Goal: Find contact information: Find contact information

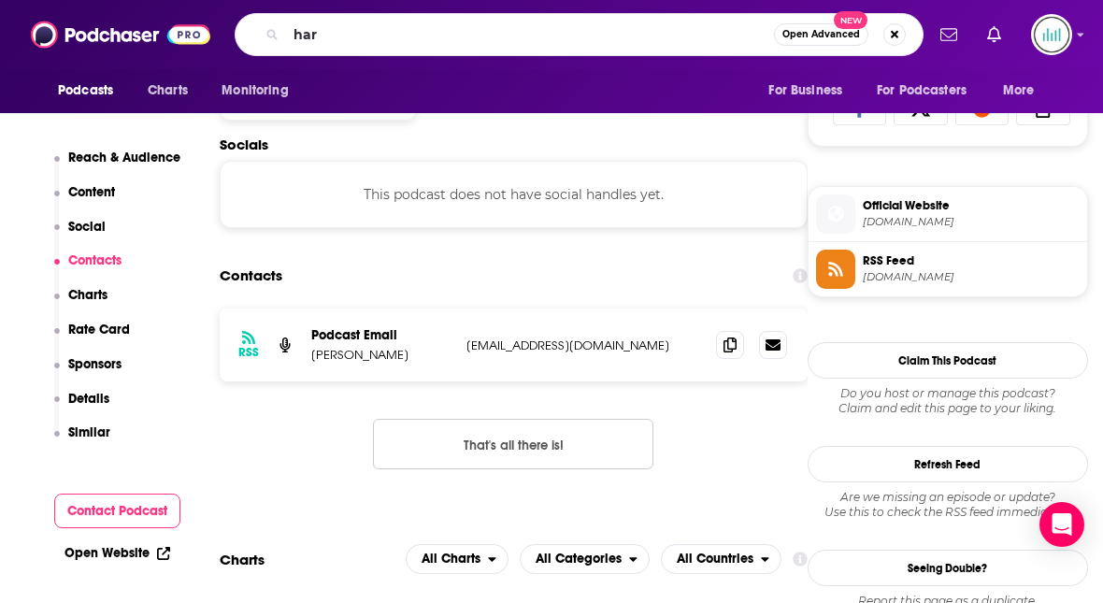
scroll to position [1251, 0]
type input "hardcore history"
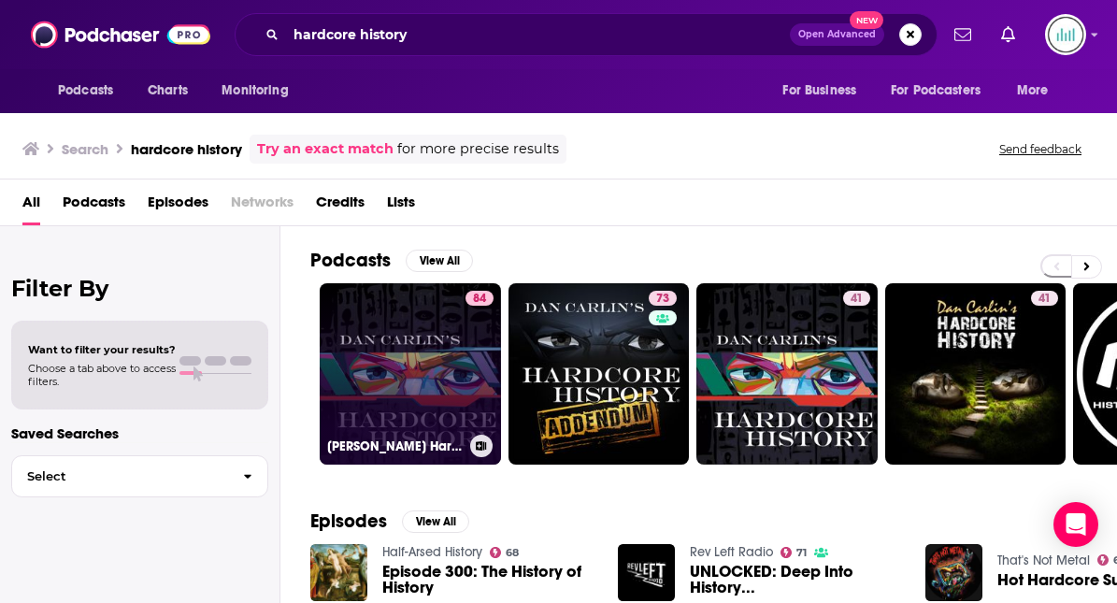
click at [454, 413] on link "84 Dan Carlin's Hardcore History" at bounding box center [410, 373] width 181 height 181
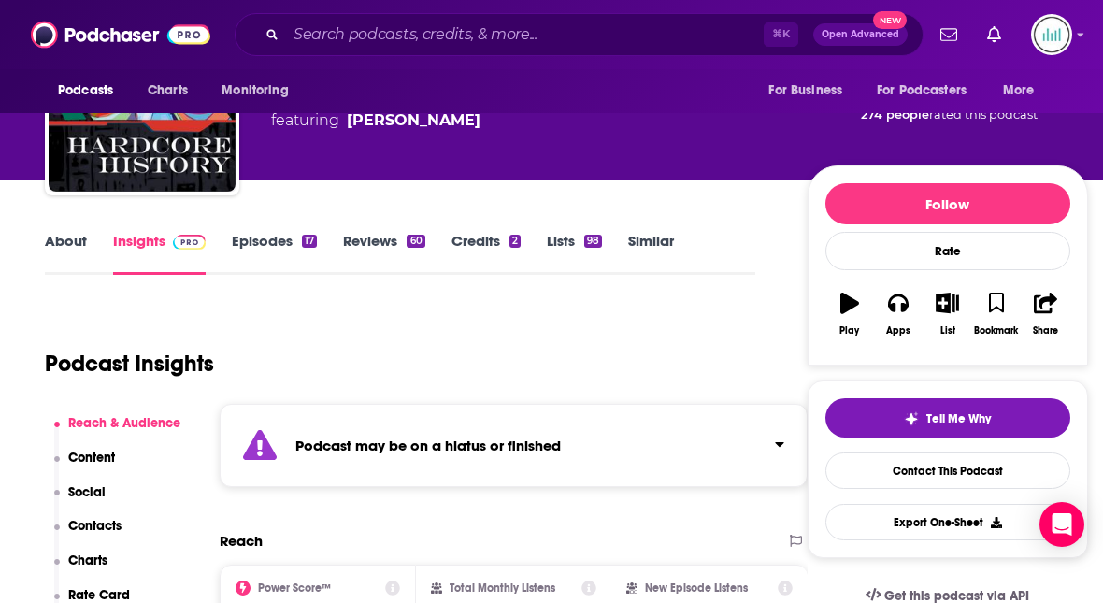
scroll to position [122, 0]
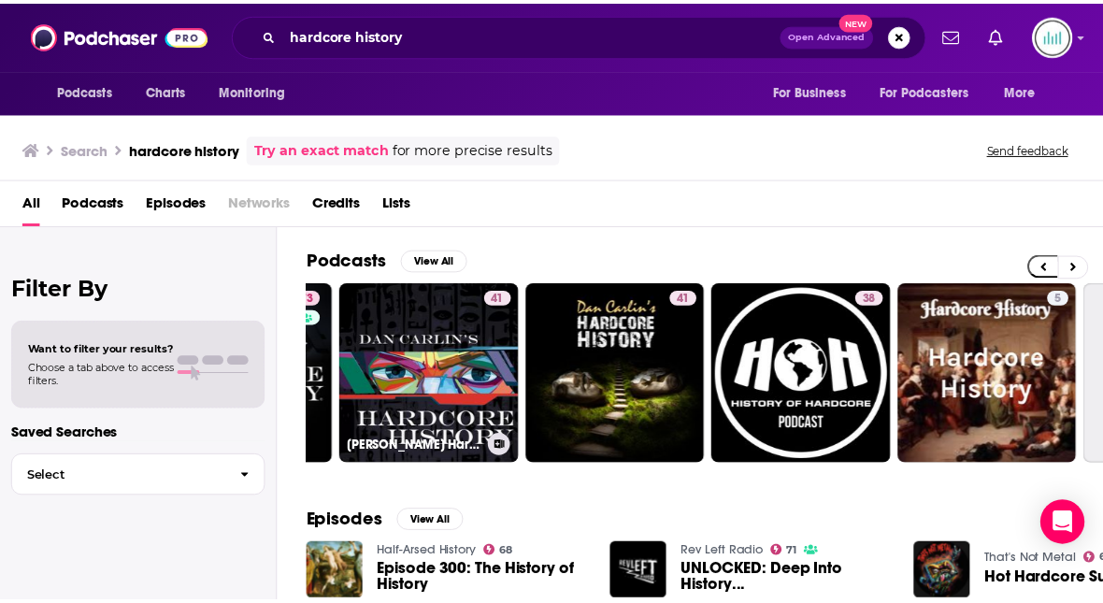
scroll to position [0, 367]
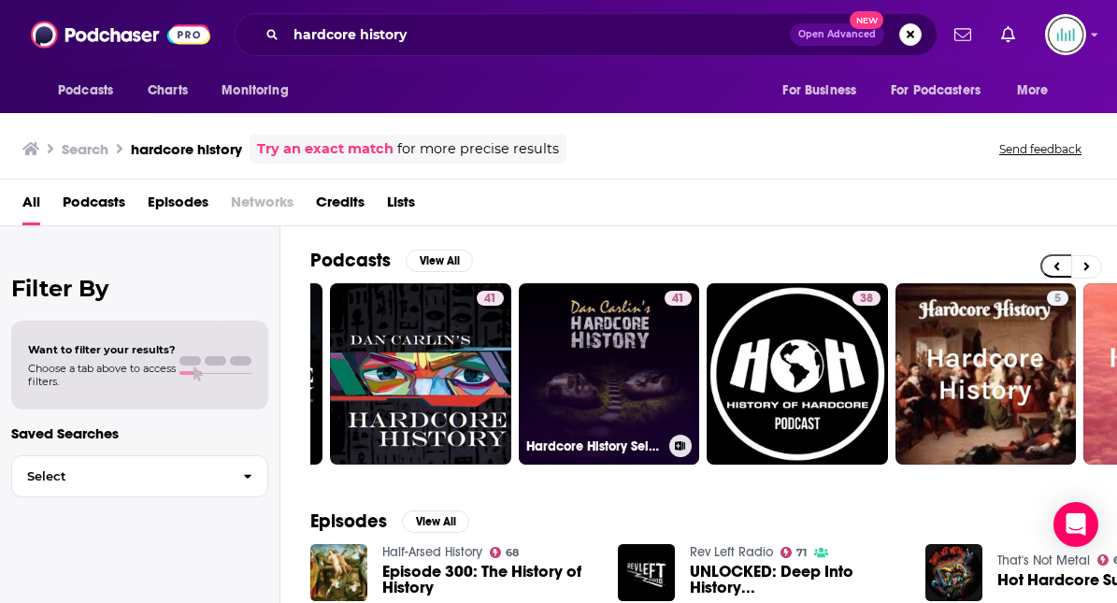
click at [570, 385] on link "41 Hardcore History Selected" at bounding box center [609, 373] width 181 height 181
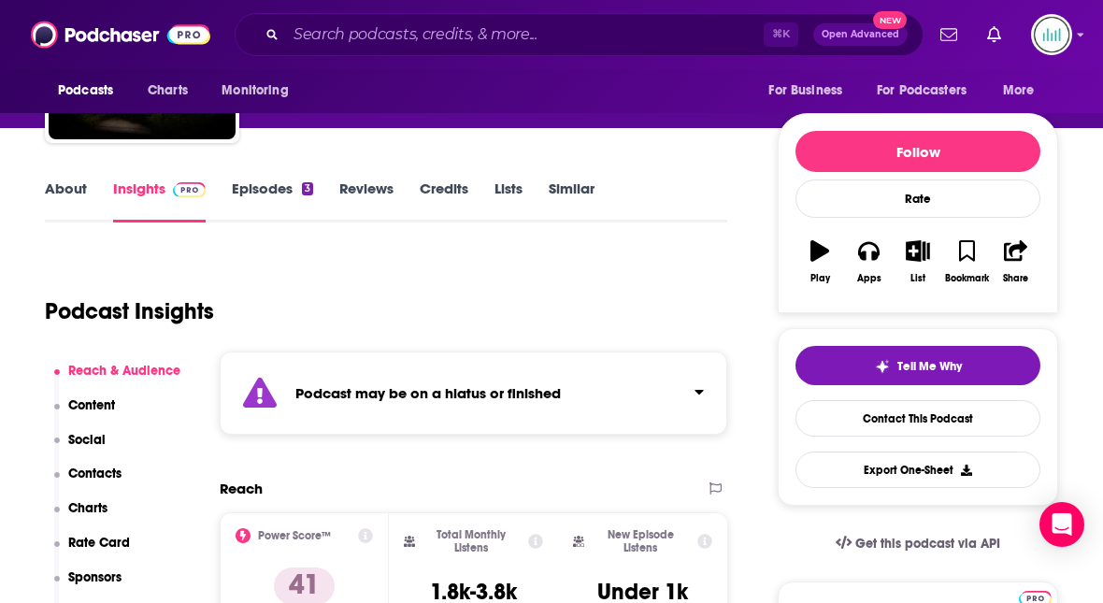
scroll to position [187, 0]
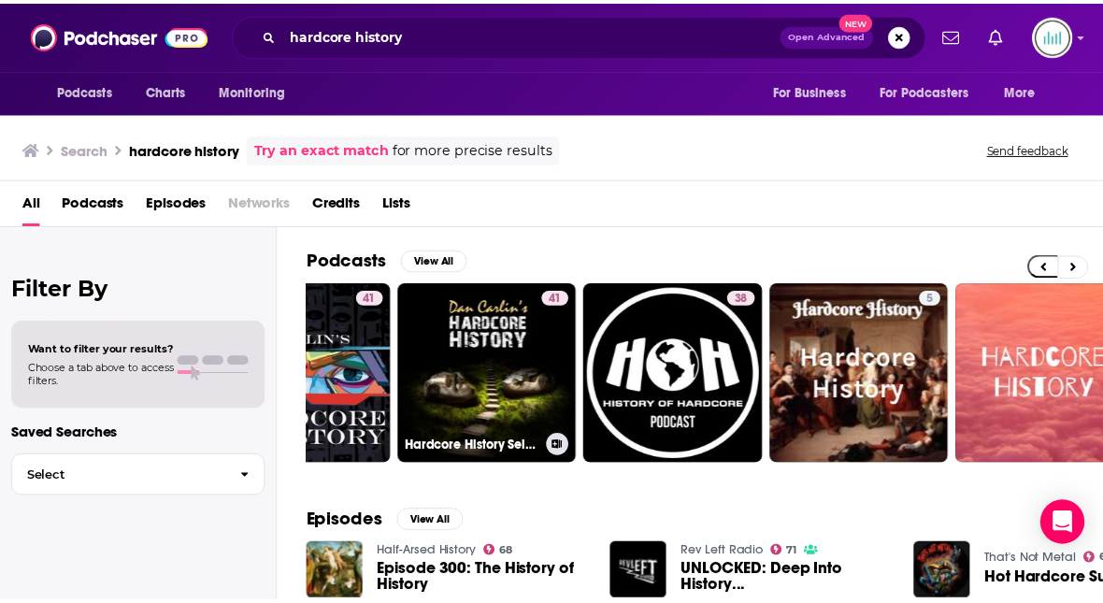
scroll to position [0, 539]
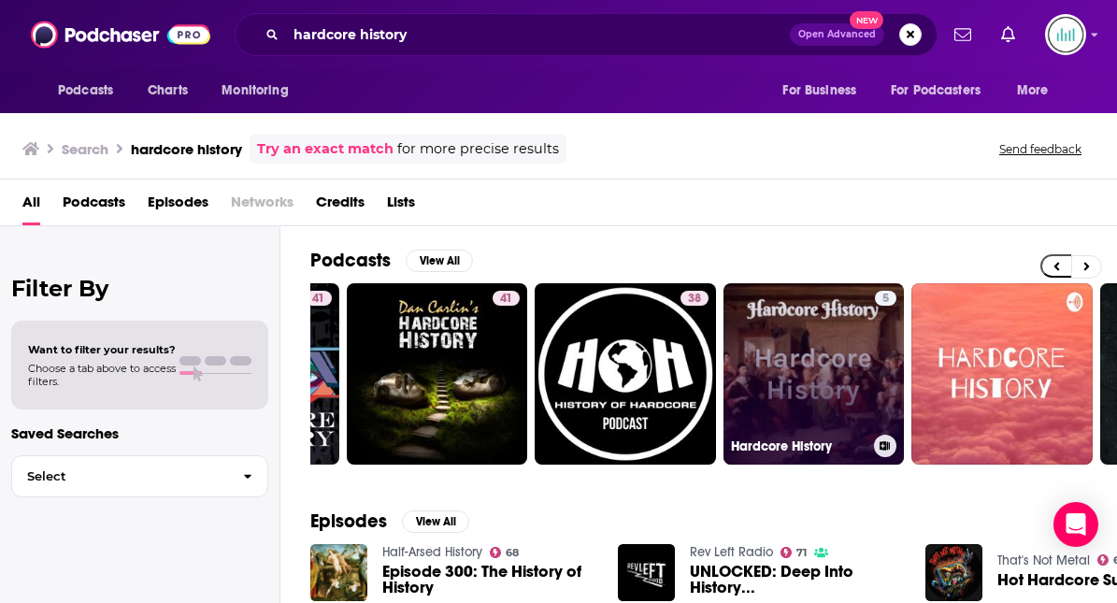
click at [814, 369] on link "5 Hardcore History" at bounding box center [814, 373] width 181 height 181
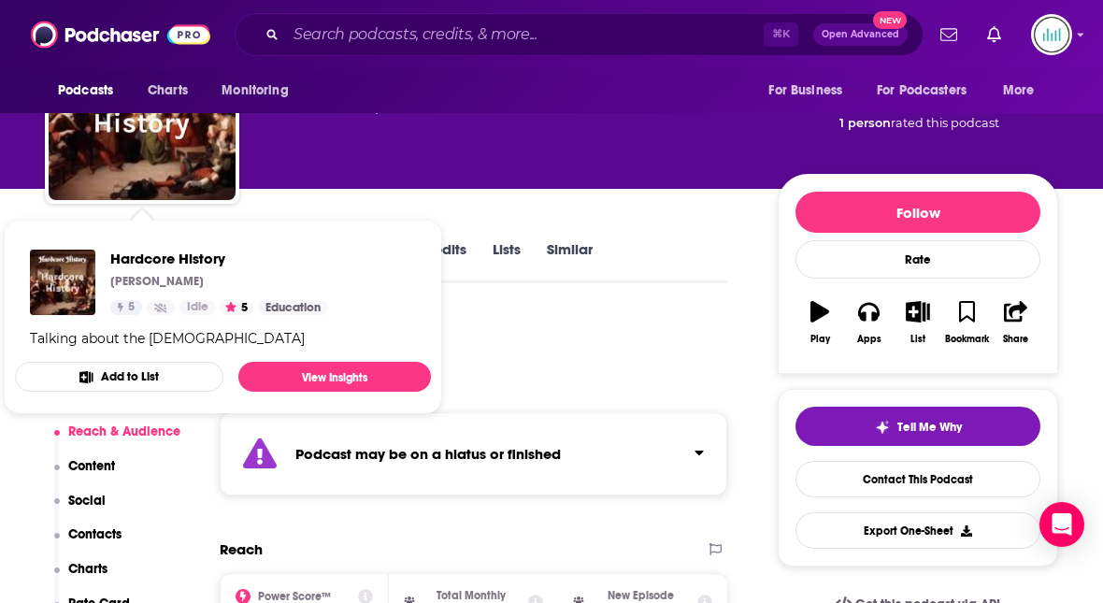
scroll to position [132, 0]
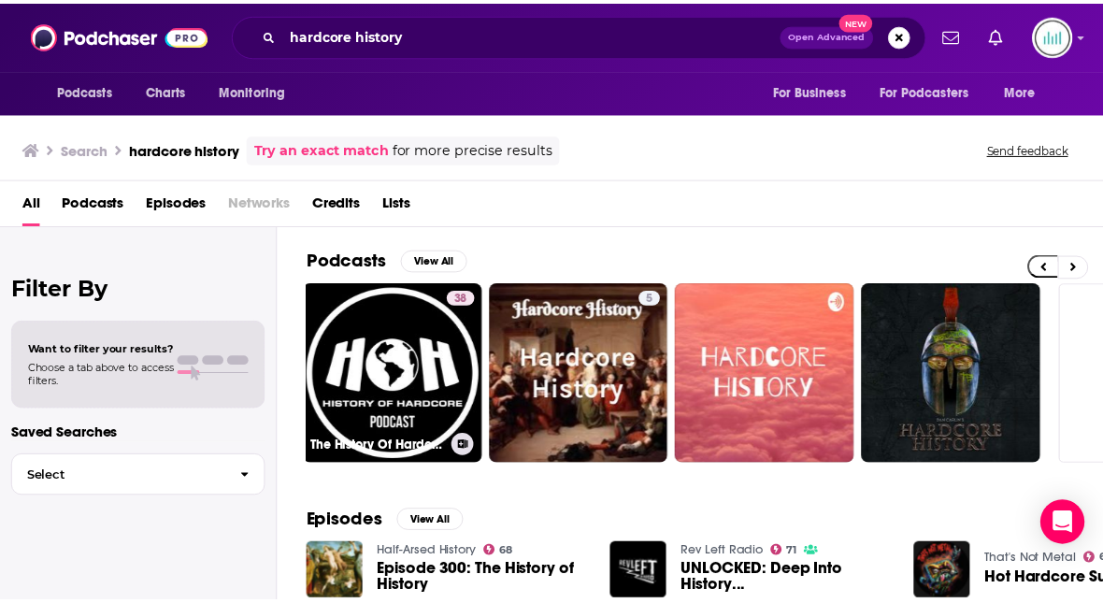
scroll to position [0, 783]
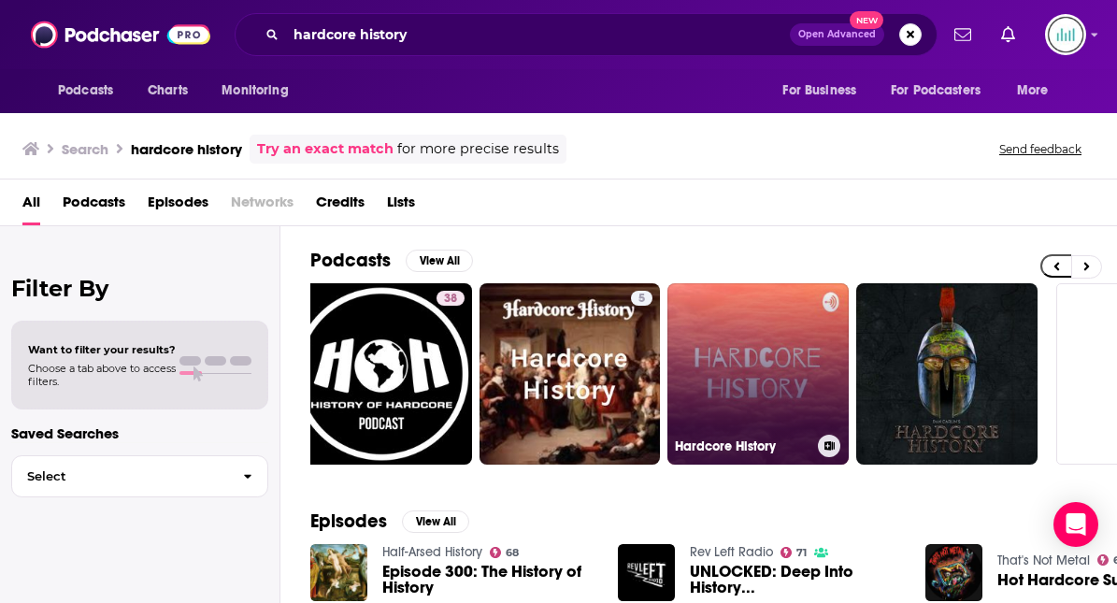
click at [702, 331] on link "Hardcore History" at bounding box center [758, 373] width 181 height 181
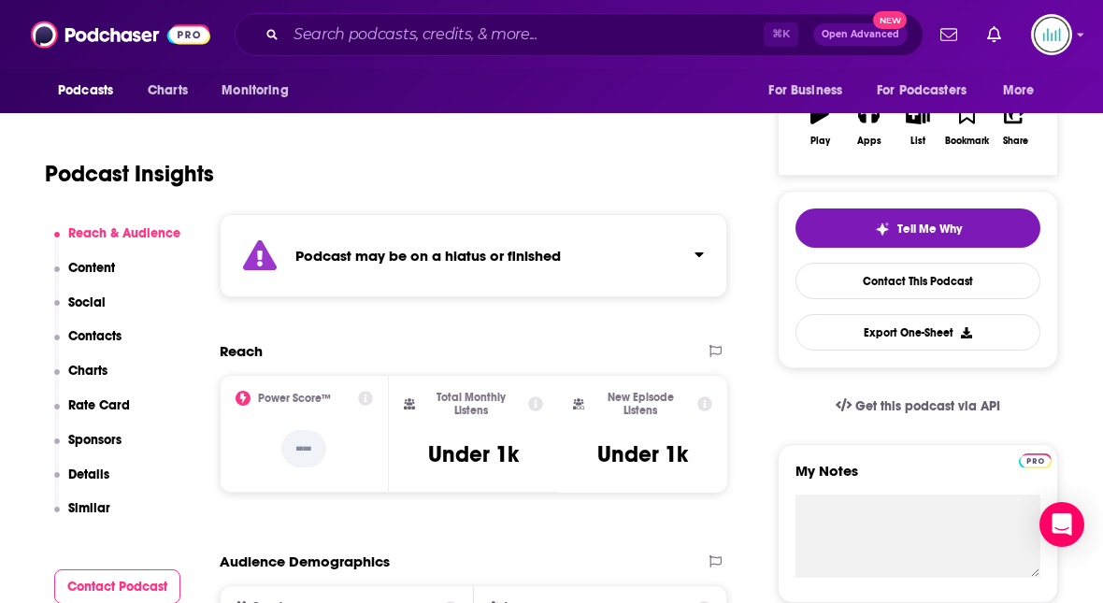
scroll to position [319, 0]
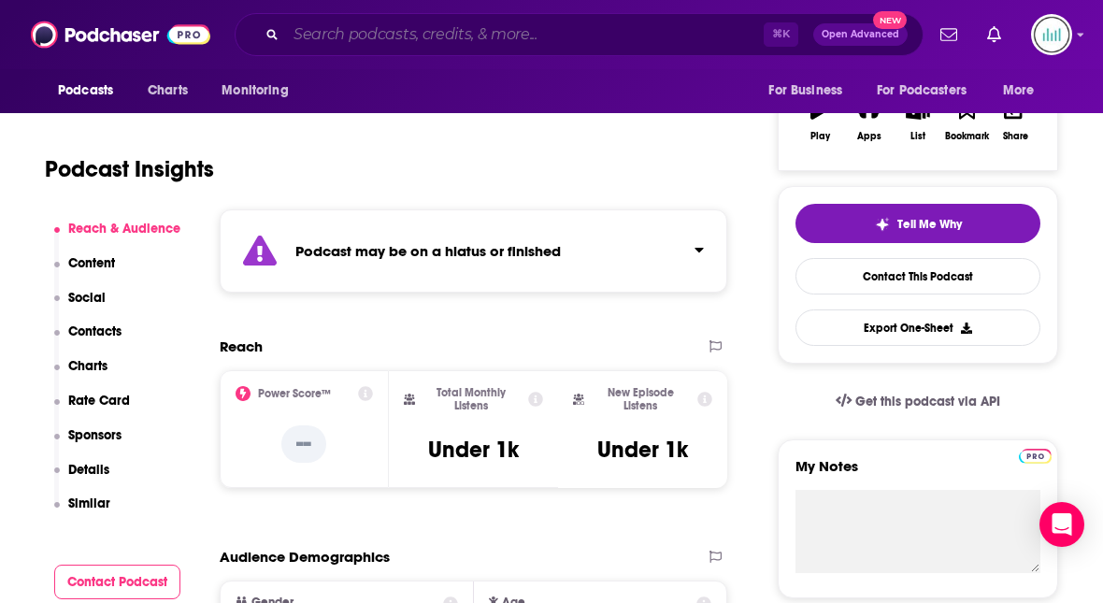
click at [313, 27] on input "Search podcasts, credits, & more..." at bounding box center [525, 35] width 478 height 30
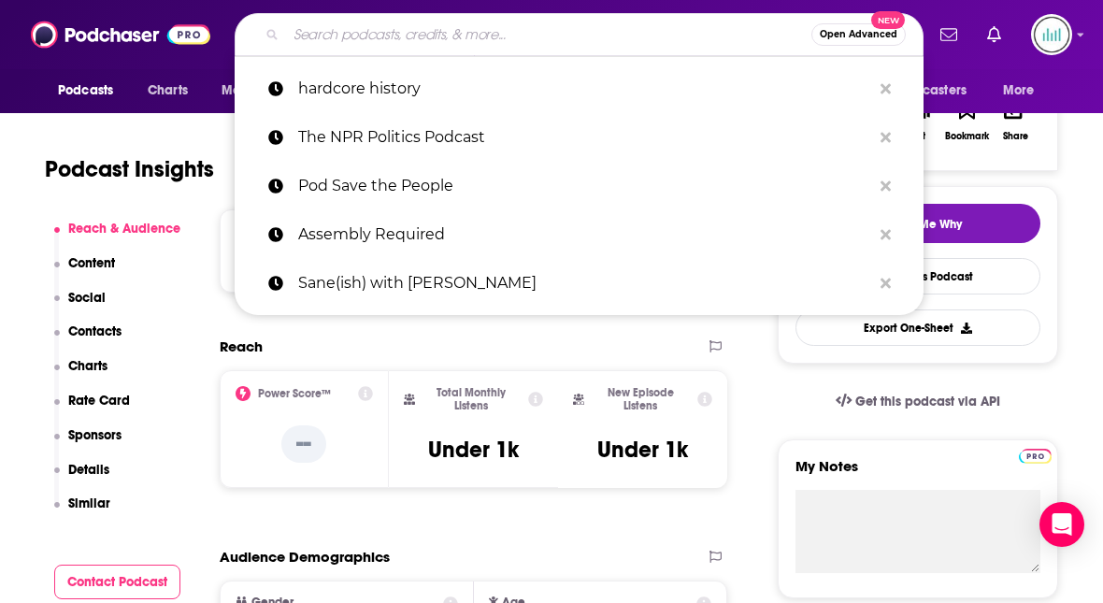
paste input "The Principles of War"
type input "The Principles of War"
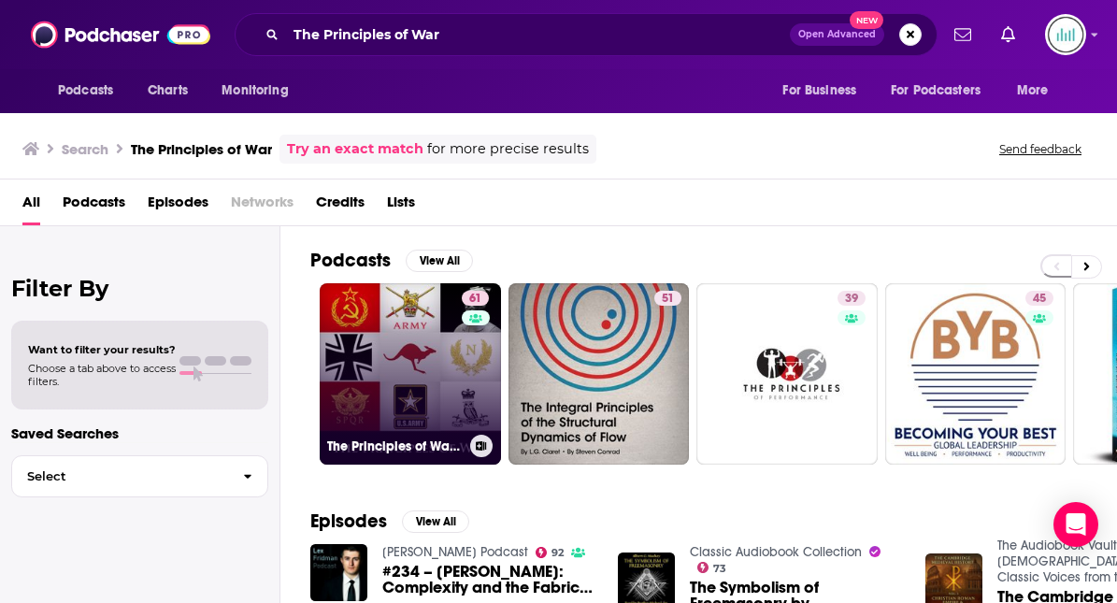
click at [395, 410] on link "61 The Principles of War - Lessons from Military History on Strategy, Tactics, …" at bounding box center [410, 373] width 181 height 181
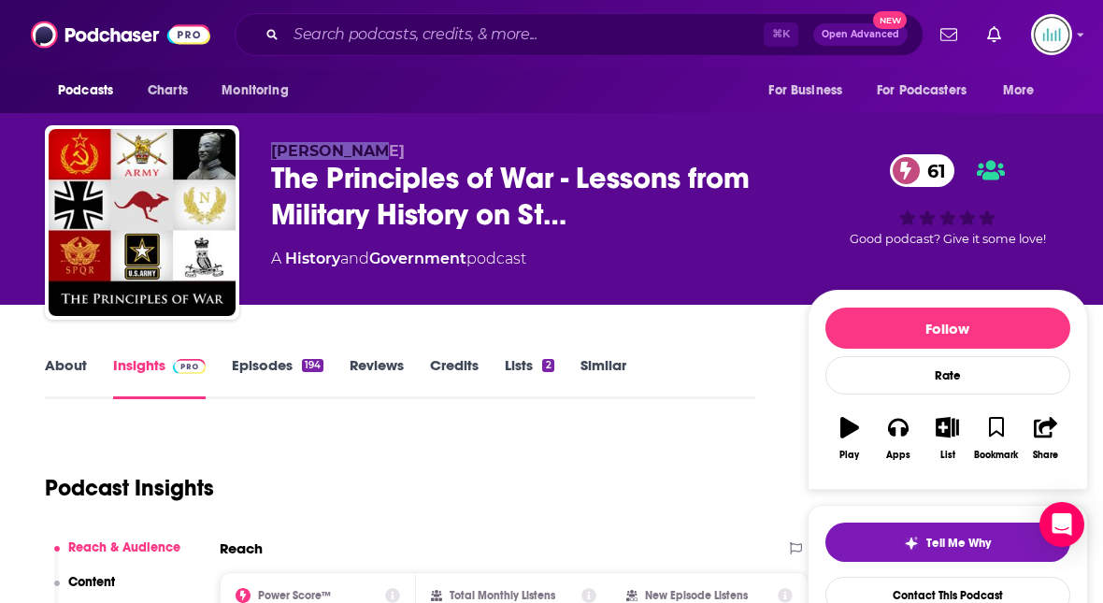
drag, startPoint x: 270, startPoint y: 150, endPoint x: 363, endPoint y: 147, distance: 92.6
click at [363, 147] on div "James Eling The Principles of War - Lessons from Military History on St… 61 A H…" at bounding box center [566, 226] width 1043 height 202
copy span "James Eling"
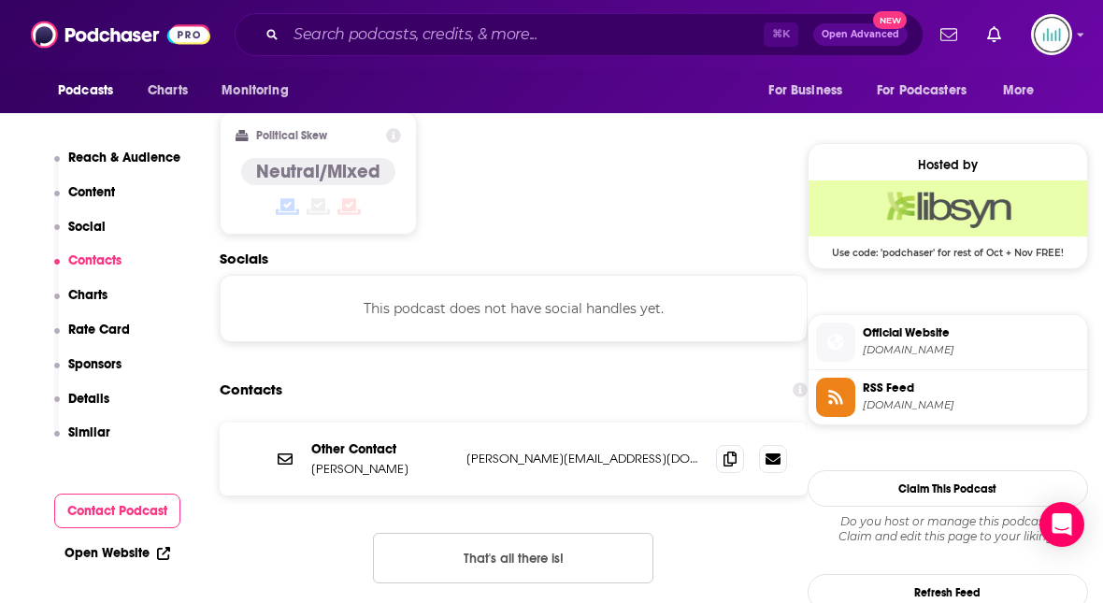
scroll to position [1484, 0]
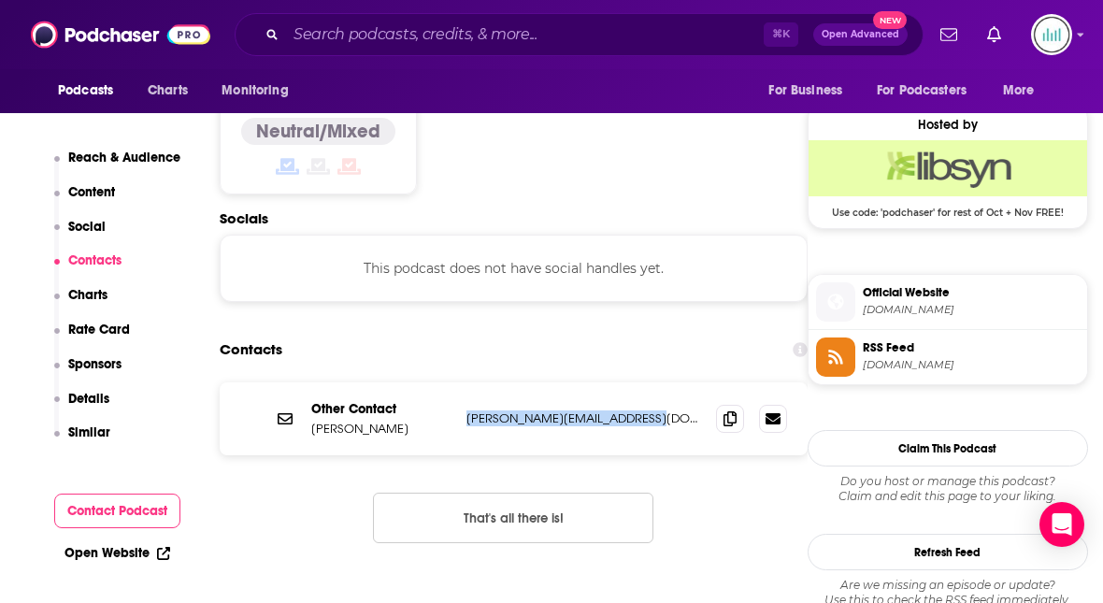
drag, startPoint x: 530, startPoint y: 346, endPoint x: 461, endPoint y: 353, distance: 69.5
click at [461, 382] on div "Other Contact James Eling james@theprinciplesofwar.com james@theprinciplesofwar…" at bounding box center [514, 418] width 588 height 73
copy p "james@theprinciplesofwar.com"
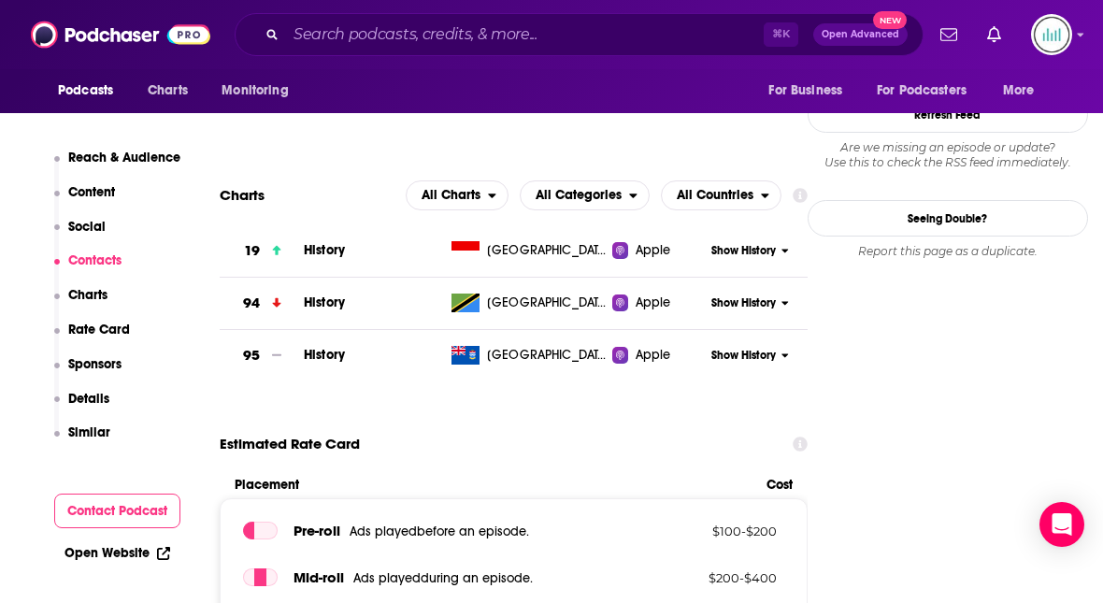
scroll to position [1924, 0]
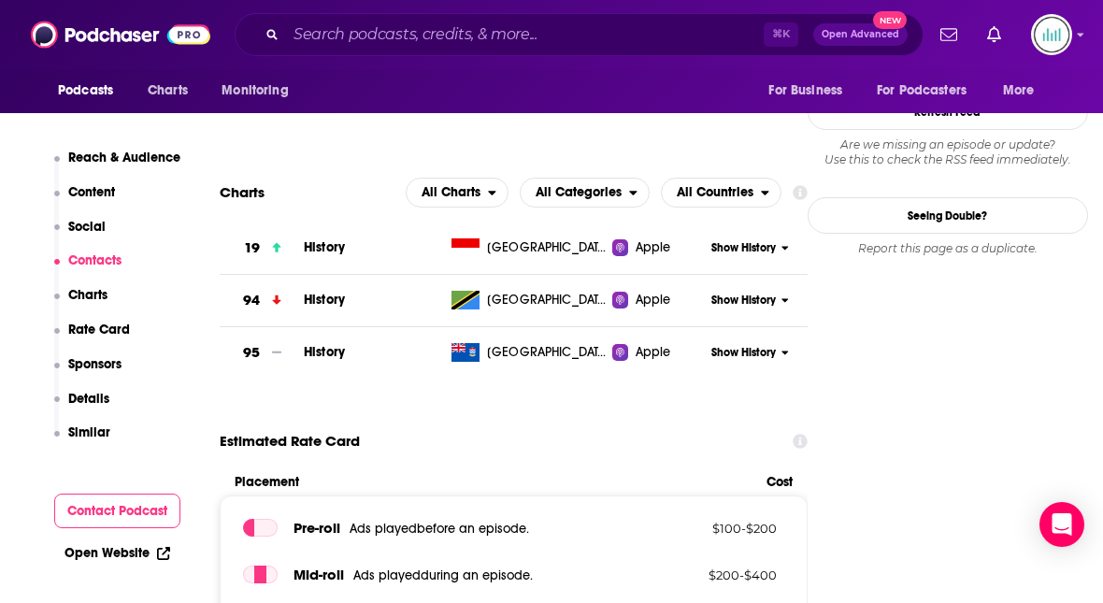
click at [77, 400] on p "Details" at bounding box center [88, 399] width 41 height 16
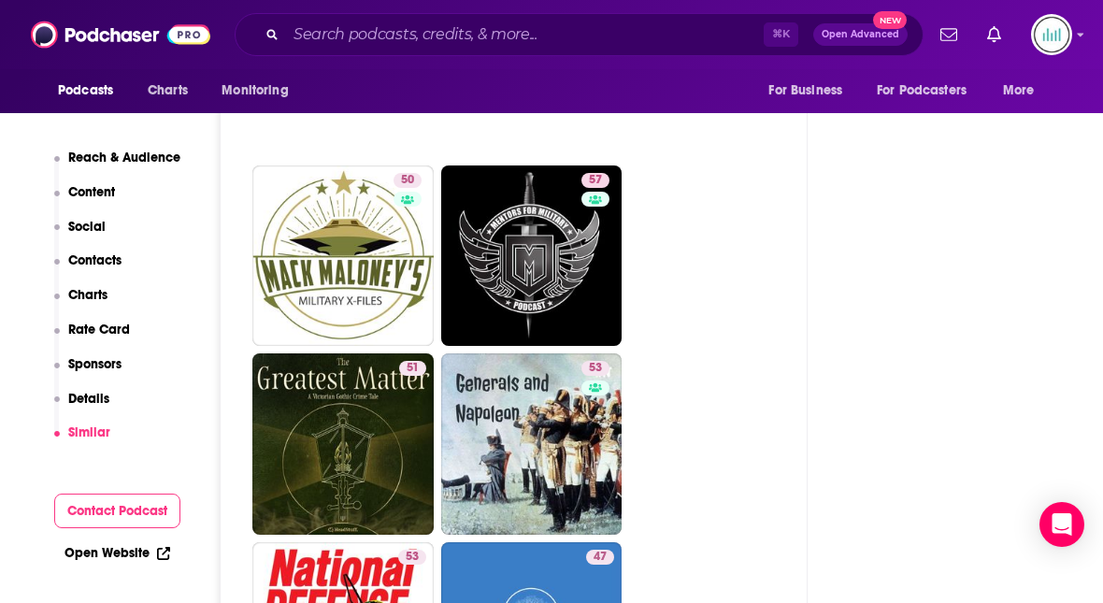
scroll to position [3842, 0]
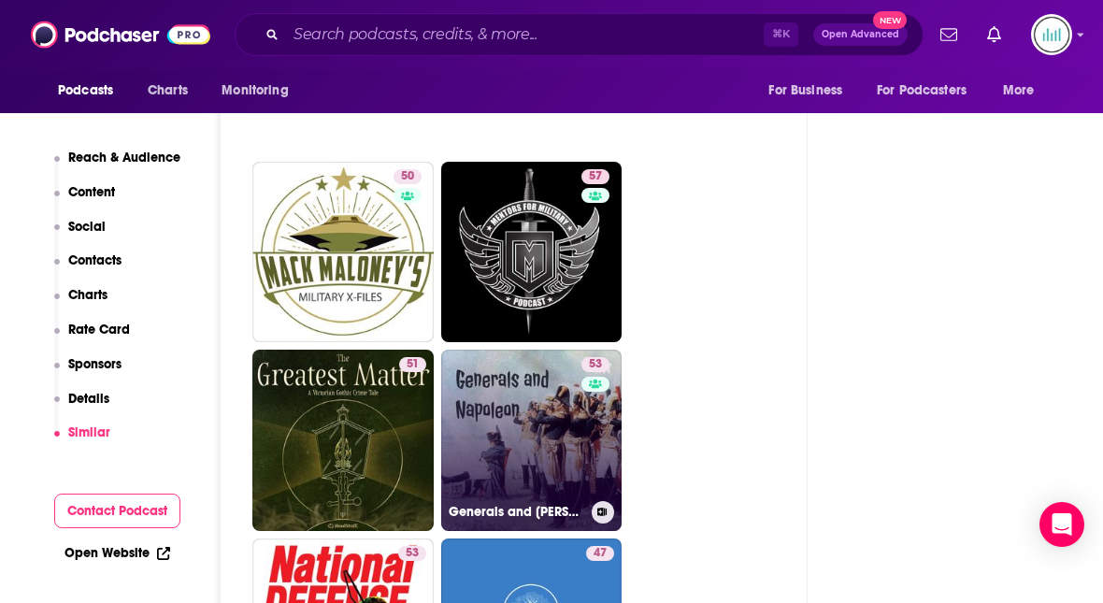
click at [514, 388] on link "53 Generals and Napoleon" at bounding box center [531, 440] width 181 height 181
type input "https://www.podchaser.com/podcasts/generals-and-napoleon-4755205"
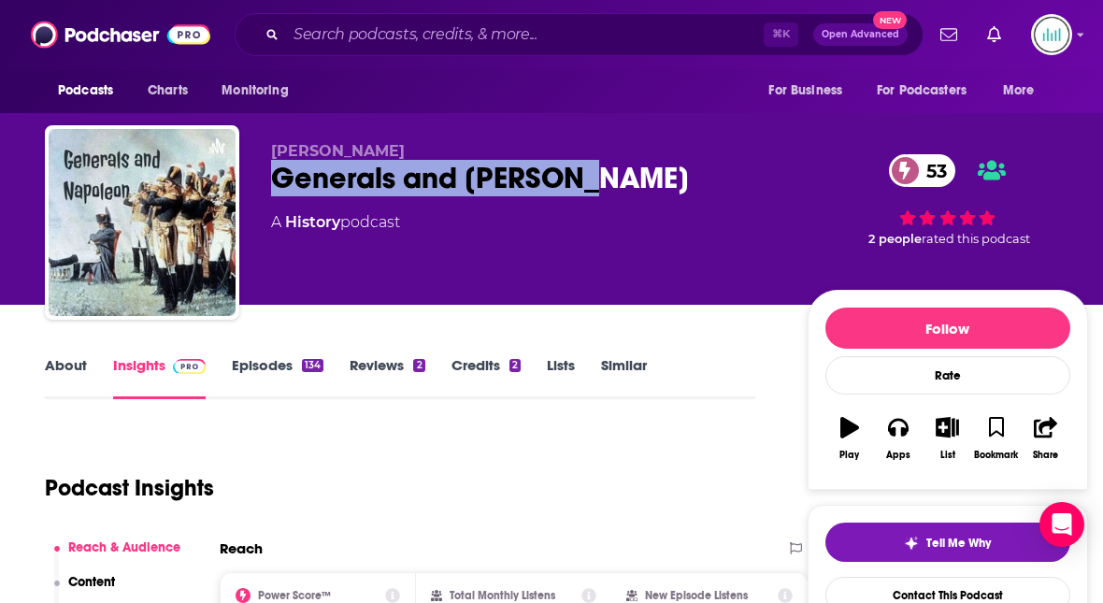
drag, startPoint x: 273, startPoint y: 178, endPoint x: 642, endPoint y: 166, distance: 369.5
click at [642, 166] on div "Generals and Napoleon 53" at bounding box center [524, 178] width 507 height 36
copy h2 "Generals and Napoleon"
click at [57, 361] on link "About" at bounding box center [66, 377] width 42 height 43
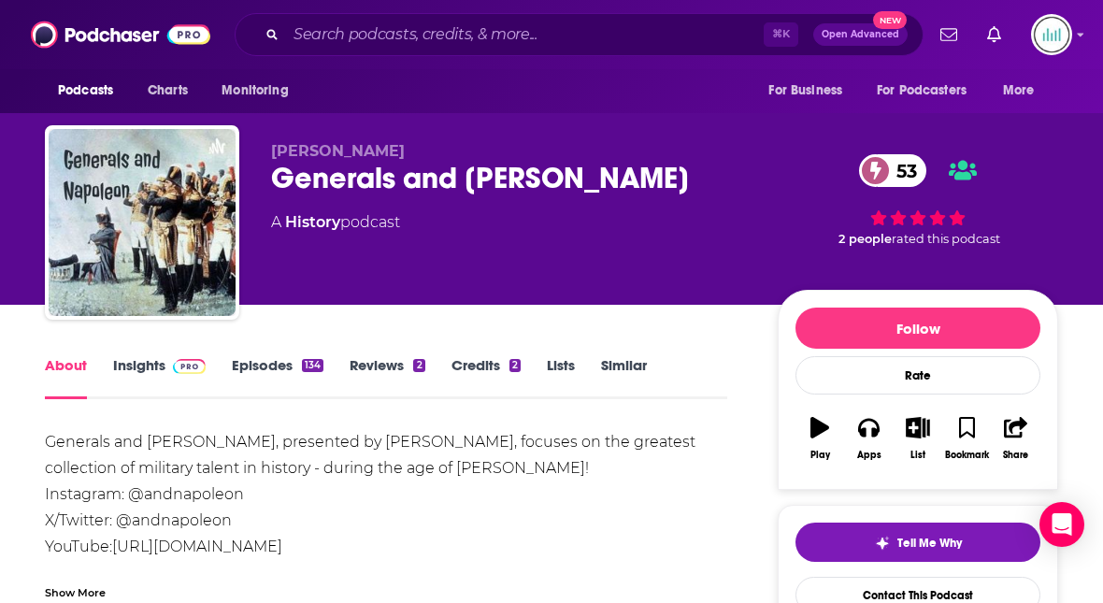
click at [139, 360] on link "Insights" at bounding box center [159, 377] width 93 height 43
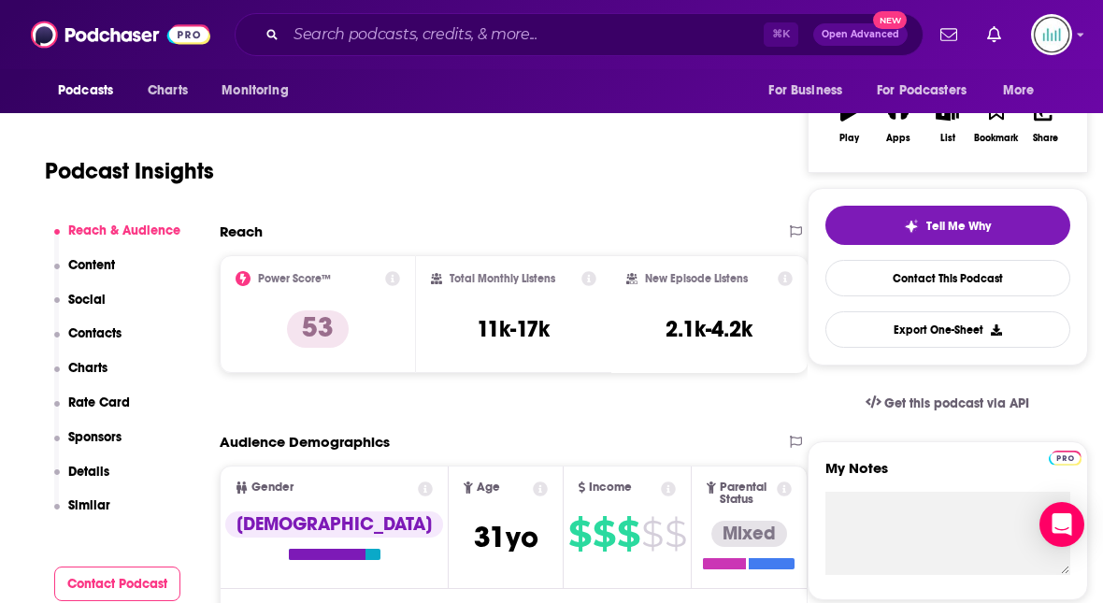
click at [86, 505] on p "Similar" at bounding box center [89, 505] width 42 height 16
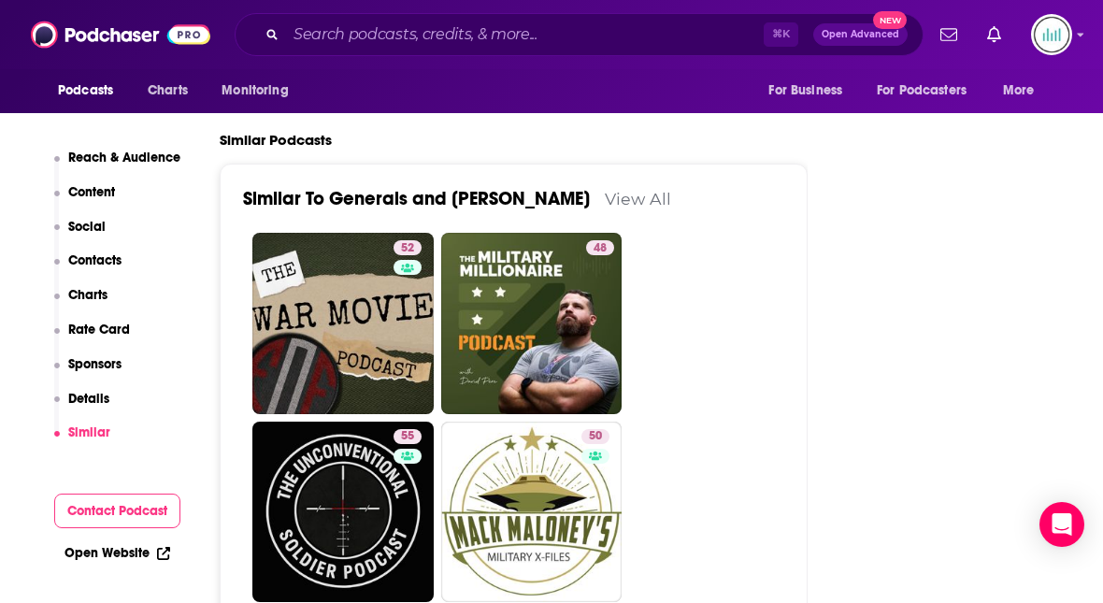
scroll to position [3345, 0]
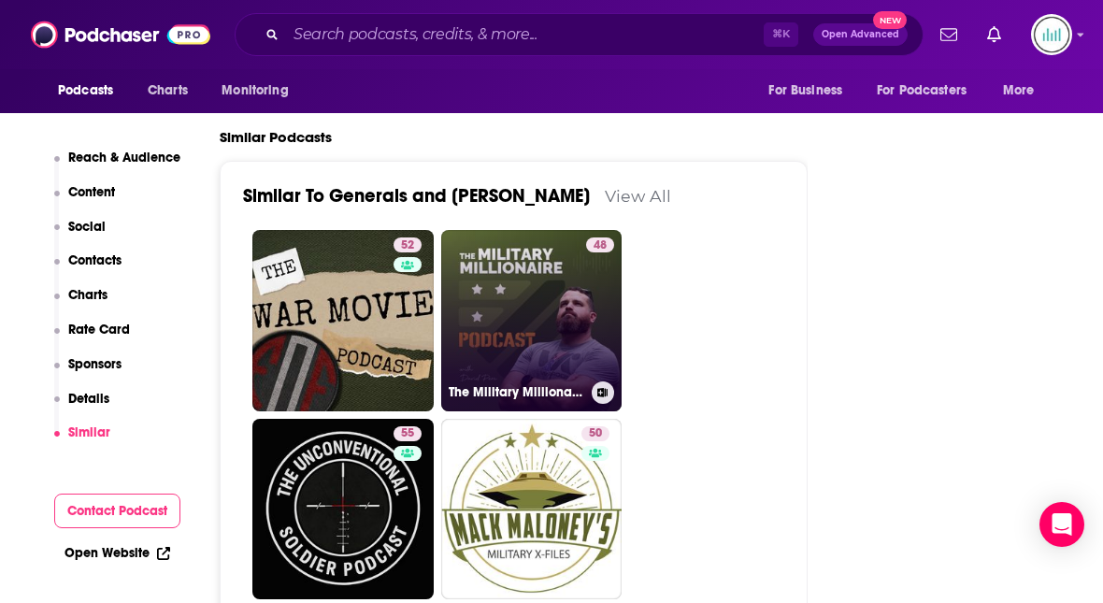
click at [573, 244] on link "48 The Military Millionaire Podcast" at bounding box center [531, 320] width 181 height 181
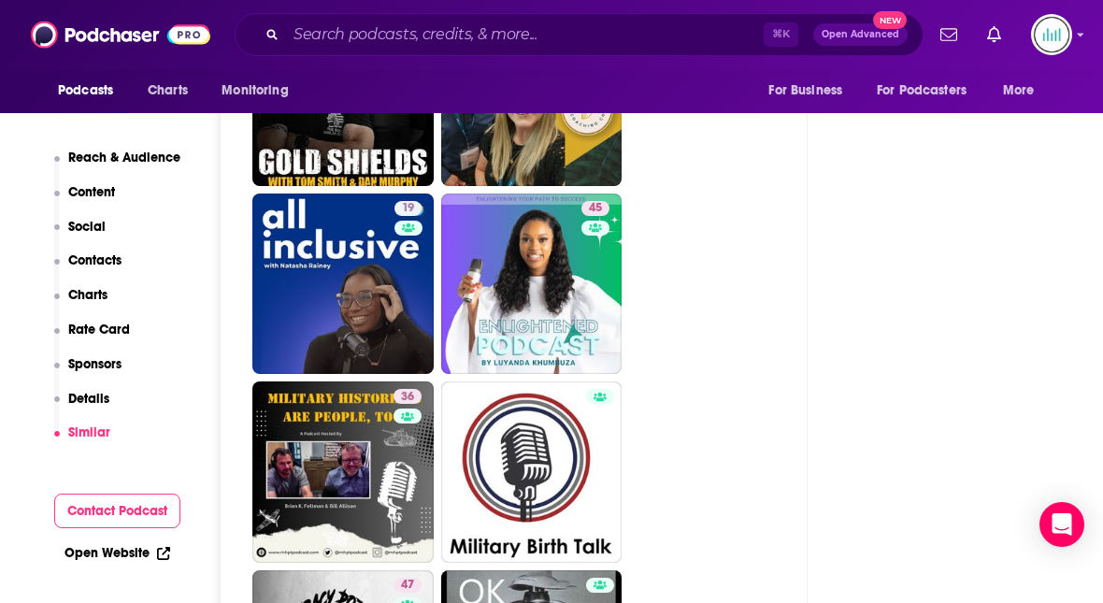
scroll to position [4496, 0]
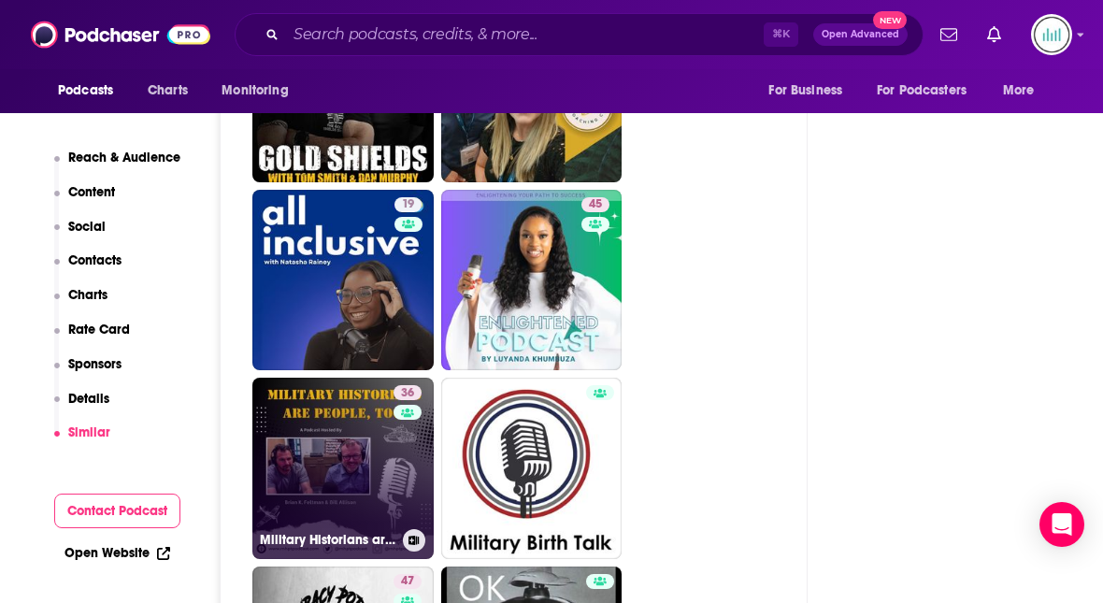
click at [332, 378] on link "36 Military Historians are People, Too!" at bounding box center [342, 468] width 181 height 181
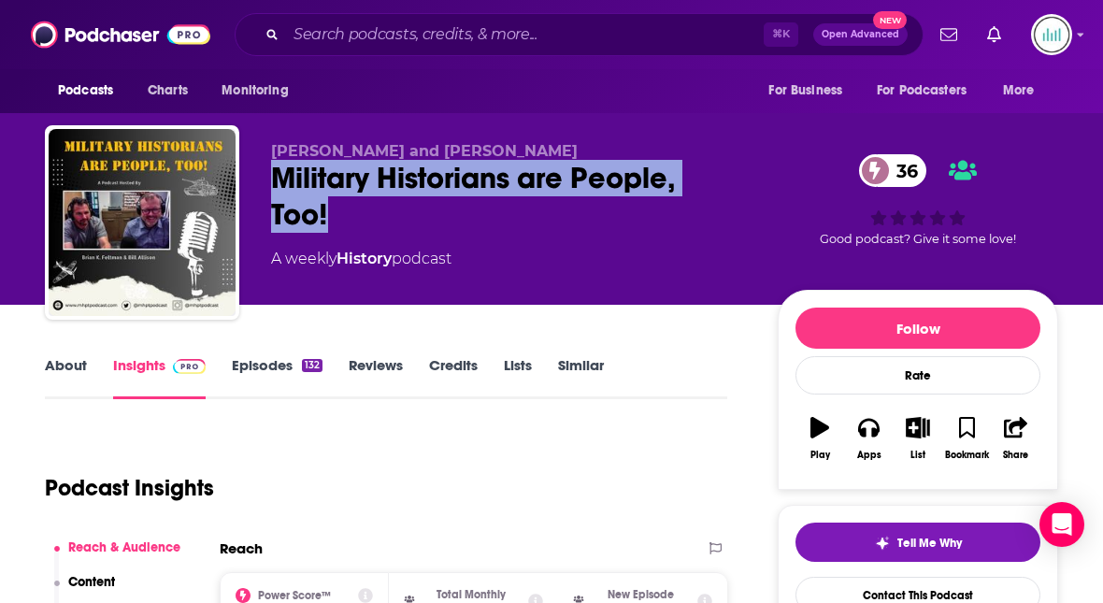
drag, startPoint x: 349, startPoint y: 212, endPoint x: 272, endPoint y: 189, distance: 80.2
click at [272, 189] on div "Military Historians are People, Too! 36" at bounding box center [509, 196] width 477 height 73
copy h2 "Military Historians are People, Too!"
click at [454, 237] on div "Brian Feltman and Bill Allison Military Historians are People, Too! 36 A weekly…" at bounding box center [509, 217] width 477 height 150
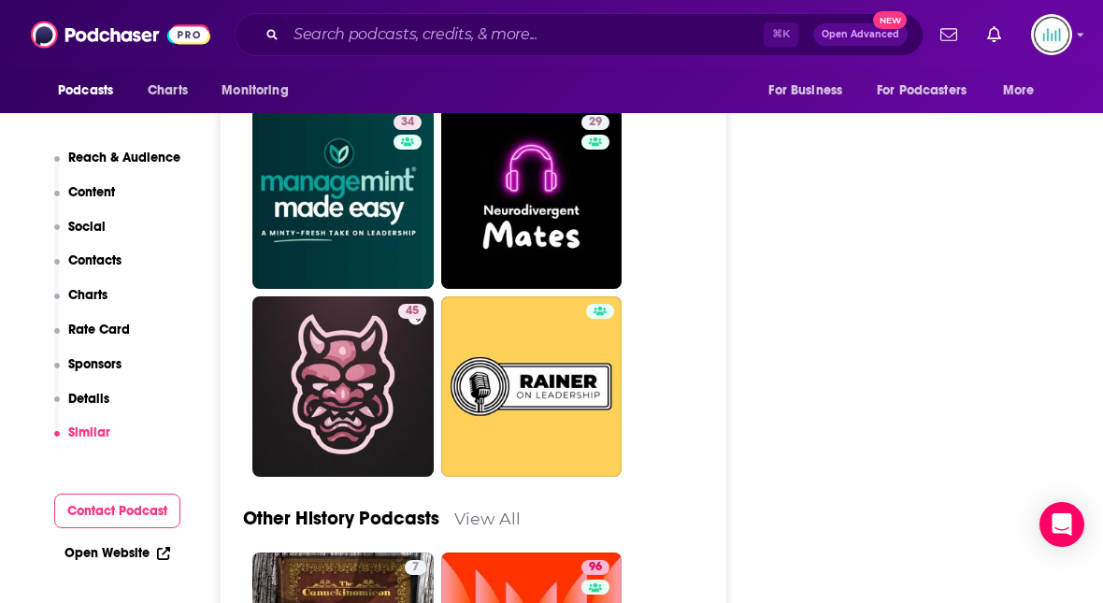
scroll to position [4742, 0]
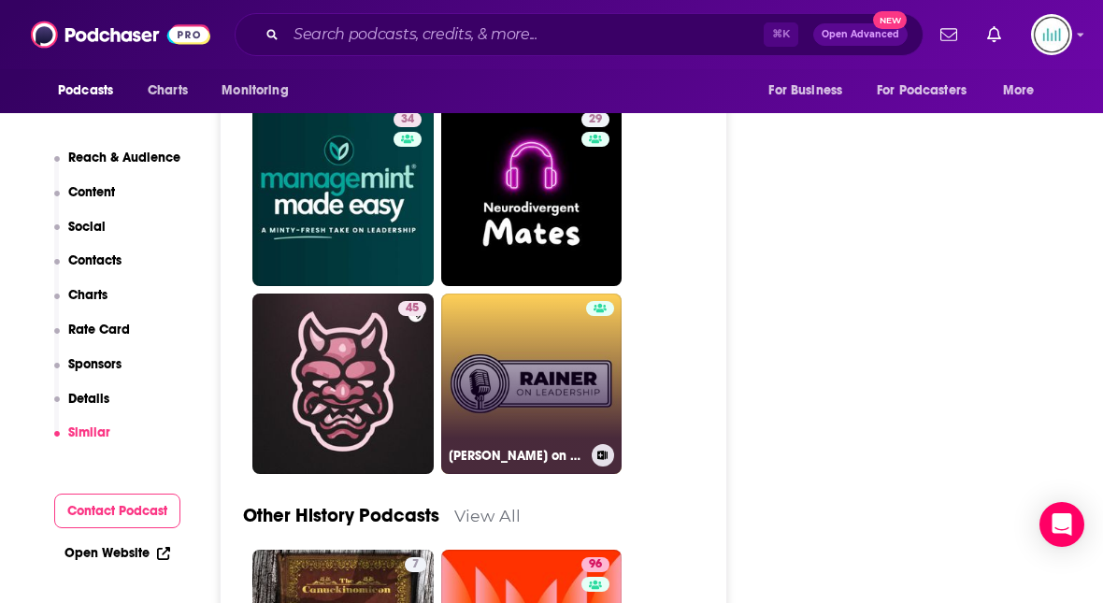
click at [539, 342] on link "Rainer on Leadership" at bounding box center [531, 384] width 181 height 181
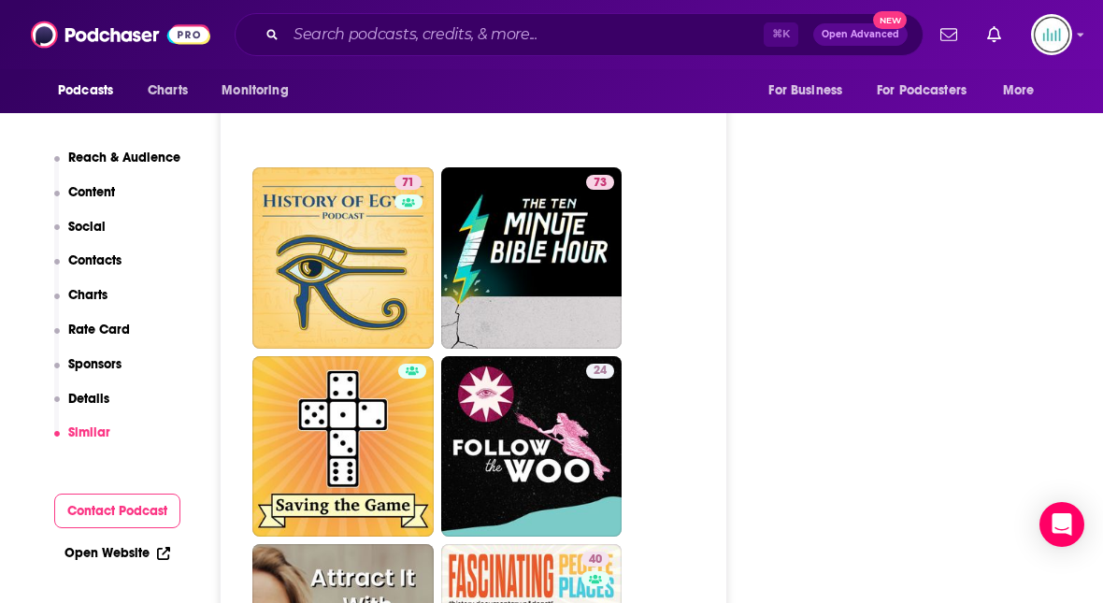
scroll to position [5532, 0]
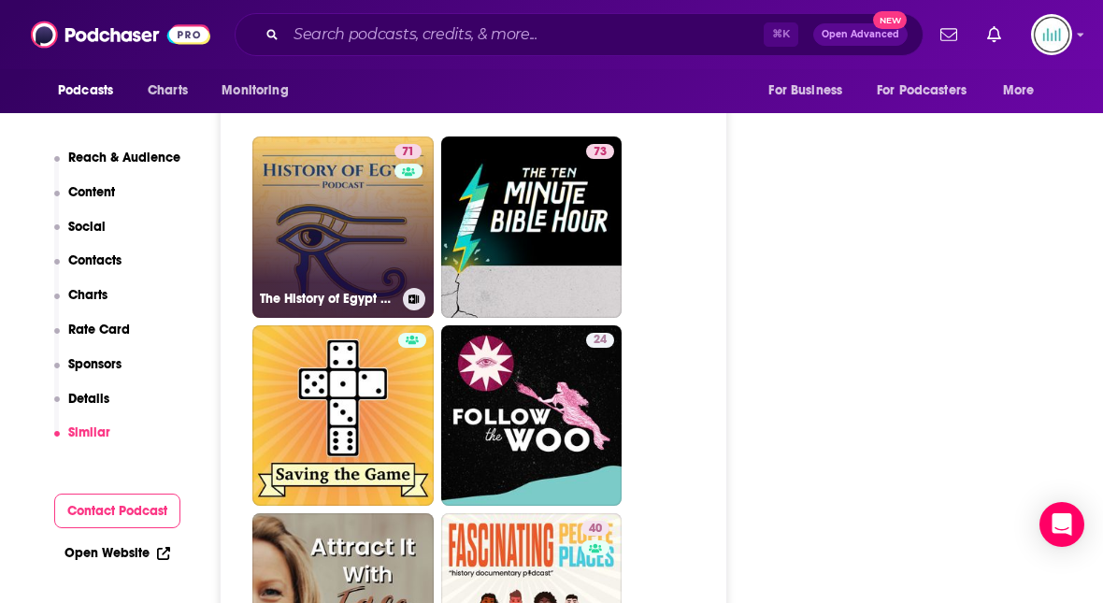
click at [336, 206] on link "71 The History of Egypt Podcast" at bounding box center [342, 227] width 181 height 181
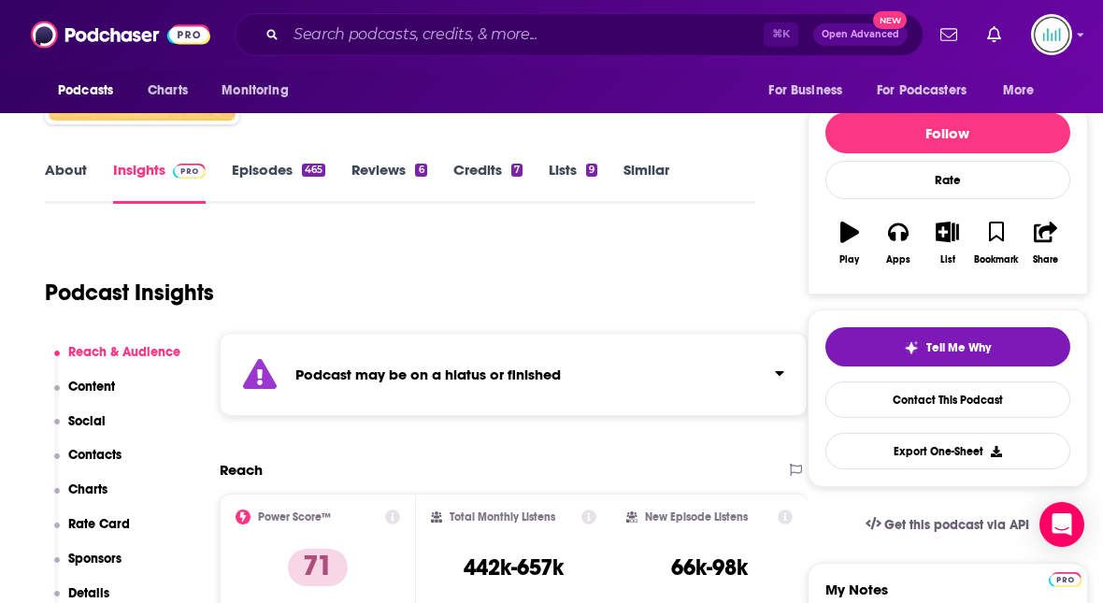
scroll to position [308, 0]
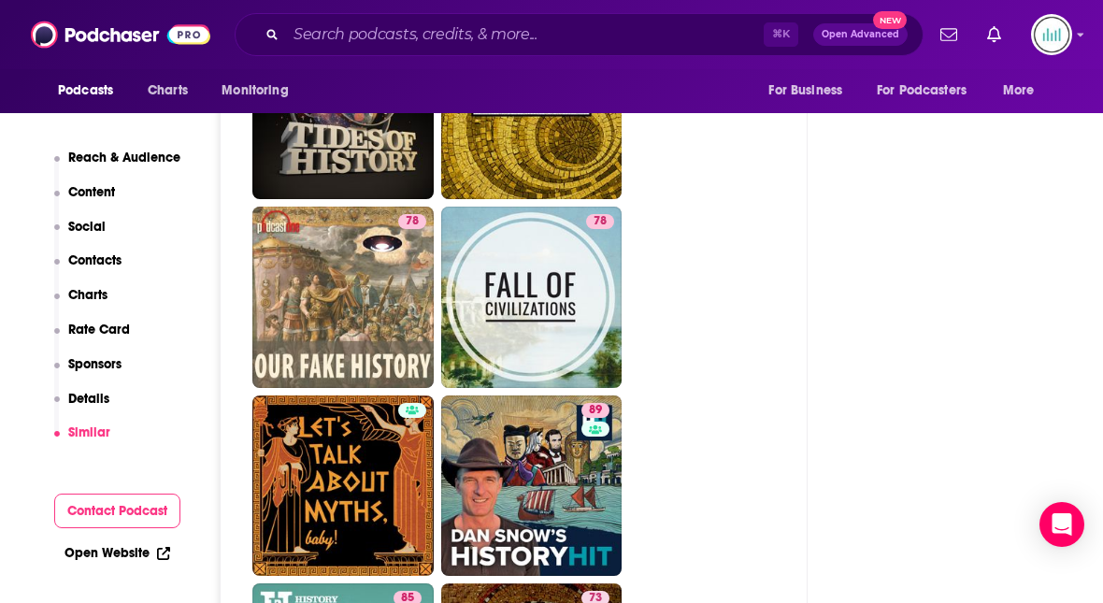
scroll to position [3344, 0]
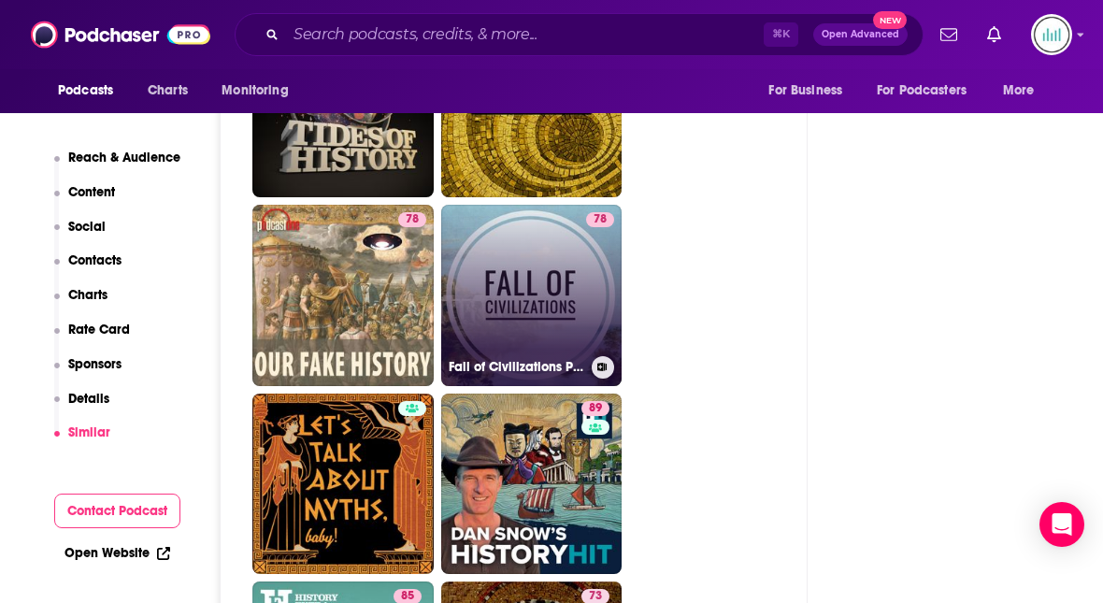
click at [534, 314] on link "78 Fall of Civilizations Podcast" at bounding box center [531, 295] width 181 height 181
type input "https://www.podchaser.com/podcasts/fall-of-civilizations-podcast-786083"
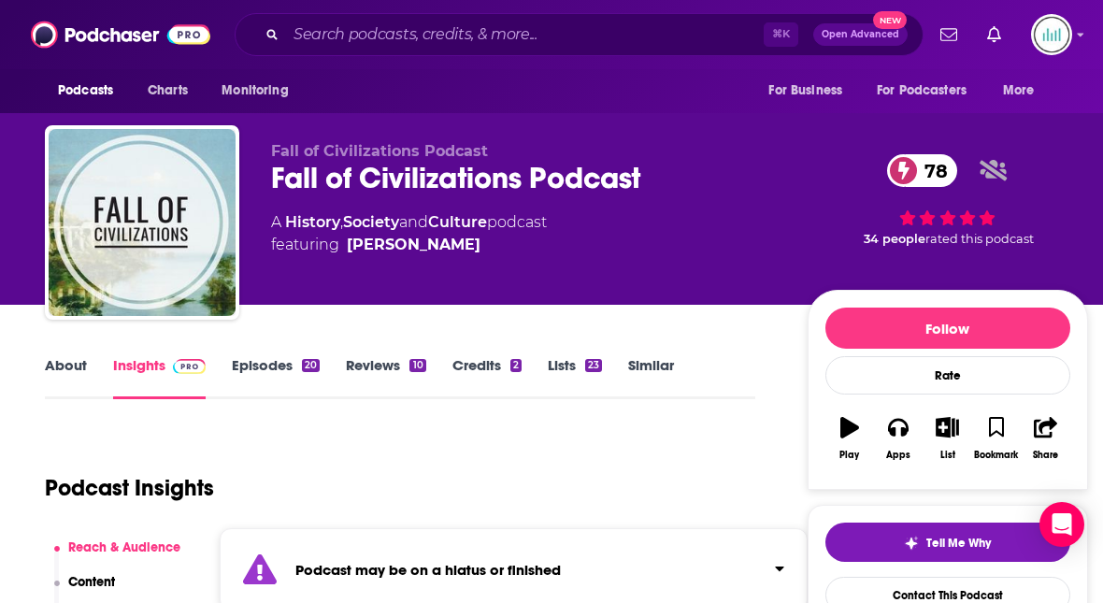
click at [664, 166] on div "Fall of Civilizations Podcast 78" at bounding box center [524, 178] width 507 height 36
drag, startPoint x: 501, startPoint y: 152, endPoint x: 272, endPoint y: 149, distance: 229.1
click at [272, 149] on p "Fall of Civilizations Podcast" at bounding box center [524, 151] width 507 height 18
copy span "Fall of Civilizations Podcast"
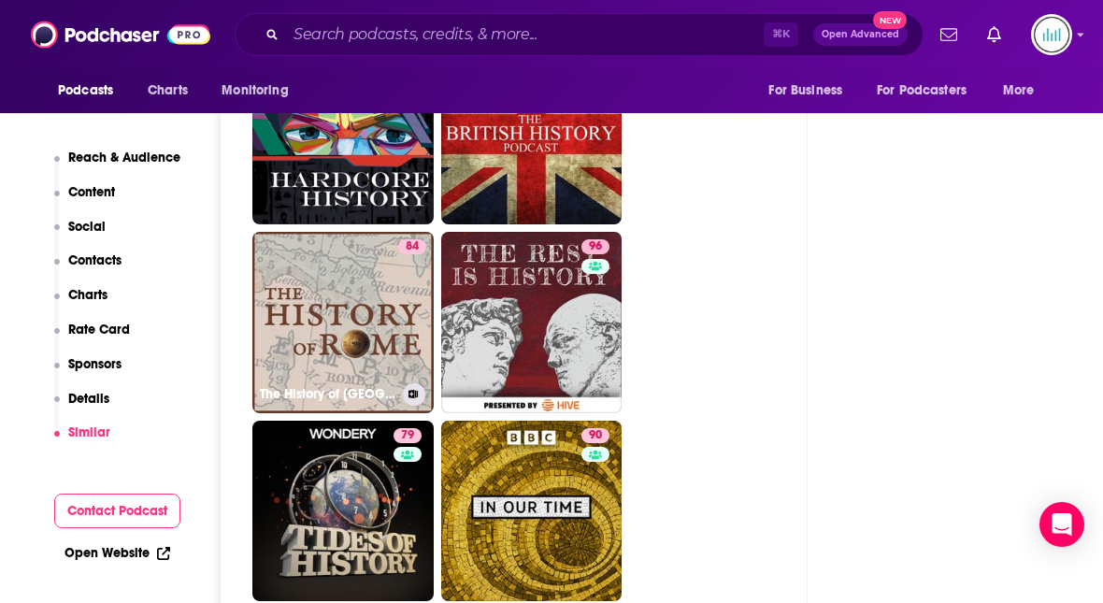
scroll to position [4053, 0]
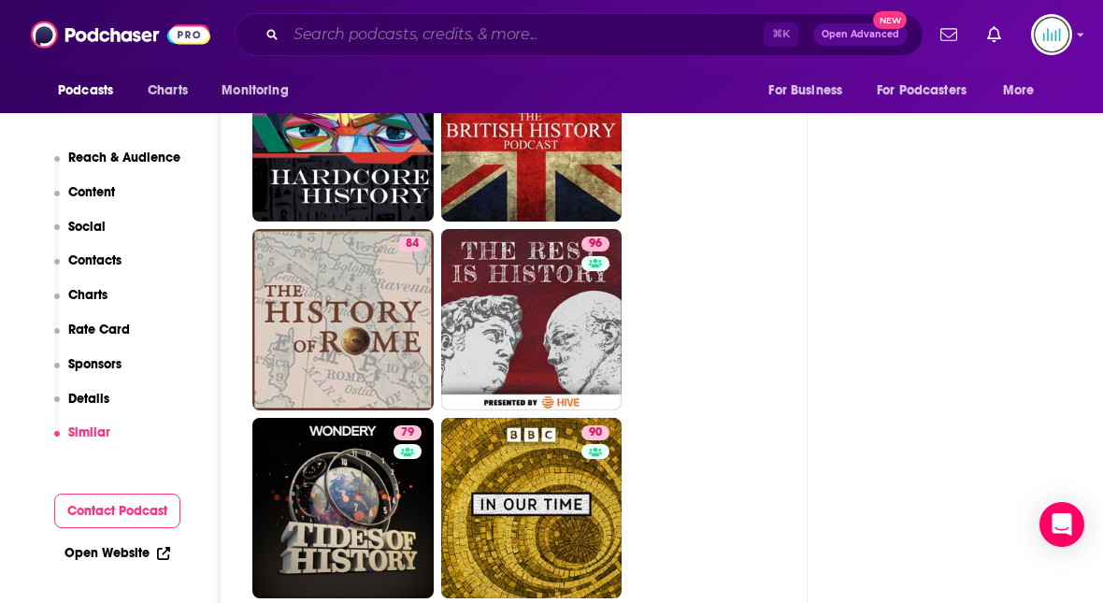
click at [367, 30] on input "Search podcasts, credits, & more..." at bounding box center [525, 35] width 478 height 30
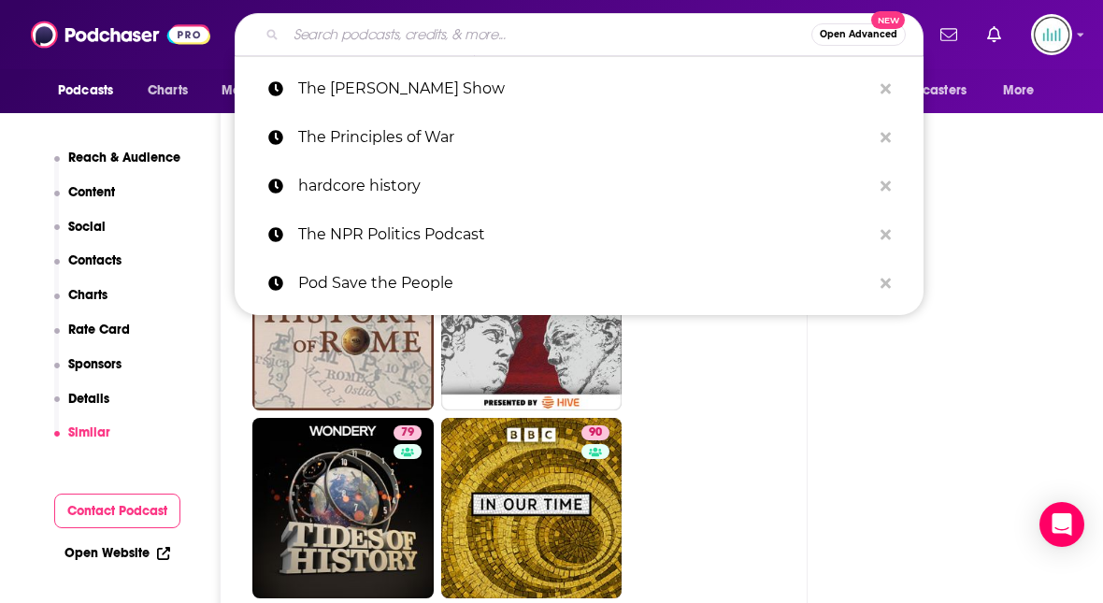
click at [352, 44] on input "Search podcasts, credits, & more..." at bounding box center [548, 35] width 525 height 30
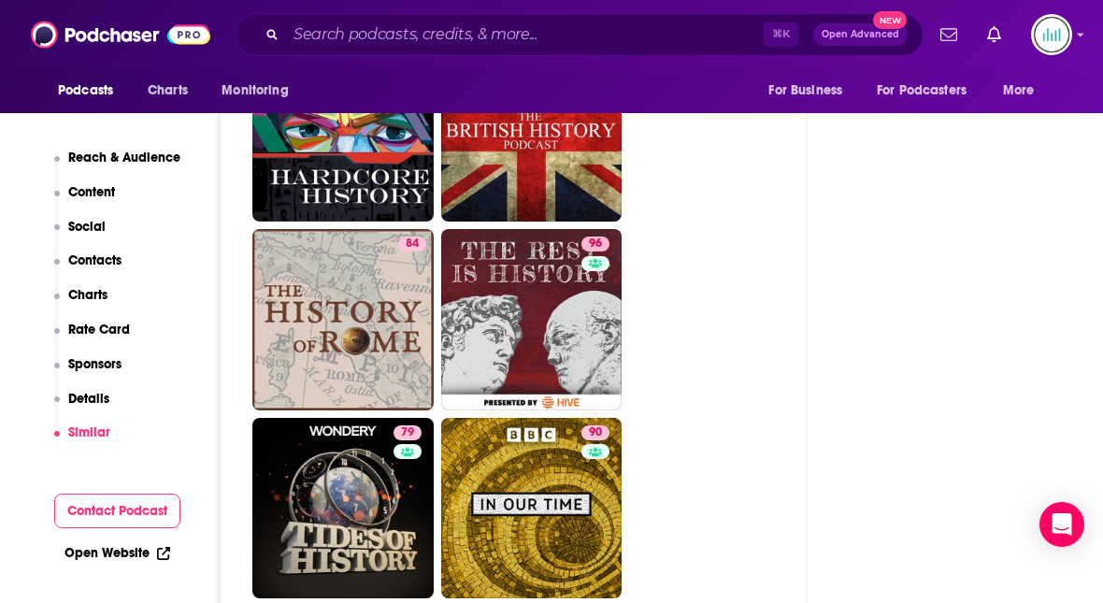
click at [308, 33] on input "Search podcasts, credits, & more..." at bounding box center [525, 35] width 478 height 30
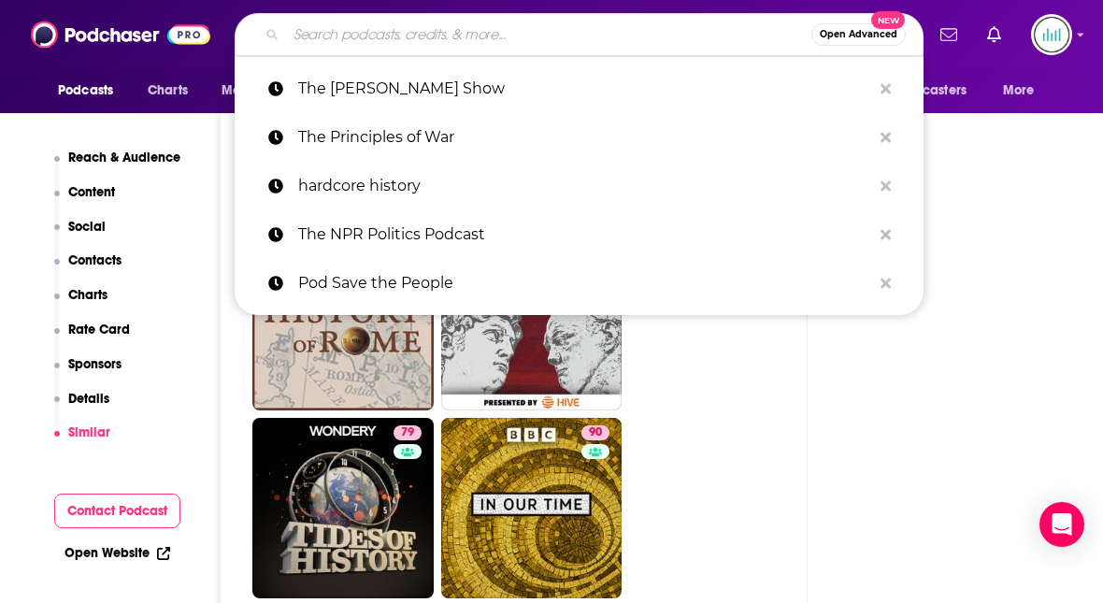
paste input "The Hellenistic Age Podcast"
type input "The Hellenistic Age Podcast"
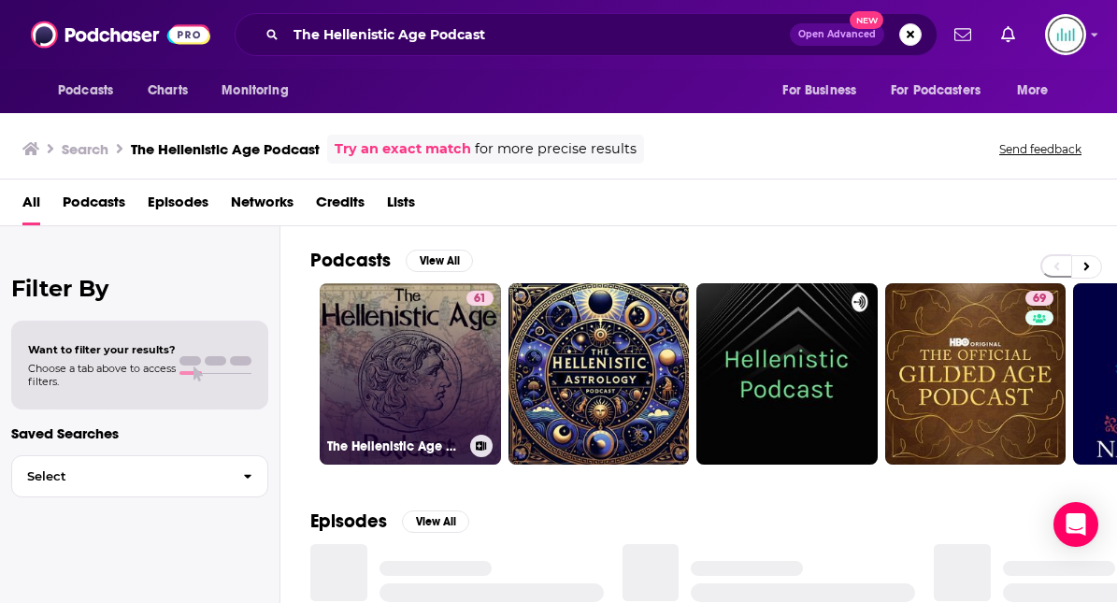
click at [440, 351] on link "61 The Hellenistic Age Podcast" at bounding box center [410, 373] width 181 height 181
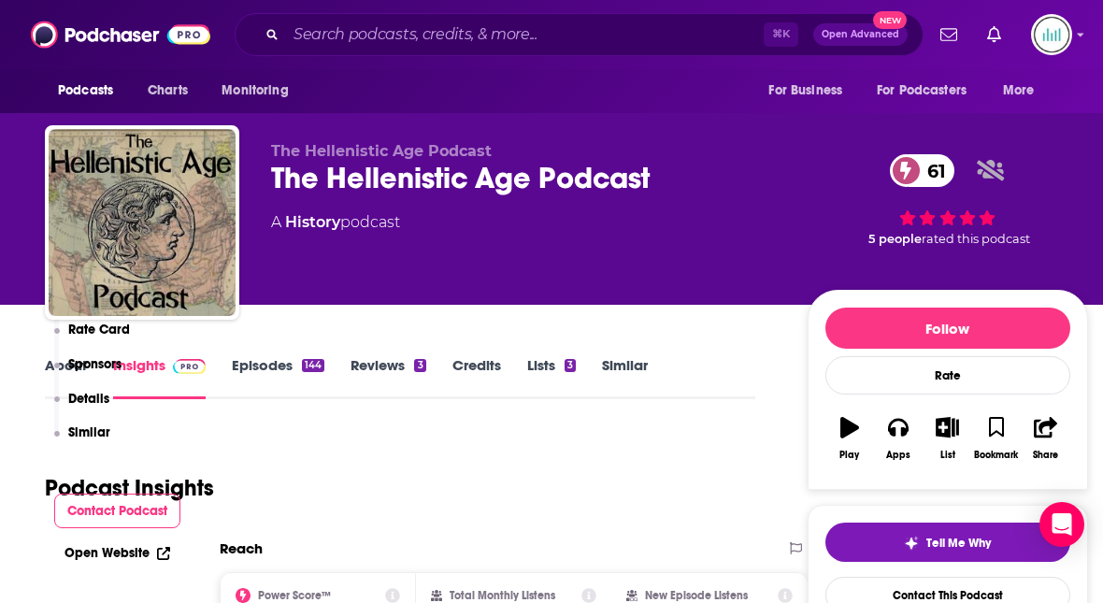
scroll to position [353, 0]
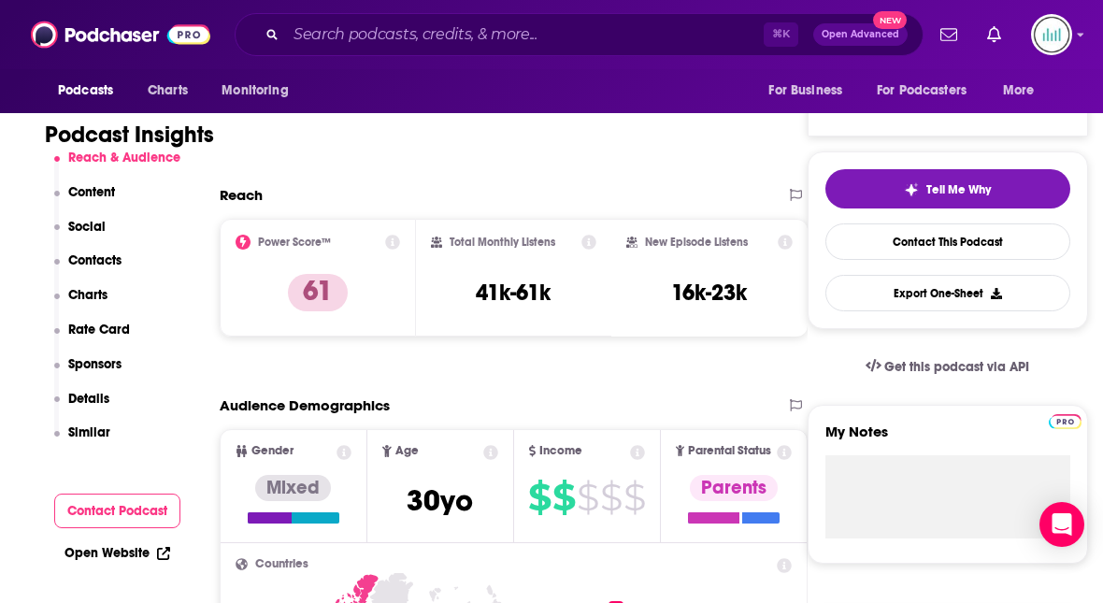
click at [113, 263] on p "Contacts" at bounding box center [94, 260] width 53 height 16
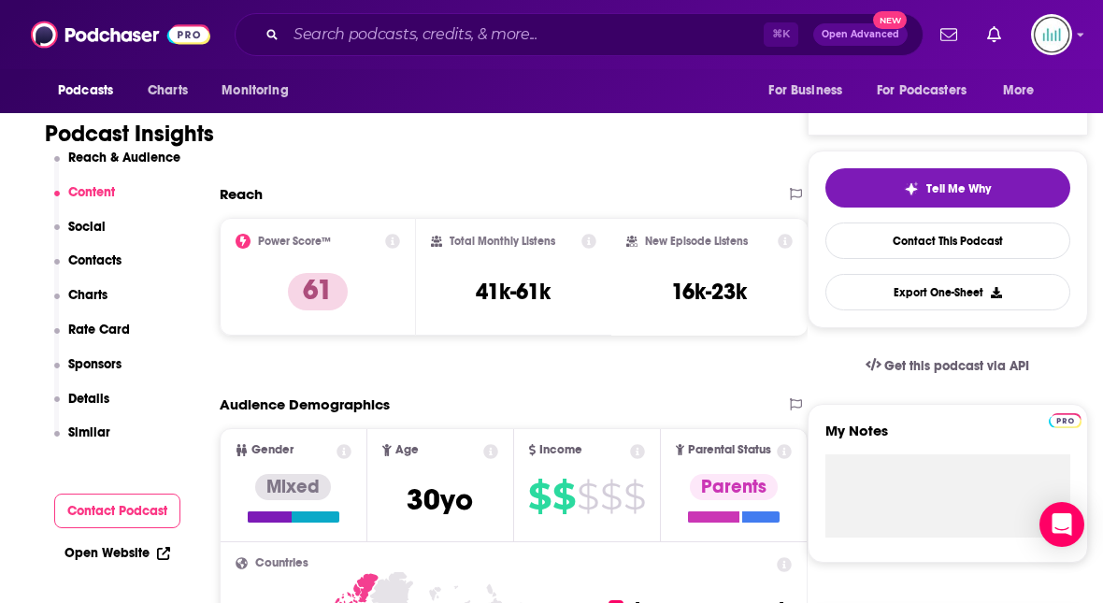
scroll to position [0, 0]
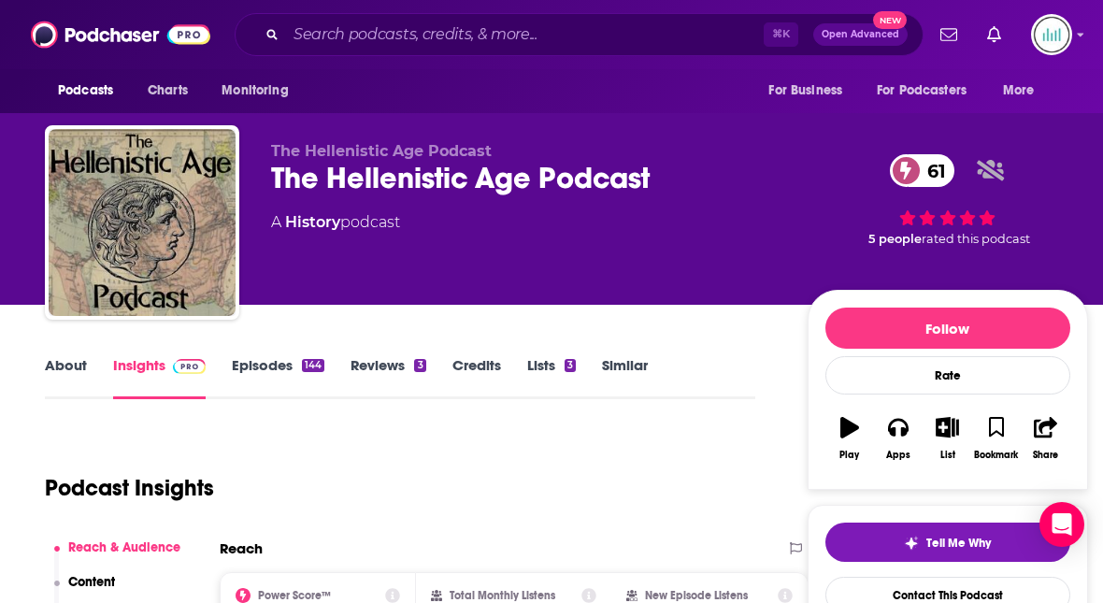
click at [60, 363] on link "About" at bounding box center [66, 377] width 42 height 43
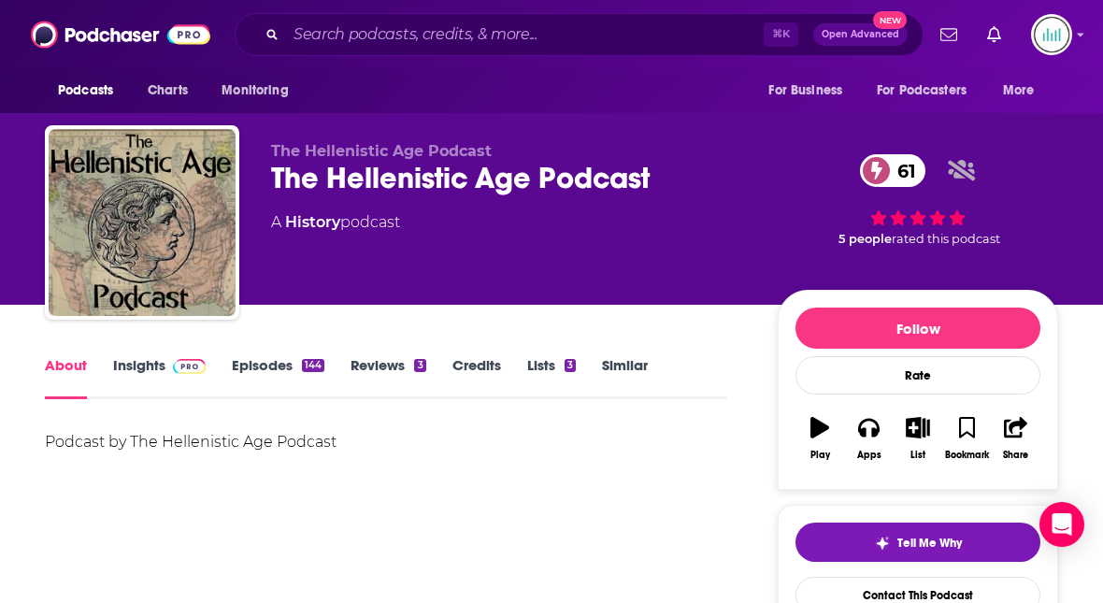
click at [346, 439] on div "Podcast by The Hellenistic Age Podcast" at bounding box center [386, 442] width 683 height 26
drag, startPoint x: 412, startPoint y: 222, endPoint x: 269, endPoint y: 222, distance: 143.1
click at [269, 222] on div "The Hellenistic Age Podcast The Hellenistic Age Podcast 61 A History podcast 61…" at bounding box center [552, 226] width 1014 height 202
click at [139, 368] on link "Insights" at bounding box center [159, 377] width 93 height 43
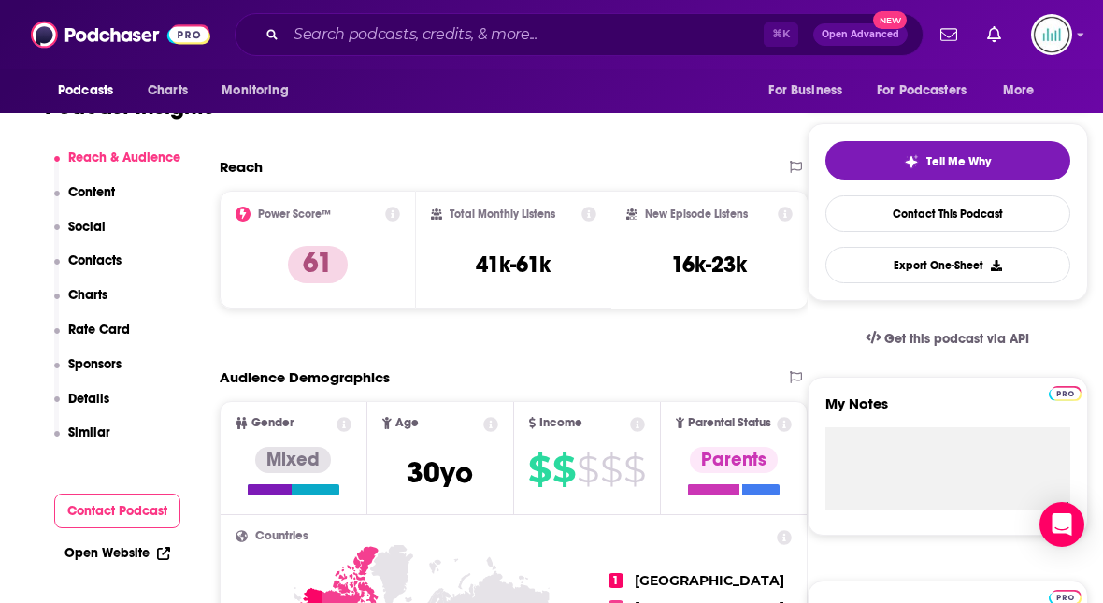
scroll to position [358, 0]
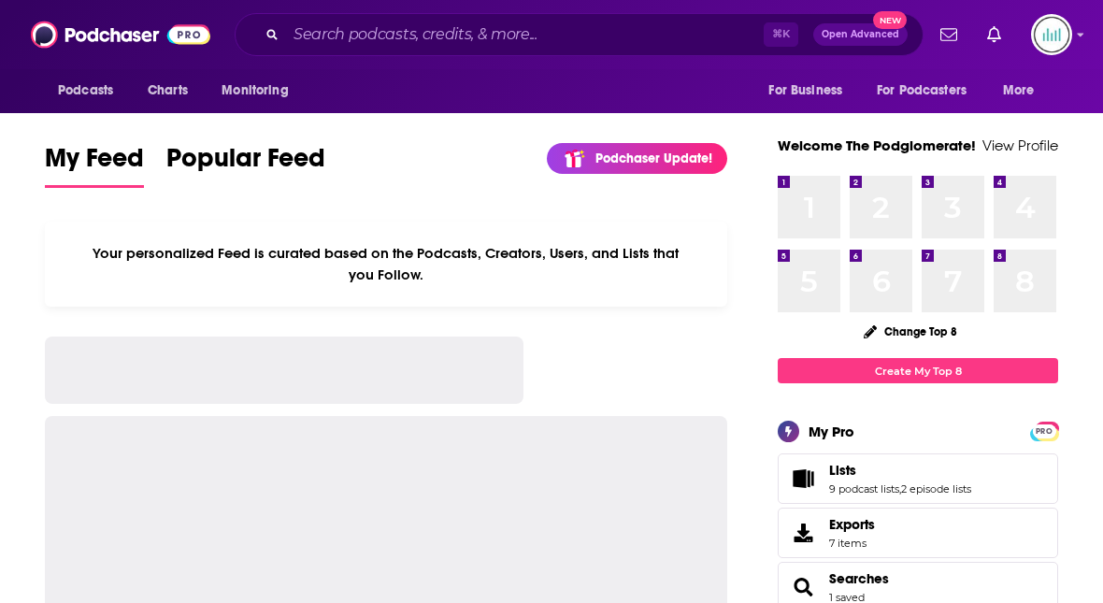
click at [268, 32] on icon "Search podcasts, credits, & more..." at bounding box center [271, 34] width 10 height 10
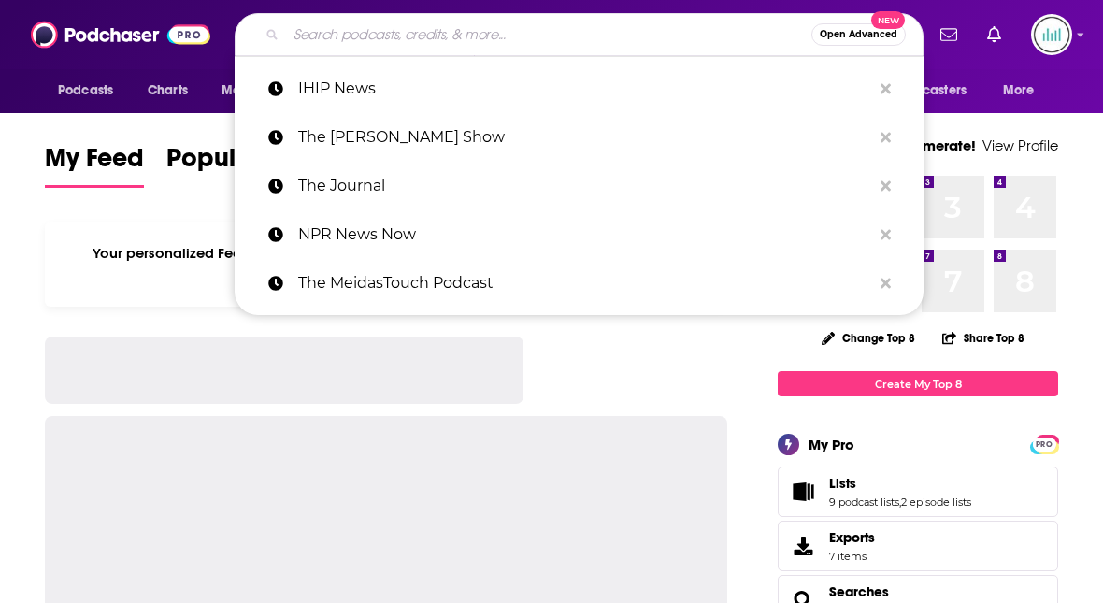
paste input "The Partial Historians"
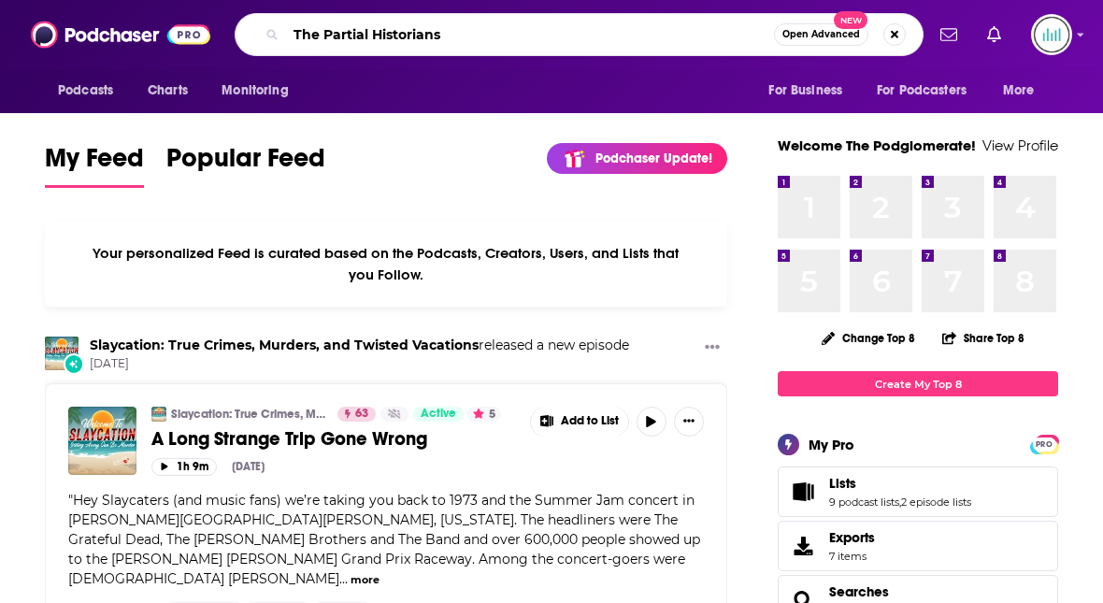
type input "The Partial Historians"
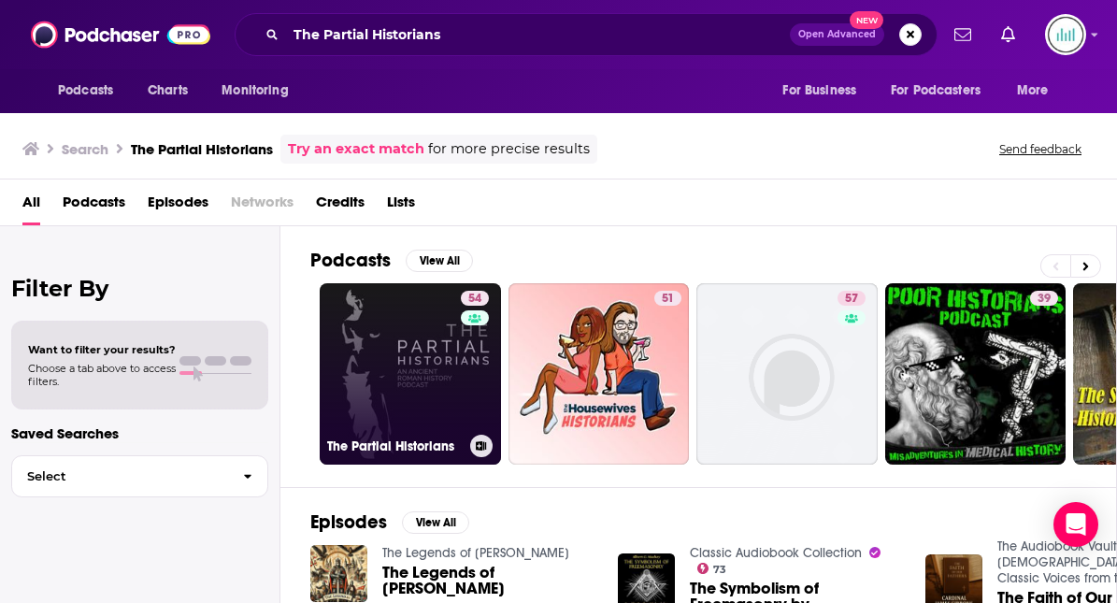
click at [408, 392] on link "54 The Partial Historians" at bounding box center [410, 373] width 181 height 181
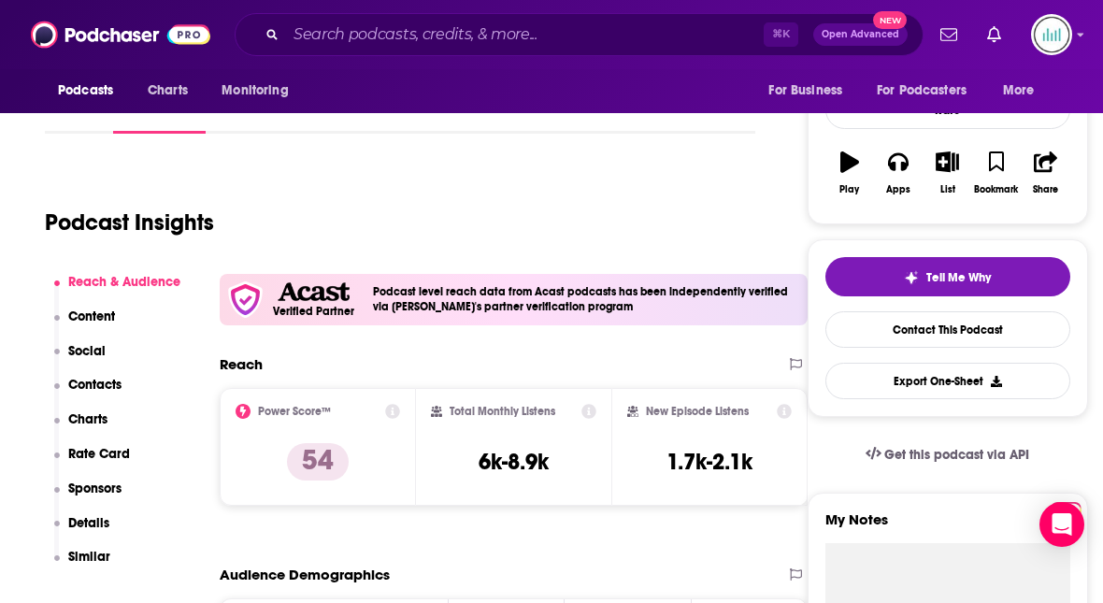
scroll to position [270, 0]
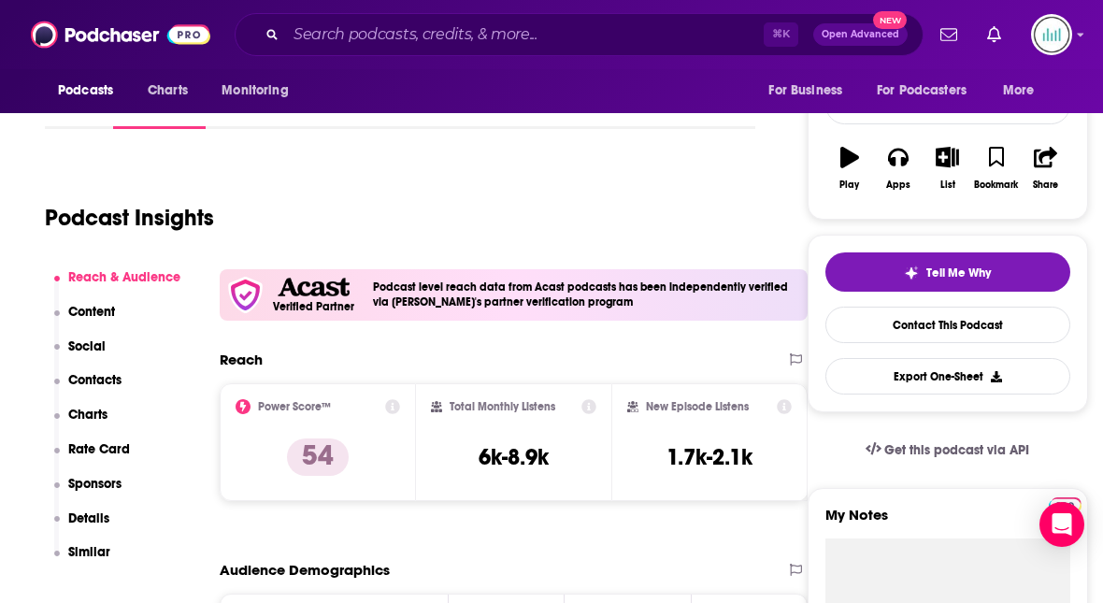
click at [105, 377] on p "Contacts" at bounding box center [94, 380] width 53 height 16
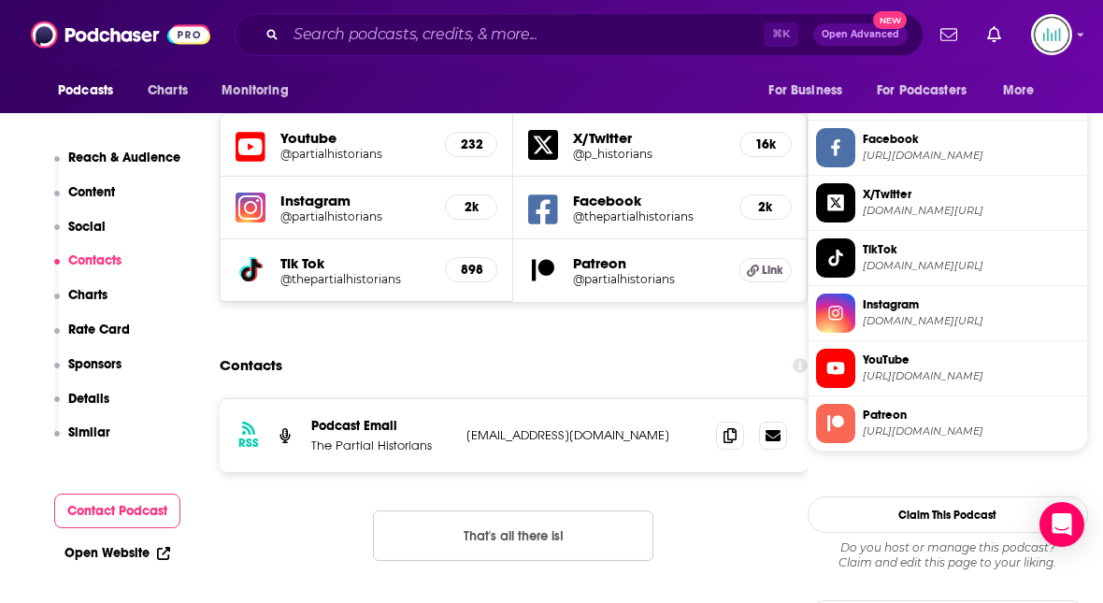
scroll to position [1749, 0]
drag, startPoint x: 430, startPoint y: 353, endPoint x: 313, endPoint y: 352, distance: 116.9
click at [313, 437] on p "The Partial Historians" at bounding box center [381, 445] width 140 height 16
copy p "The Partial Historians"
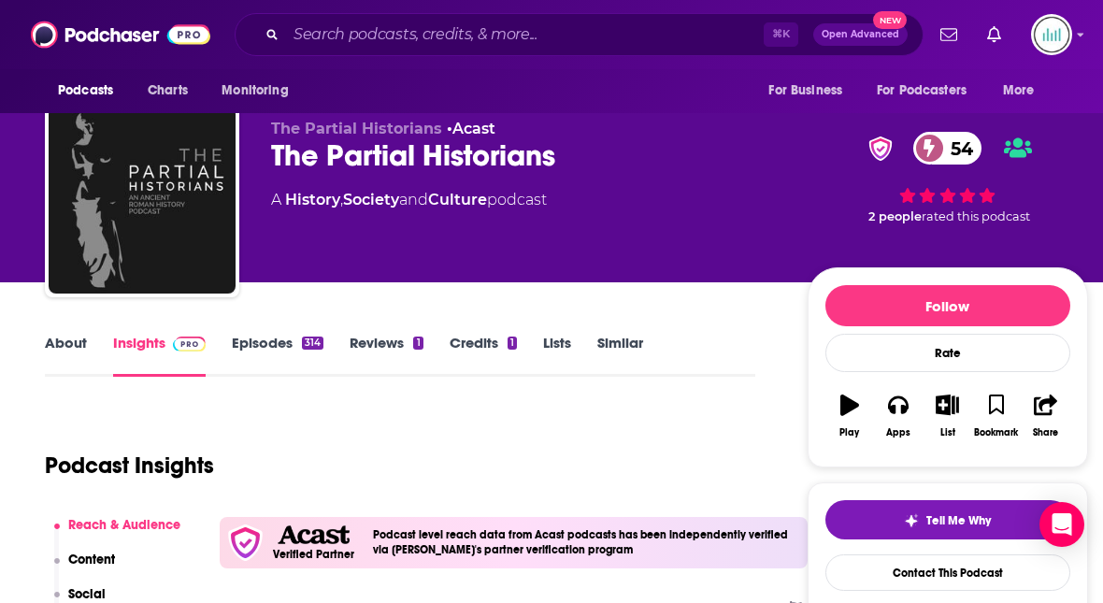
scroll to position [0, 0]
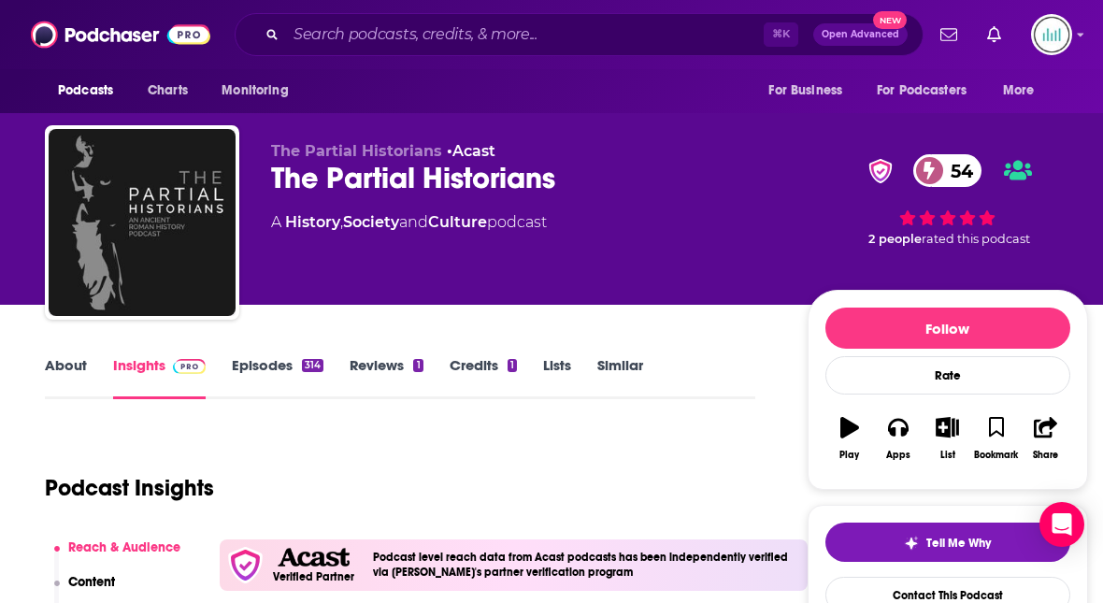
click at [59, 358] on link "About" at bounding box center [66, 377] width 42 height 43
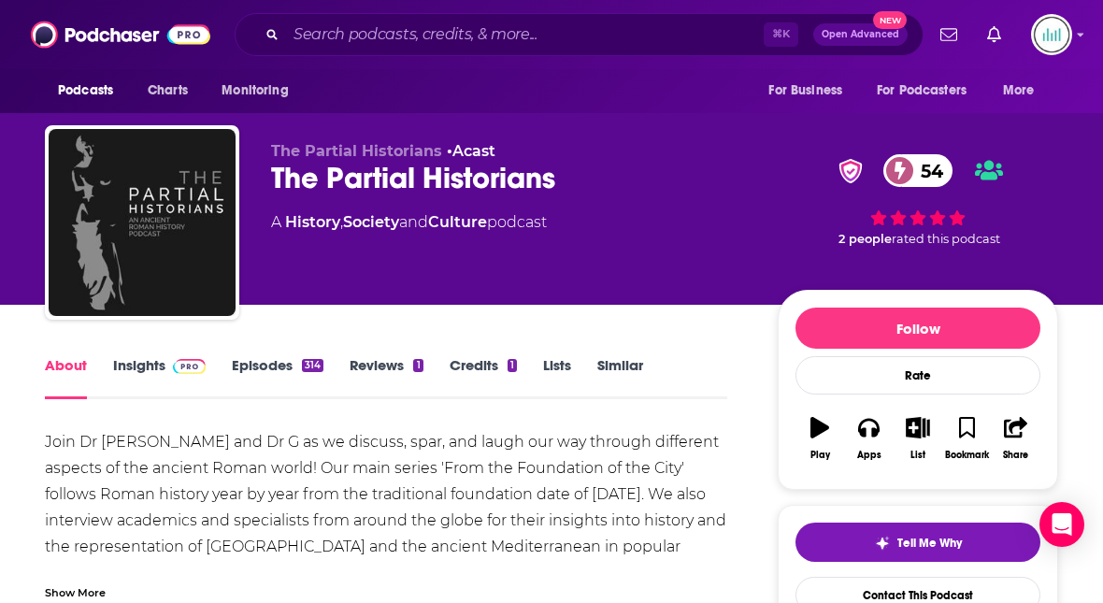
click at [135, 373] on link "Insights" at bounding box center [159, 377] width 93 height 43
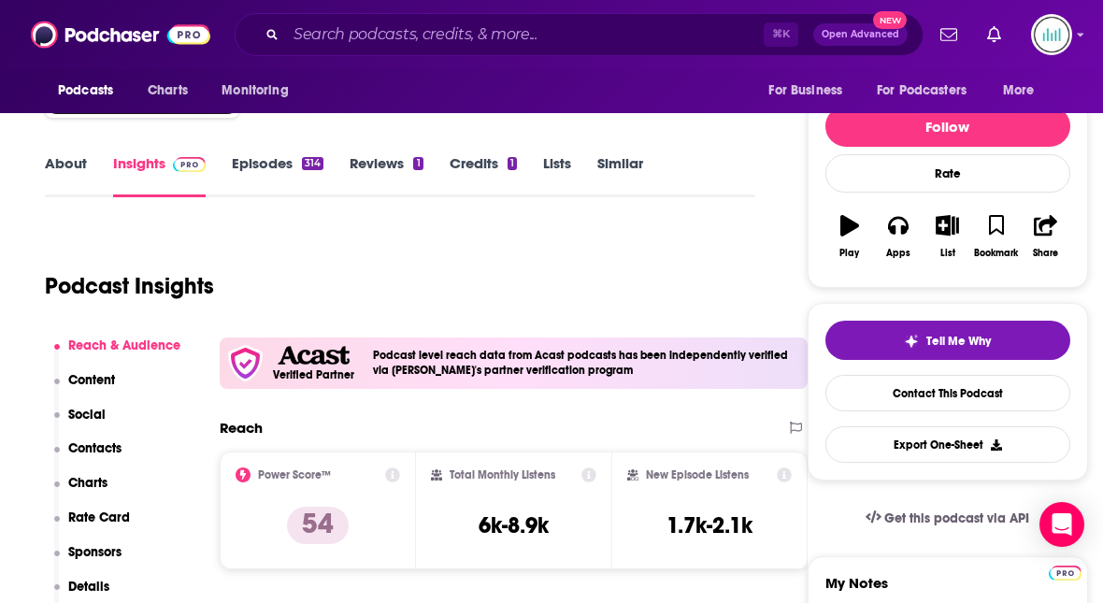
scroll to position [239, 0]
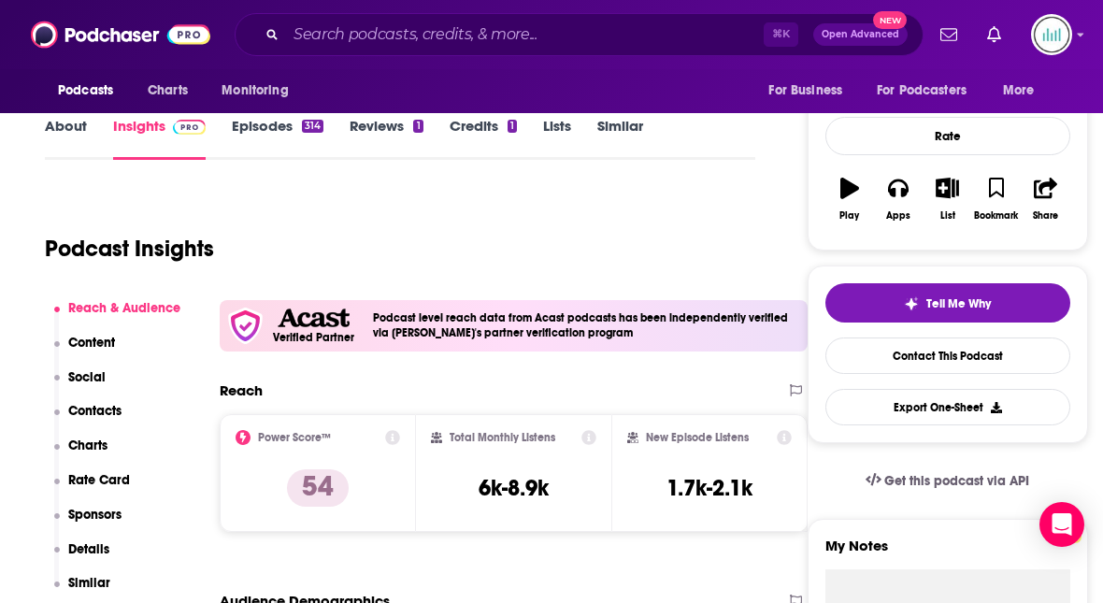
click at [90, 411] on p "Contacts" at bounding box center [94, 411] width 53 height 16
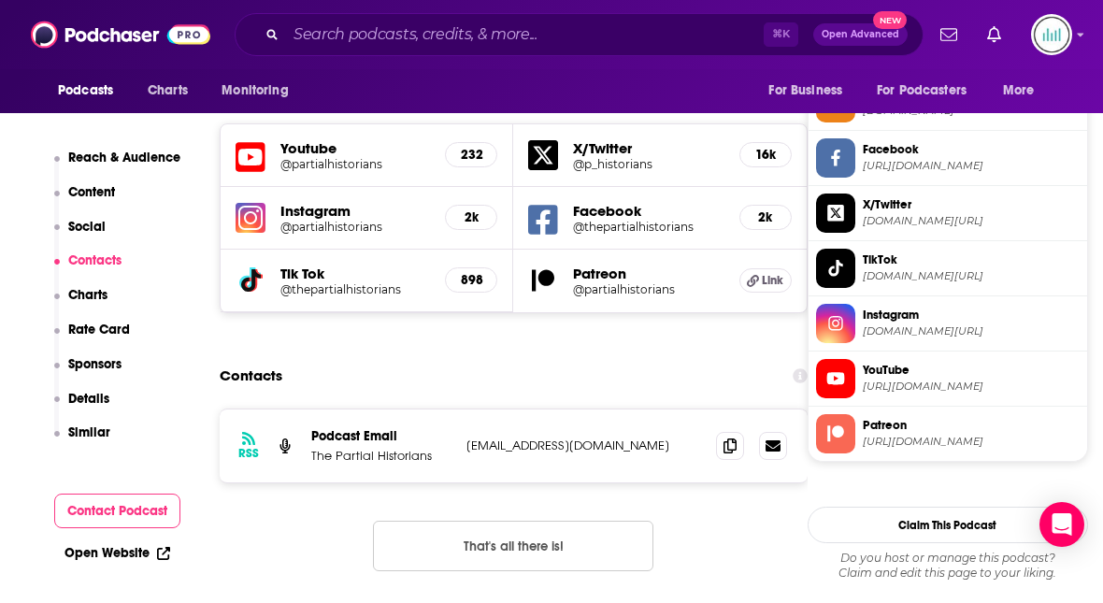
scroll to position [1749, 0]
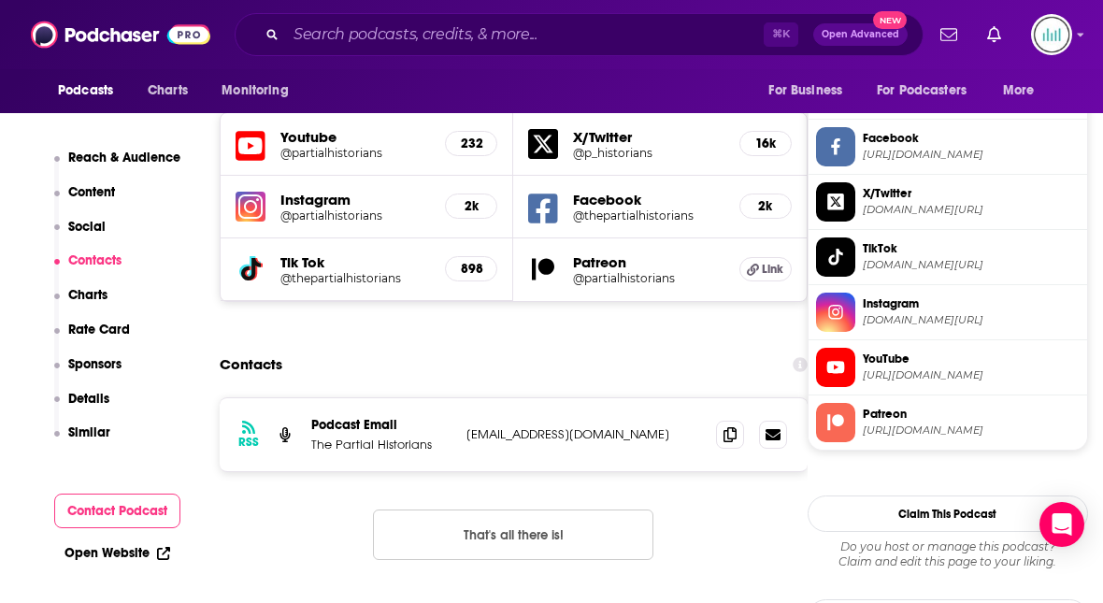
click at [545, 426] on p "[EMAIL_ADDRESS][DOMAIN_NAME]" at bounding box center [584, 434] width 235 height 16
copy div "[EMAIL_ADDRESS][DOMAIN_NAME] [EMAIL_ADDRESS][DOMAIN_NAME]"
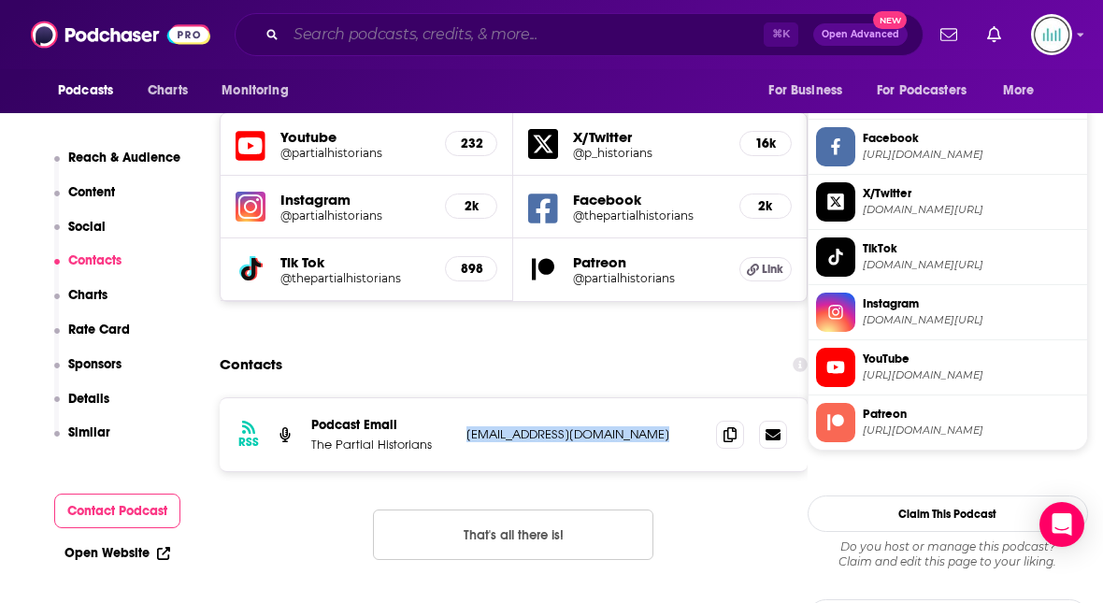
click at [317, 27] on input "Search podcasts, credits, & more..." at bounding box center [525, 35] width 478 height 30
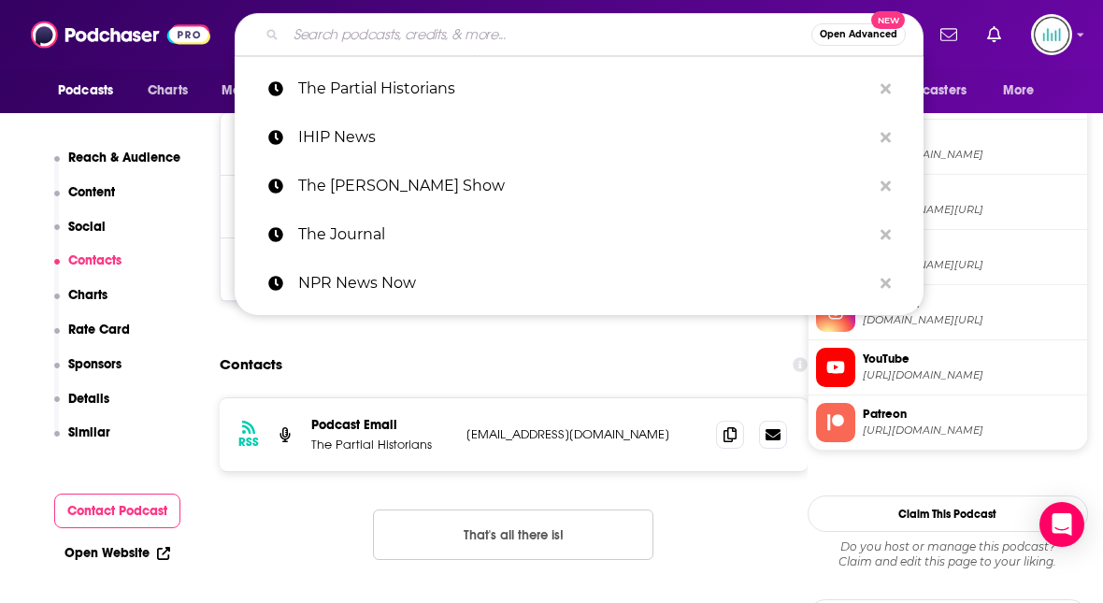
paste input "Ancient Warfare Magazine Podcast"
type input "Ancient Warfare Magazine Podcast"
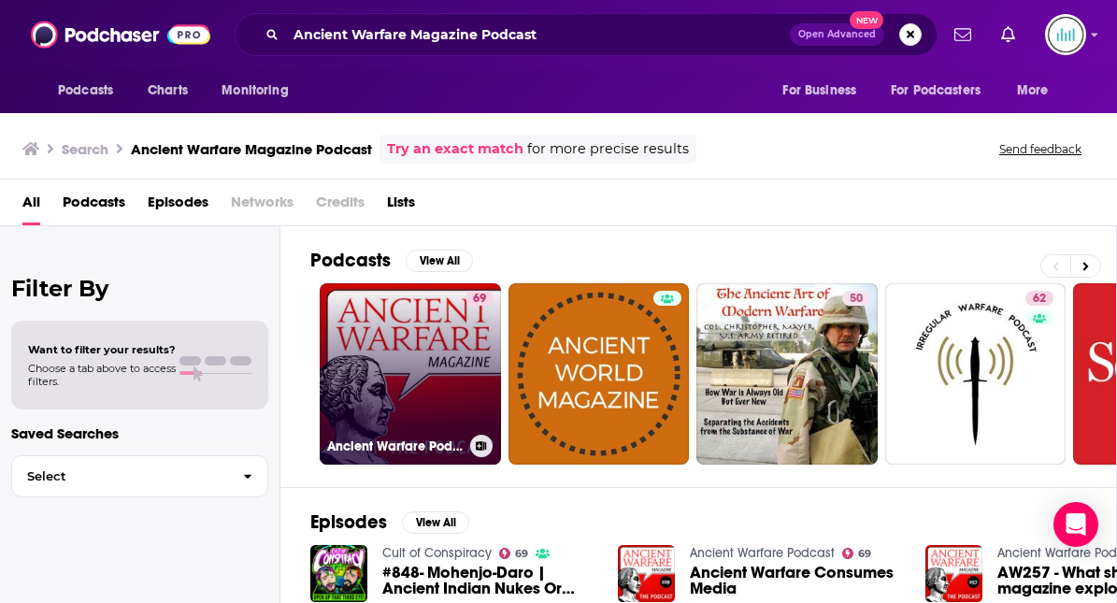
click at [388, 343] on link "69 Ancient Warfare Podcast" at bounding box center [410, 373] width 181 height 181
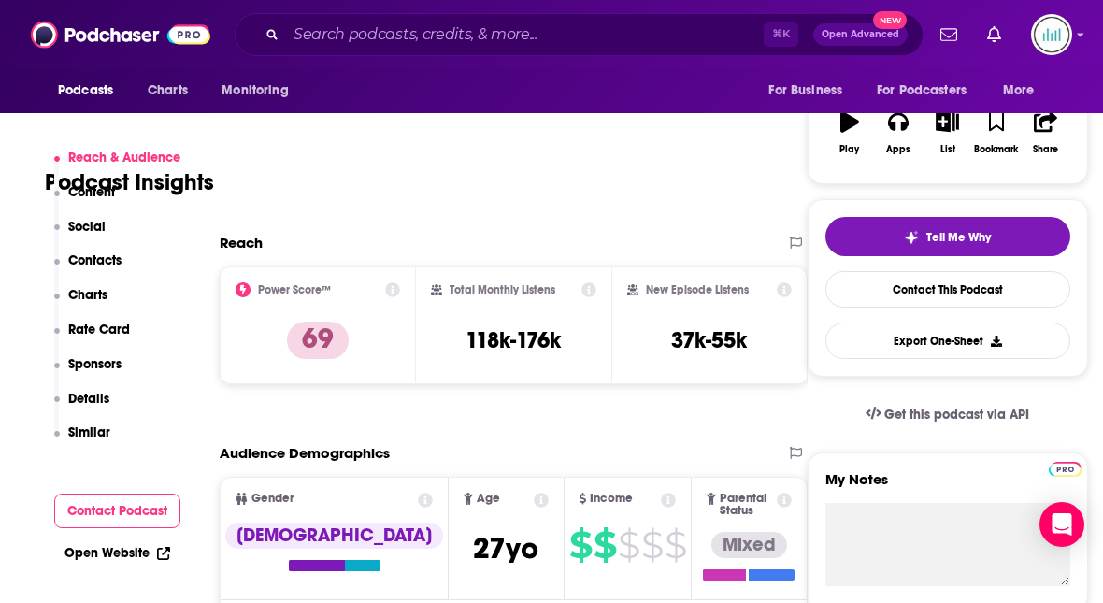
scroll to position [360, 0]
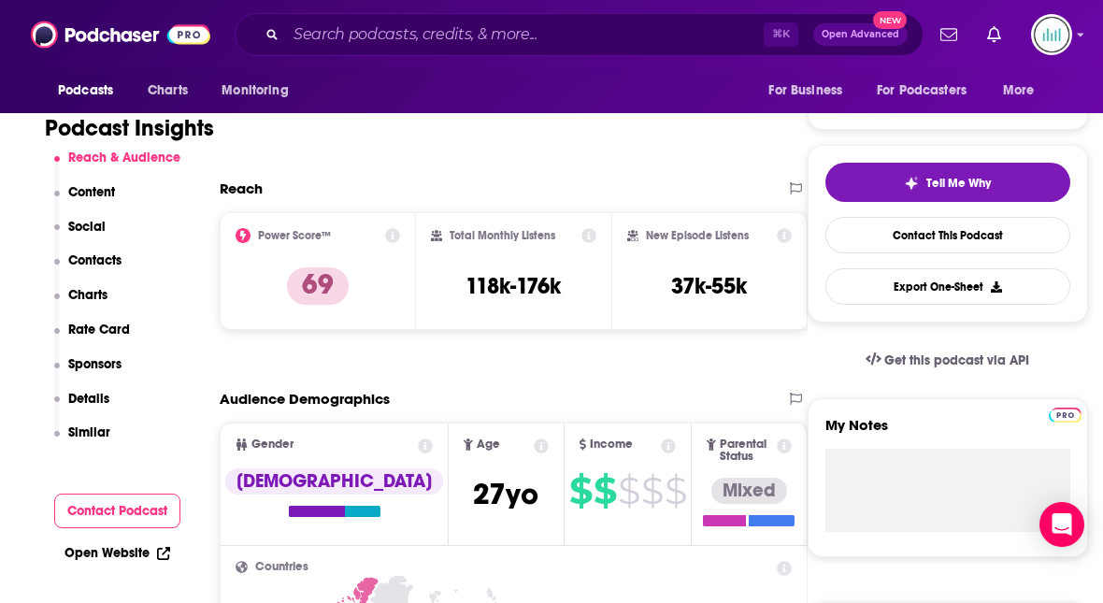
click at [112, 255] on p "Contacts" at bounding box center [94, 260] width 53 height 16
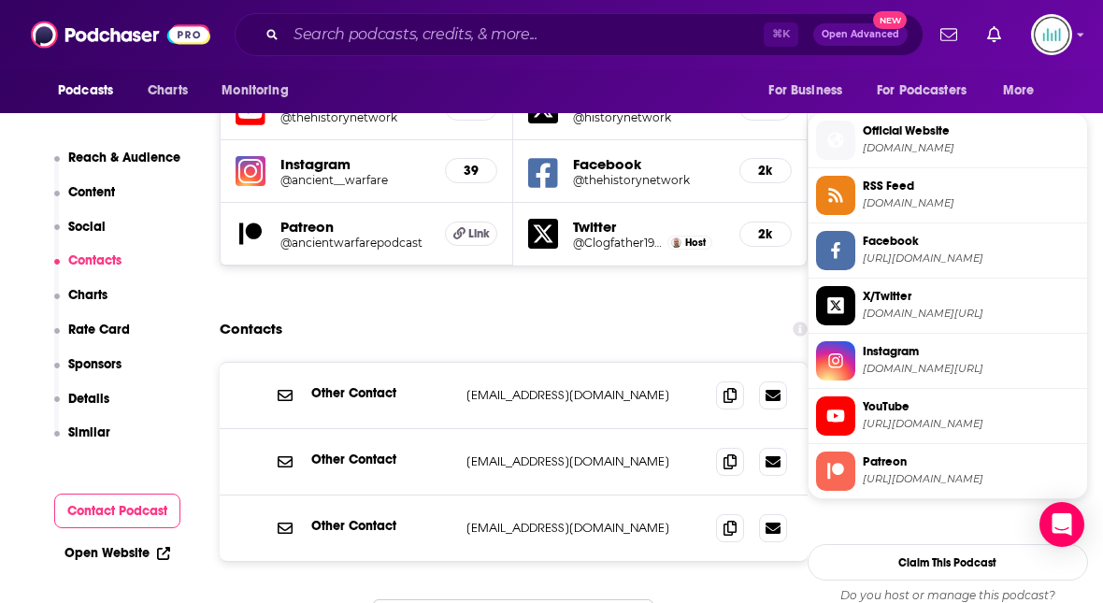
scroll to position [1647, 0]
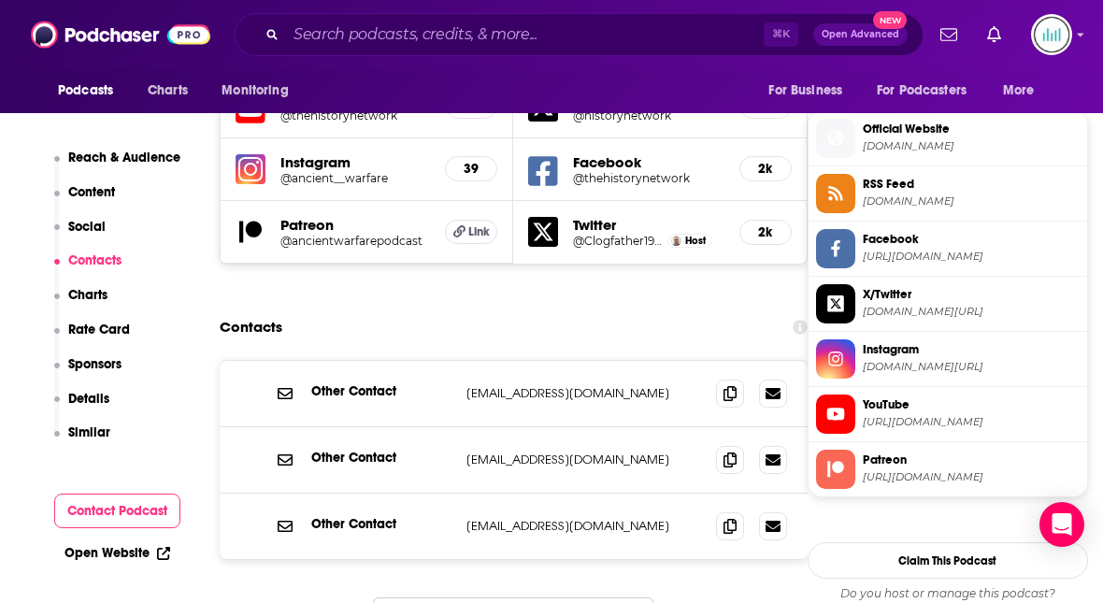
click at [525, 385] on p "[EMAIL_ADDRESS][DOMAIN_NAME]" at bounding box center [584, 393] width 235 height 16
copy div "[EMAIL_ADDRESS][DOMAIN_NAME] [EMAIL_ADDRESS][DOMAIN_NAME]"
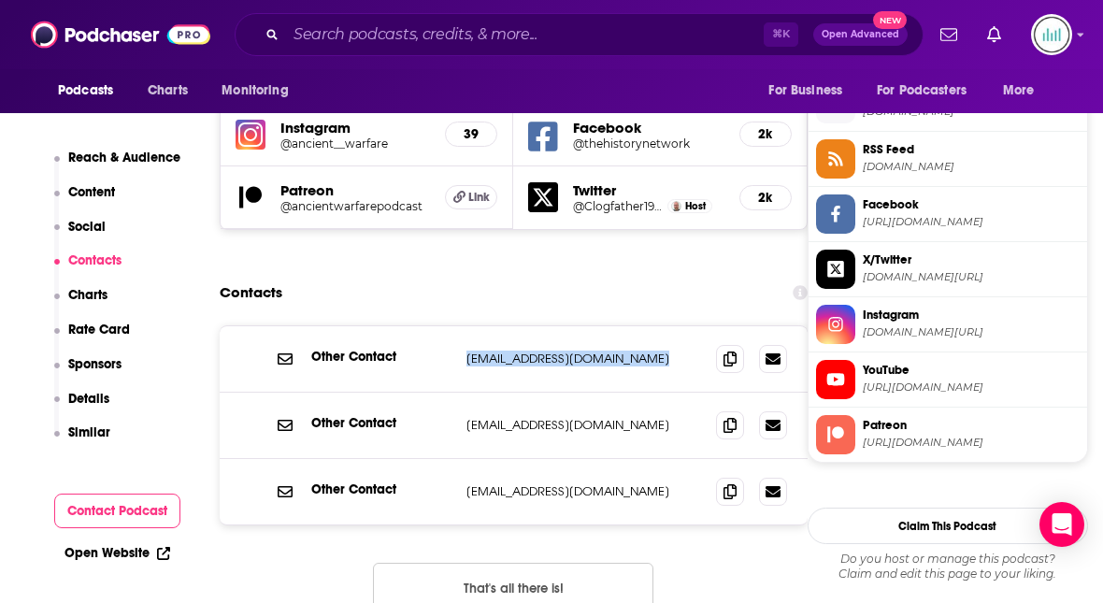
scroll to position [1686, 0]
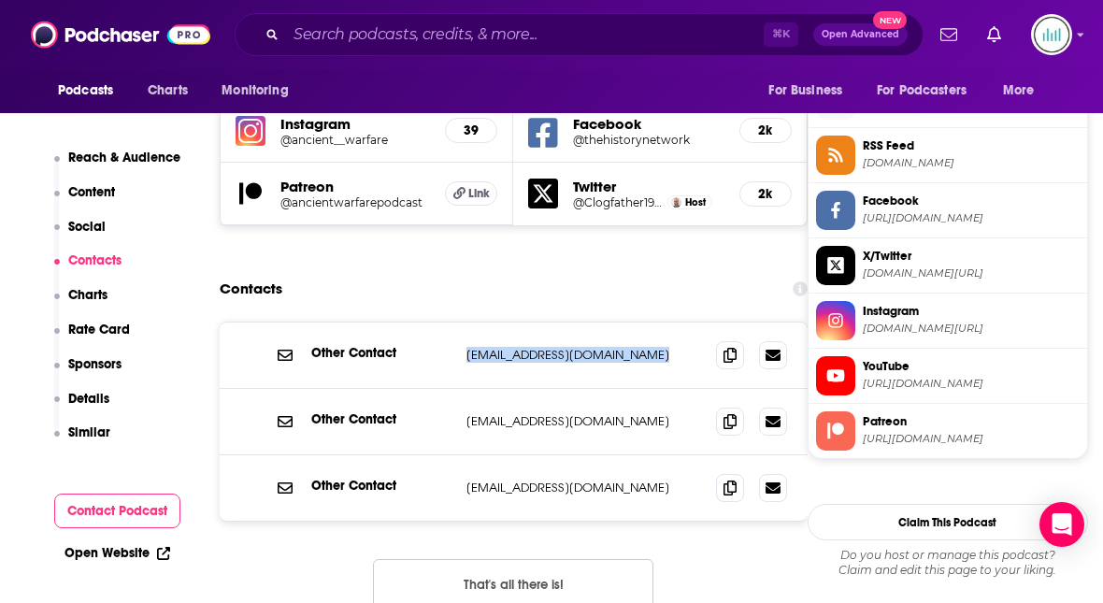
click at [94, 396] on p "Details" at bounding box center [88, 399] width 41 height 16
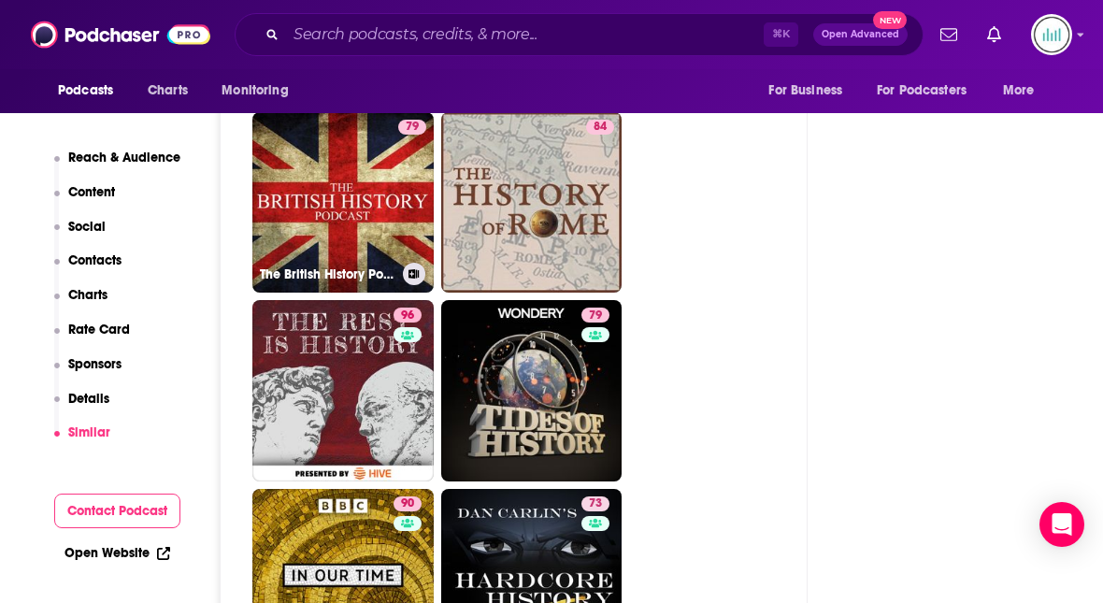
scroll to position [4259, 0]
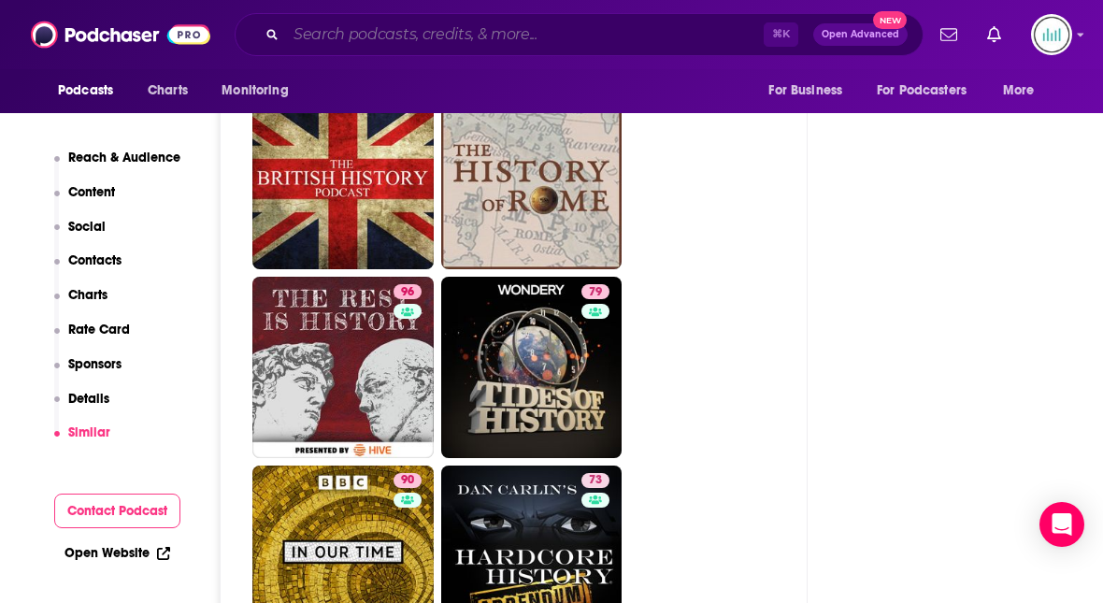
click at [329, 33] on input "Search podcasts, credits, & more..." at bounding box center [525, 35] width 478 height 30
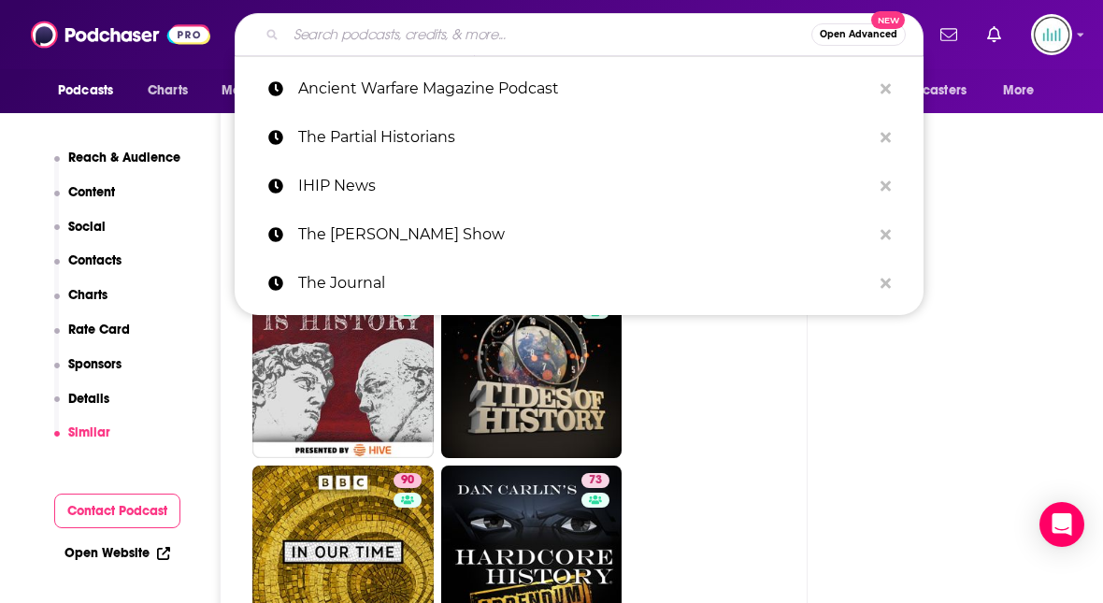
paste input "Ancient Office Hours Podcast"
type input "Ancient Office Hours Podcast"
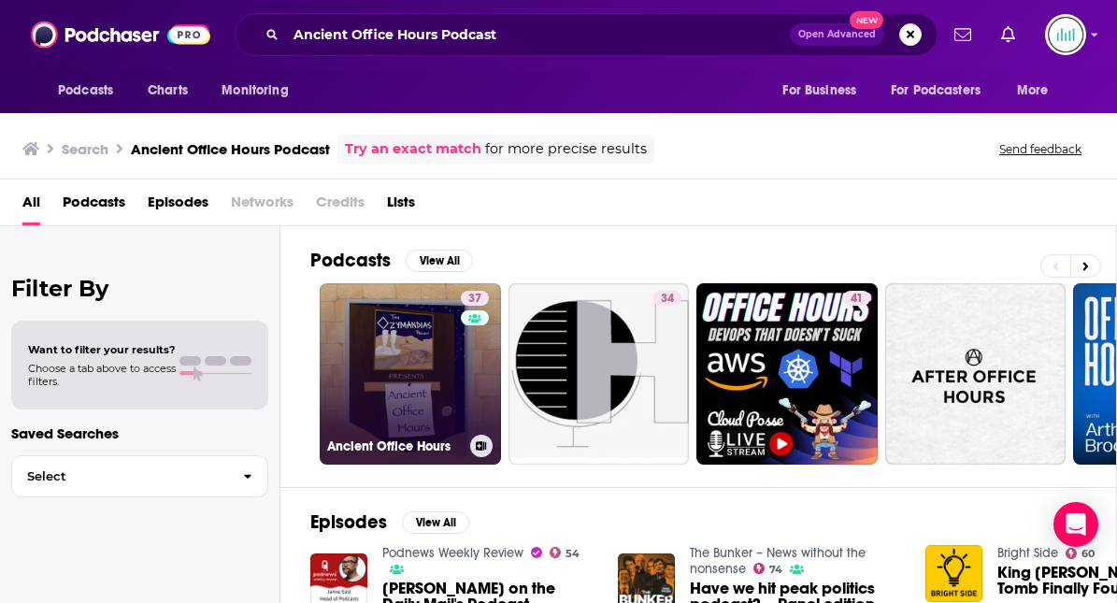
click at [394, 370] on link "37 Ancient Office Hours" at bounding box center [410, 373] width 181 height 181
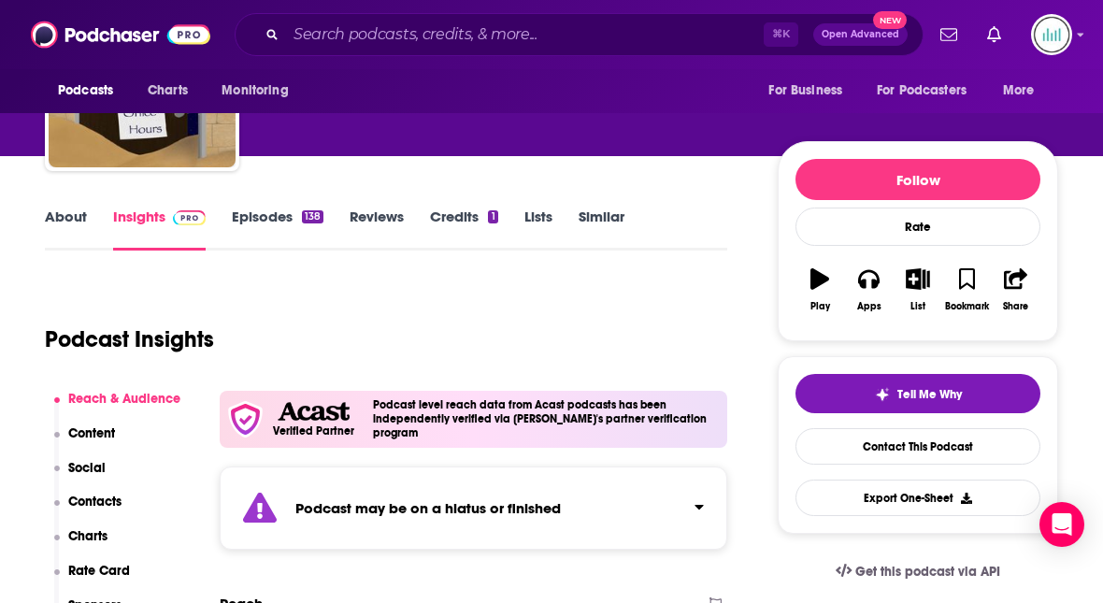
scroll to position [334, 0]
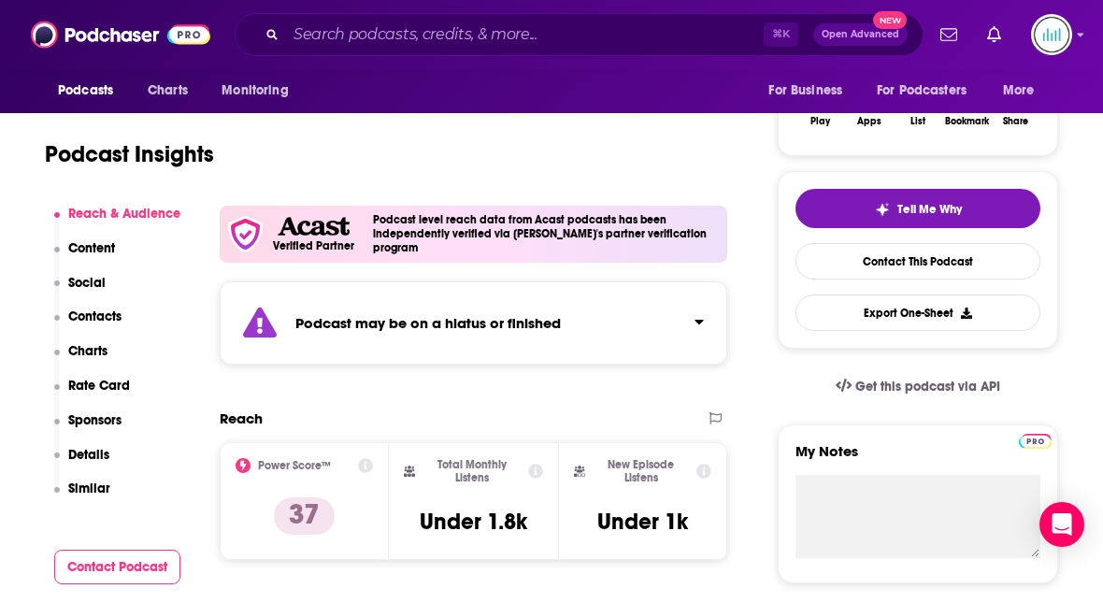
click at [100, 316] on p "Contacts" at bounding box center [94, 317] width 53 height 16
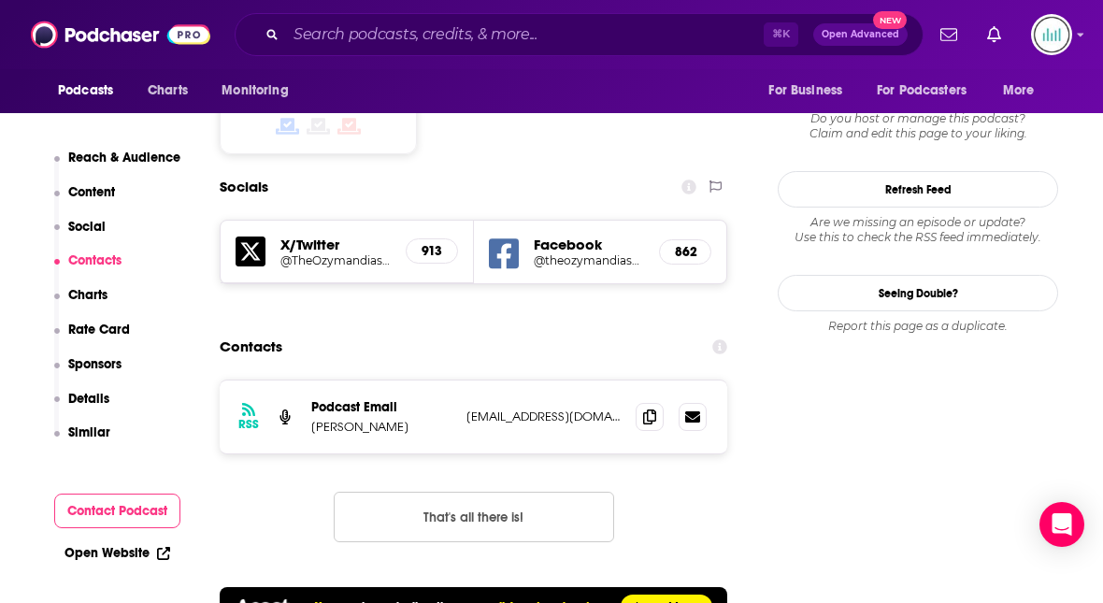
scroll to position [1814, 0]
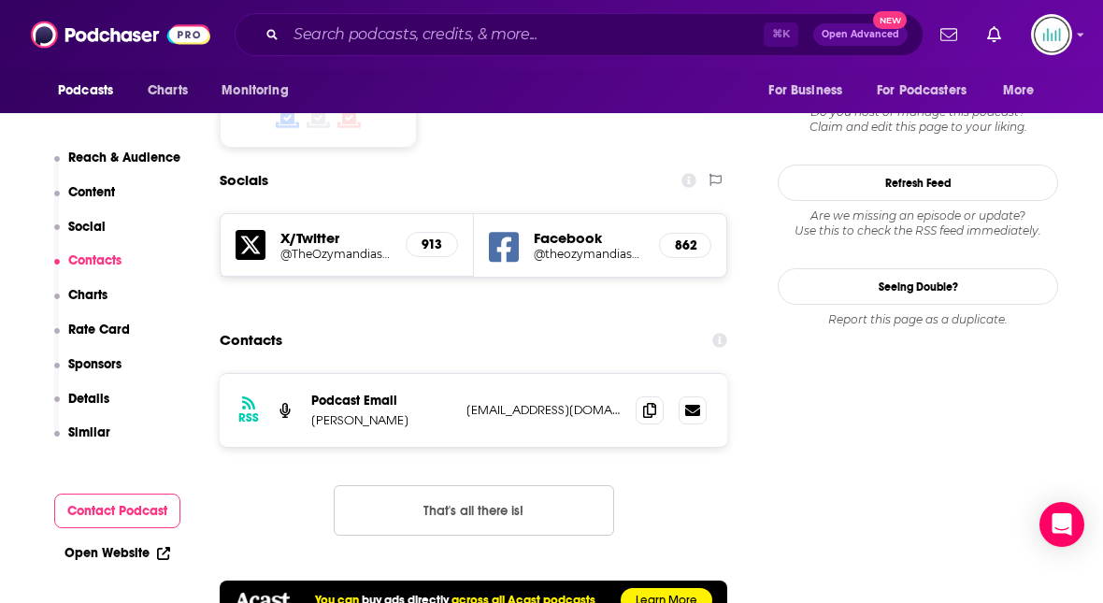
click at [499, 402] on p "[EMAIL_ADDRESS][DOMAIN_NAME]" at bounding box center [544, 410] width 154 height 16
copy p "theozymandiasprojectpodcast"
click at [94, 395] on p "Details" at bounding box center [88, 399] width 41 height 16
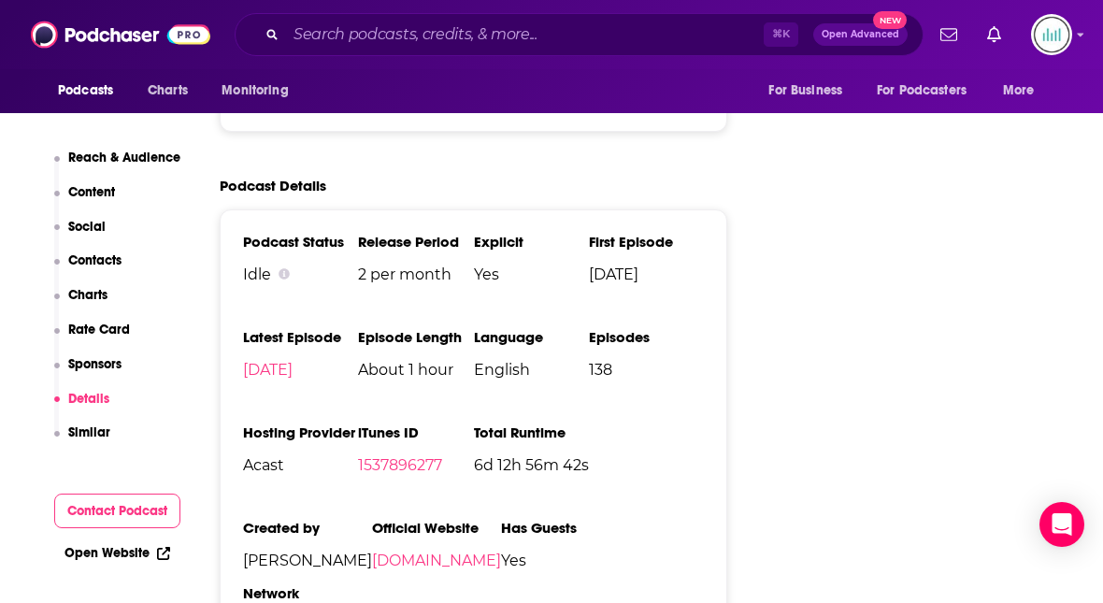
scroll to position [2926, 0]
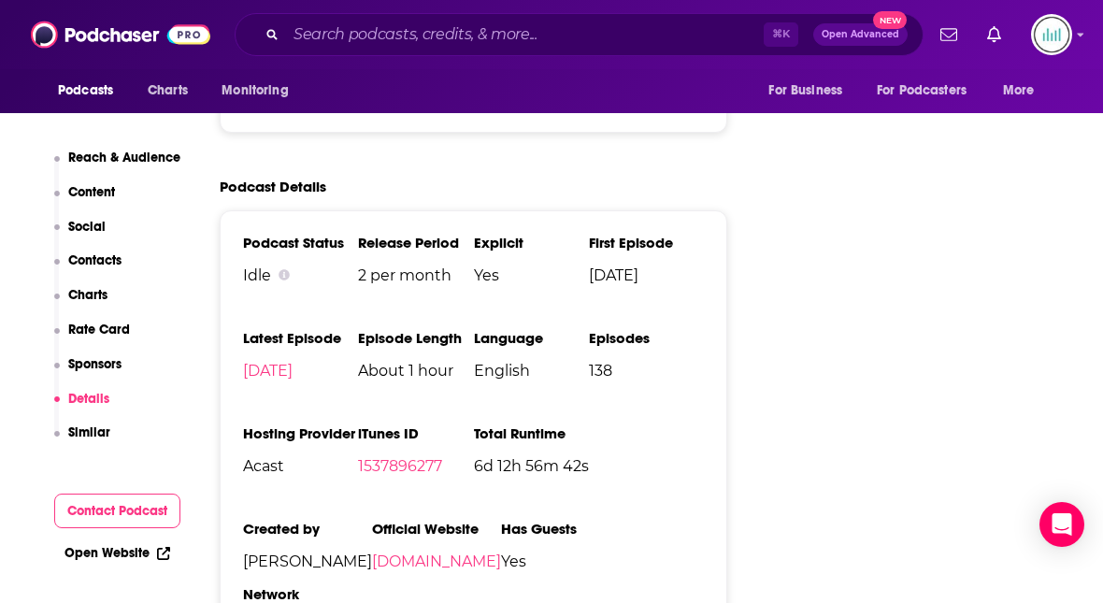
click at [88, 263] on p "Contacts" at bounding box center [94, 260] width 53 height 16
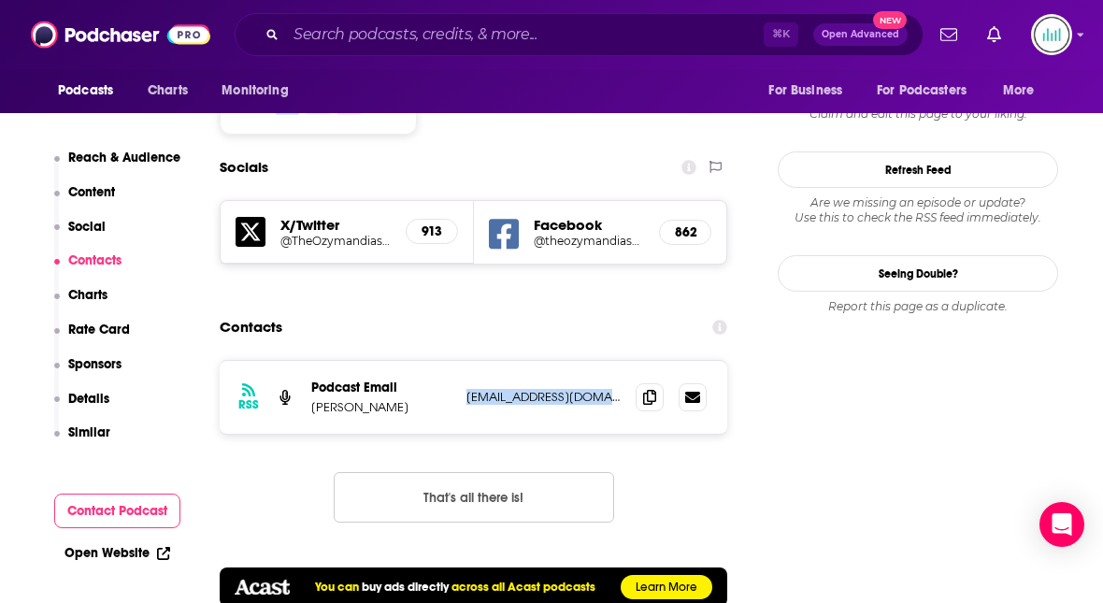
scroll to position [1814, 0]
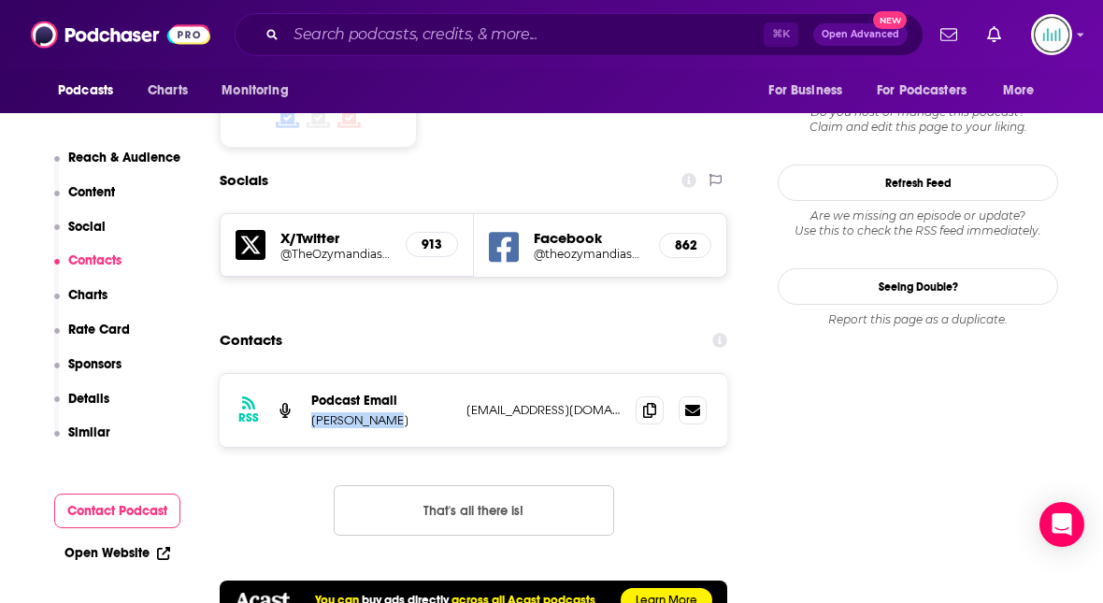
drag, startPoint x: 401, startPoint y: 353, endPoint x: 311, endPoint y: 355, distance: 89.8
click at [311, 412] on p "[PERSON_NAME]" at bounding box center [381, 420] width 140 height 16
copy p "[PERSON_NAME]"
click at [324, 36] on input "Search podcasts, credits, & more..." at bounding box center [525, 35] width 478 height 30
click at [314, 35] on input "Search podcasts, credits, & more..." at bounding box center [525, 35] width 478 height 30
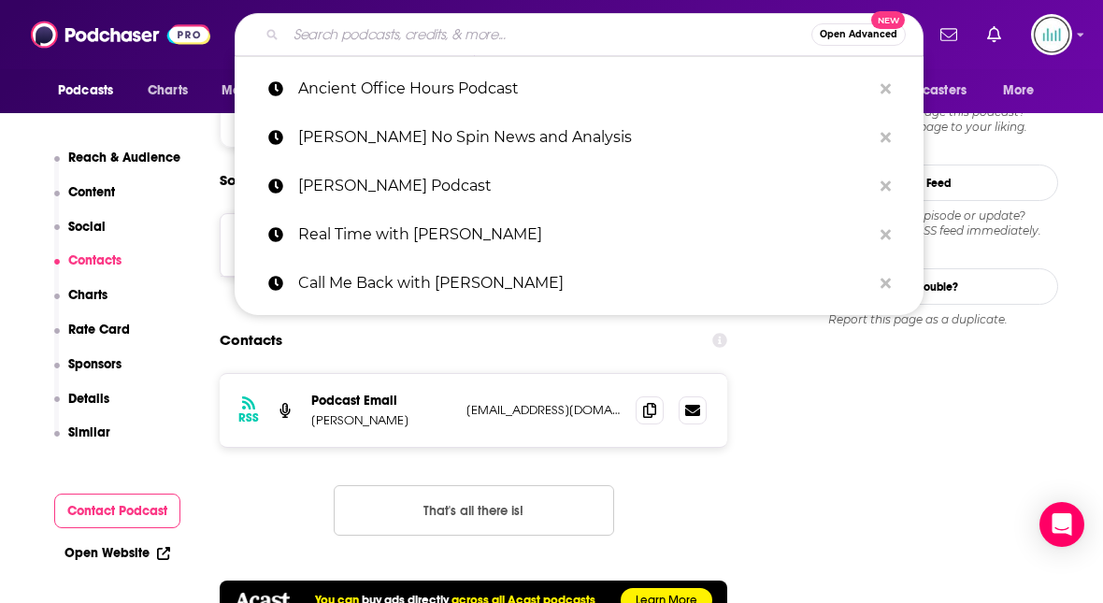
paste input "“The Ancient World” Podcast"
type input "“The Ancient World” Podcast"
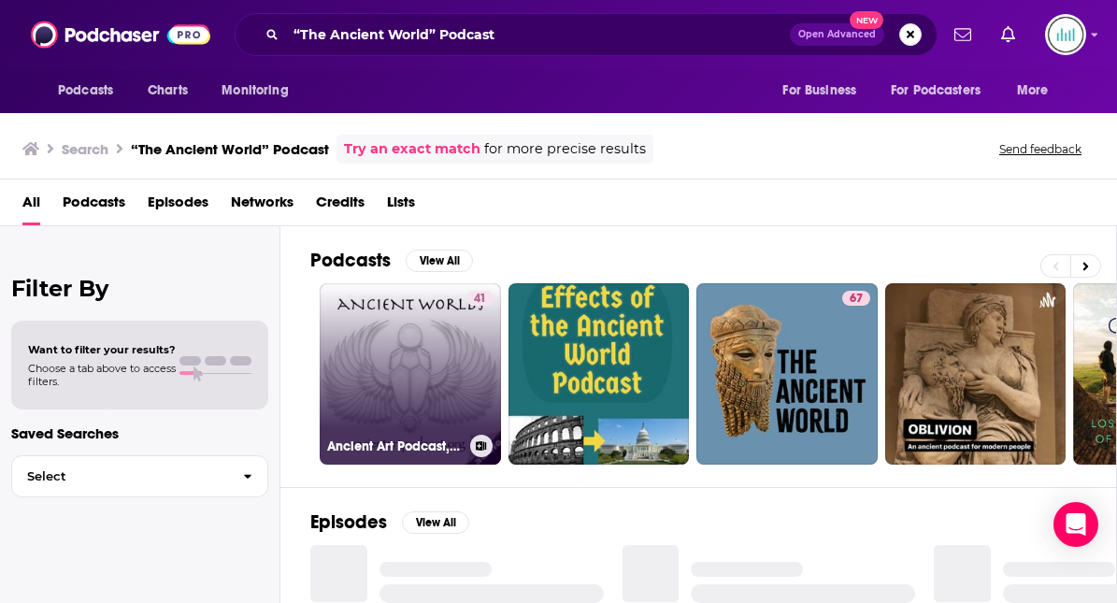
click at [396, 360] on link "41 Ancient Art Podcast, Ancient Worlds" at bounding box center [410, 373] width 181 height 181
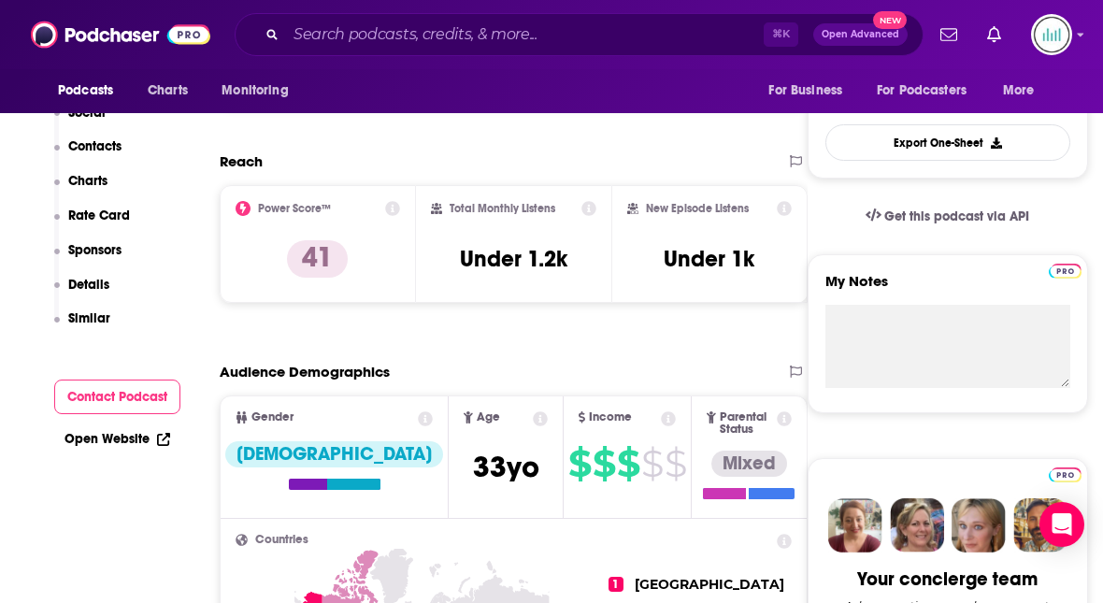
scroll to position [180, 0]
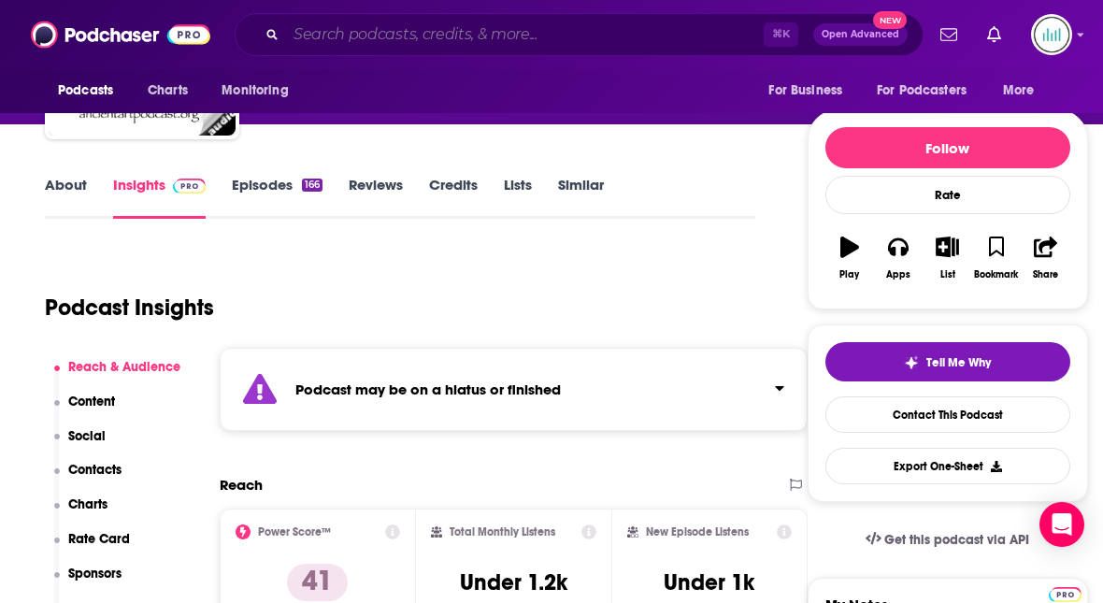
click at [313, 31] on input "Search podcasts, credits, & more..." at bounding box center [525, 35] width 478 height 30
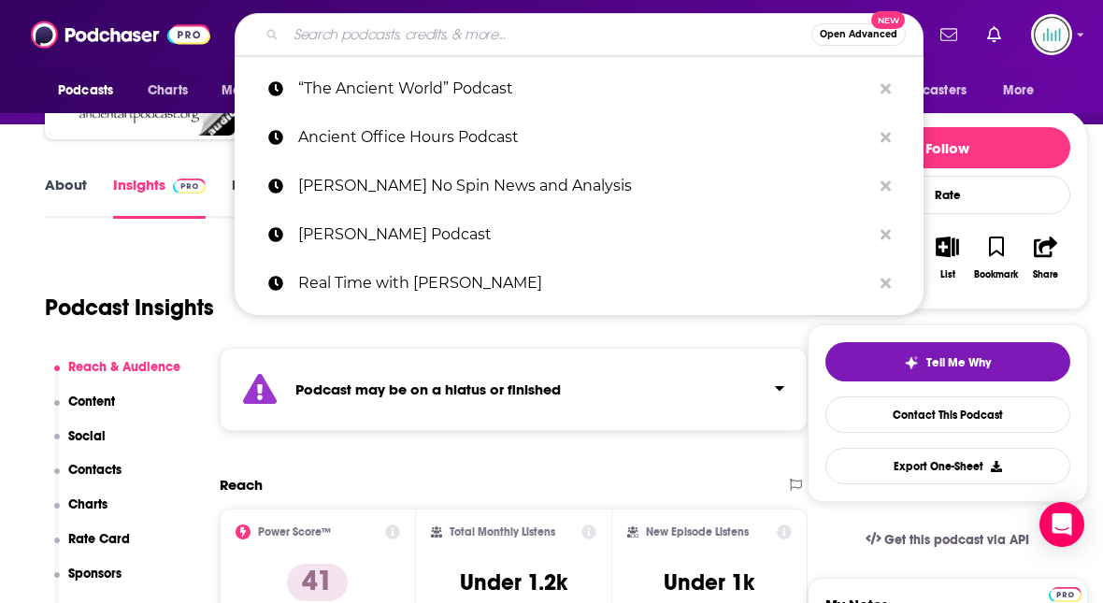
click at [310, 31] on input "Search podcasts, credits, & more..." at bounding box center [548, 35] width 525 height 30
paste input "• “Ancient History Hound"
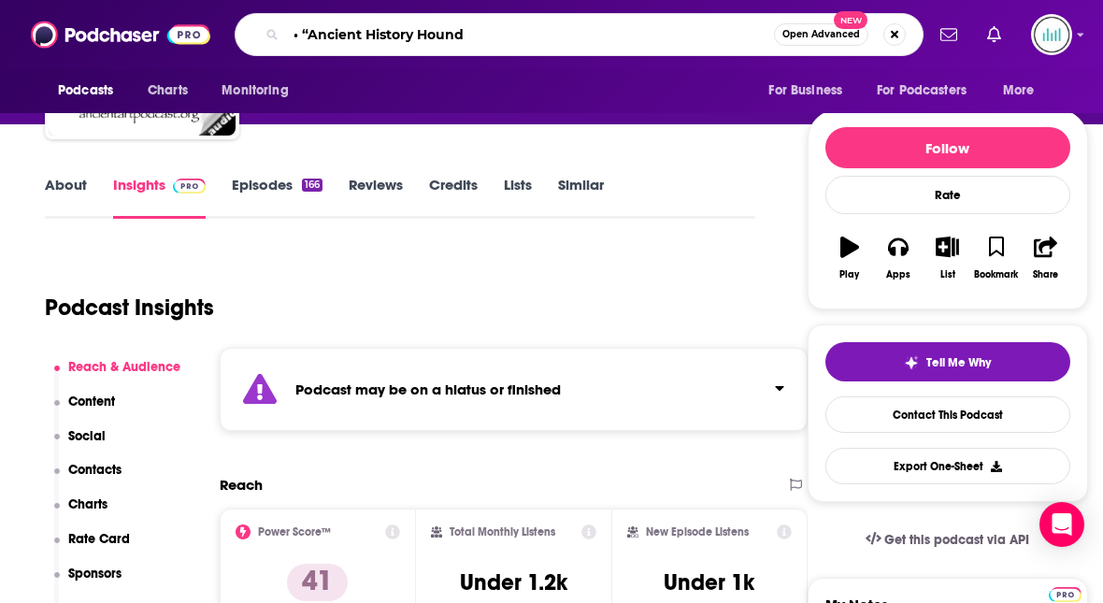
click at [310, 34] on input "• “Ancient History Hound" at bounding box center [530, 35] width 488 height 30
type input "Ancient History Hound"
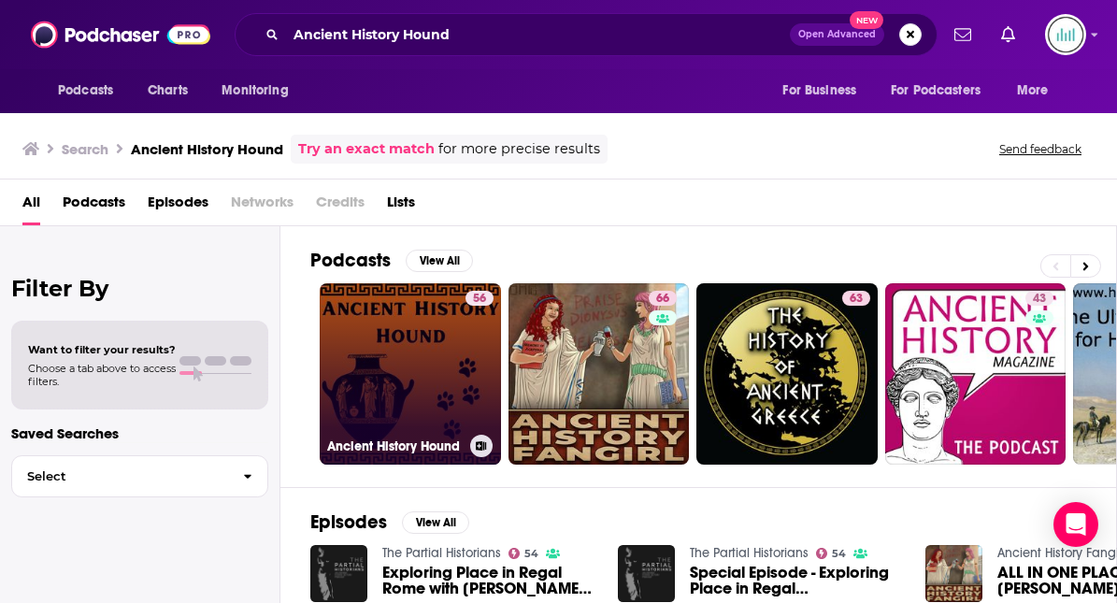
click at [410, 337] on link "56 Ancient History Hound" at bounding box center [410, 373] width 181 height 181
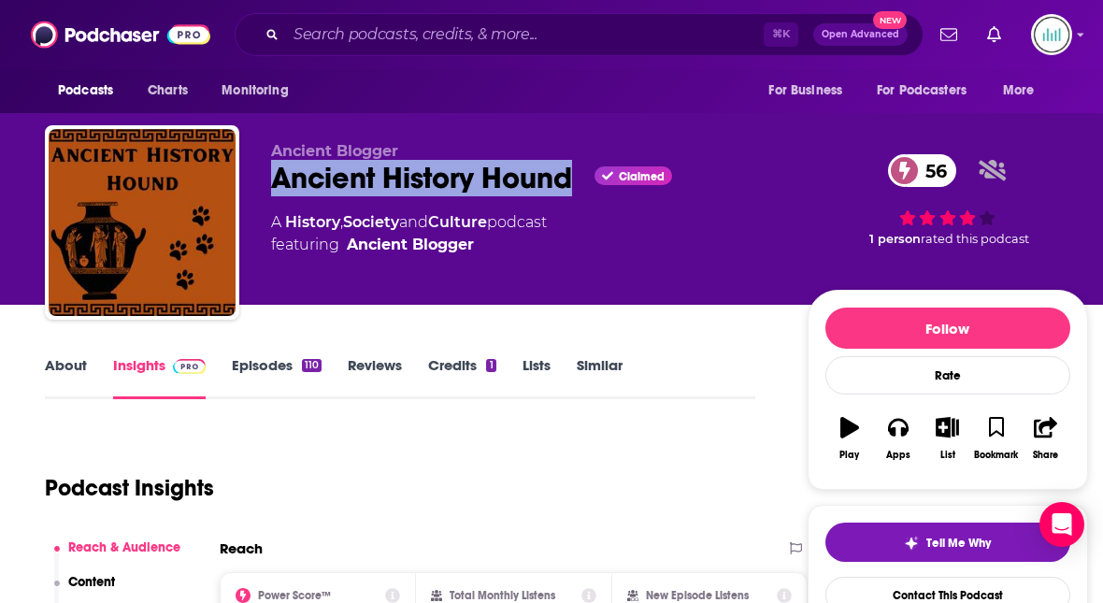
drag, startPoint x: 576, startPoint y: 175, endPoint x: 278, endPoint y: 180, distance: 298.3
click at [278, 180] on div "Ancient History Hound Claimed 56" at bounding box center [524, 178] width 507 height 36
copy h2 "Ancient History Hound"
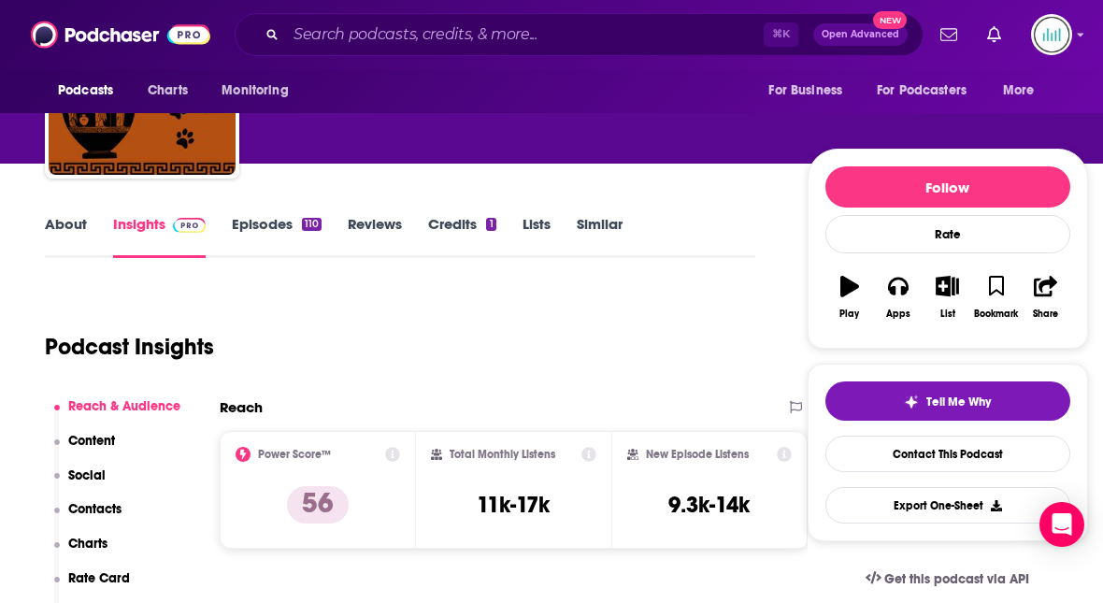
scroll to position [152, 0]
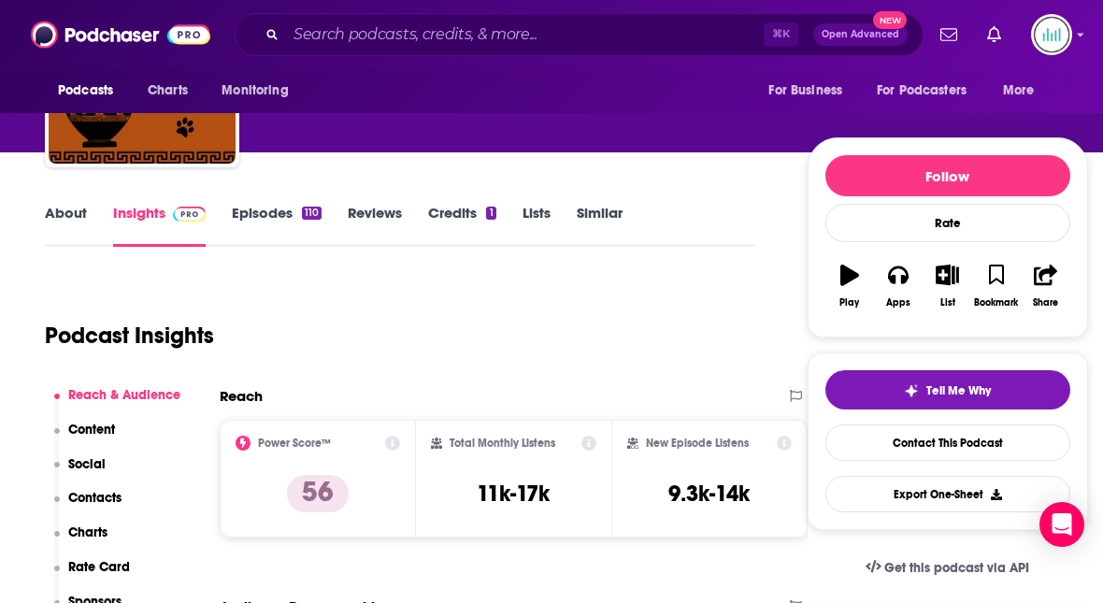
click at [104, 496] on p "Contacts" at bounding box center [94, 498] width 53 height 16
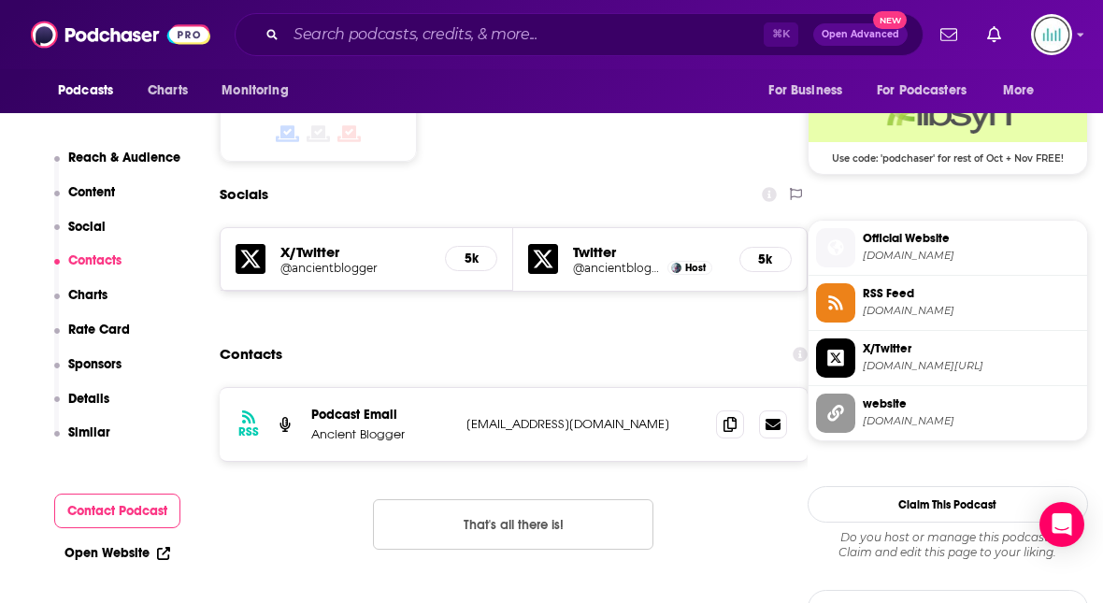
scroll to position [1544, 0]
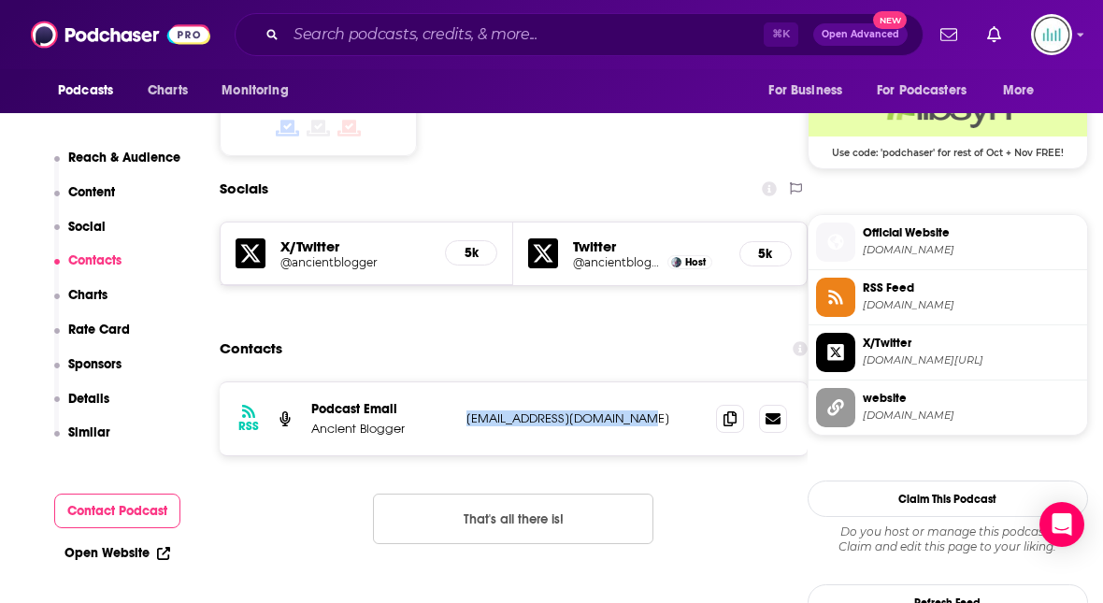
drag, startPoint x: 458, startPoint y: 351, endPoint x: 638, endPoint y: 346, distance: 179.6
click at [638, 382] on div "RSS Podcast Email Ancient Blogger [EMAIL_ADDRESS][DOMAIN_NAME] [EMAIL_ADDRESS][…" at bounding box center [514, 418] width 588 height 73
copy div "[EMAIL_ADDRESS][DOMAIN_NAME]"
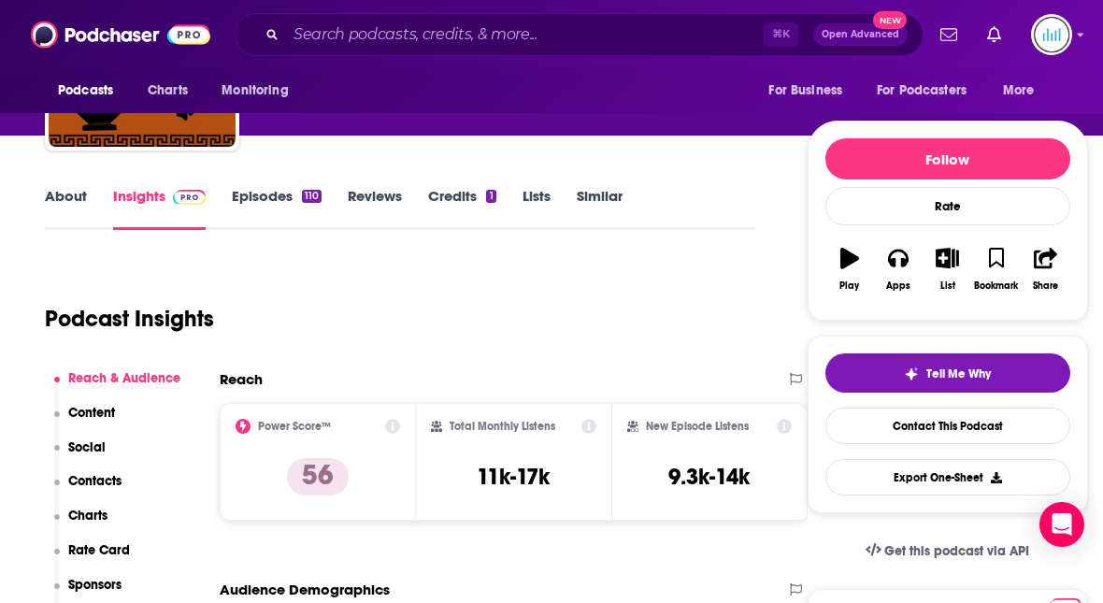
scroll to position [0, 0]
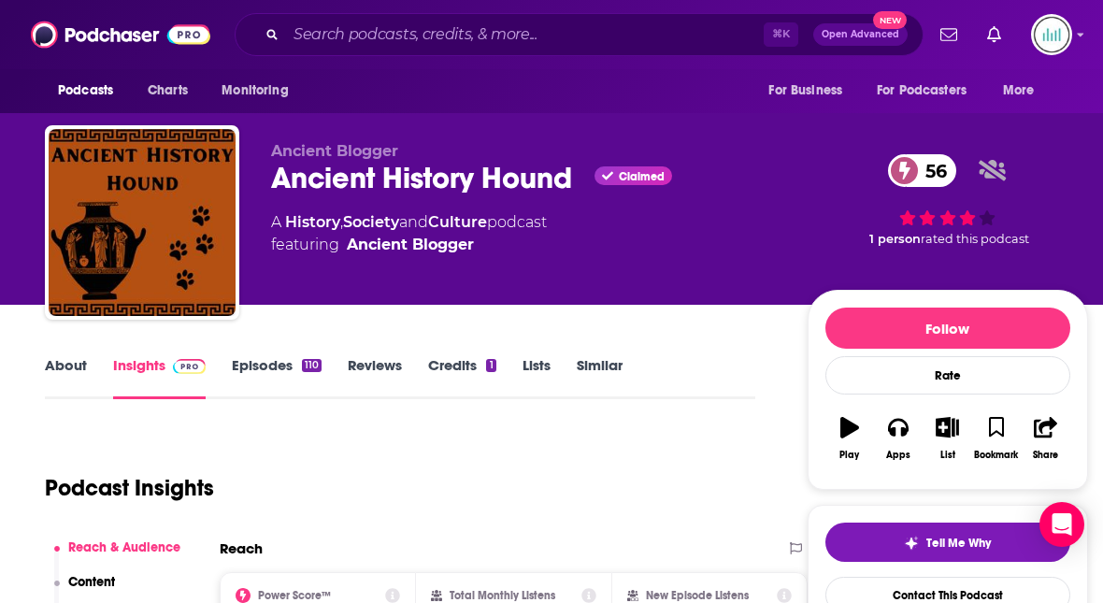
click at [60, 367] on link "About" at bounding box center [66, 377] width 42 height 43
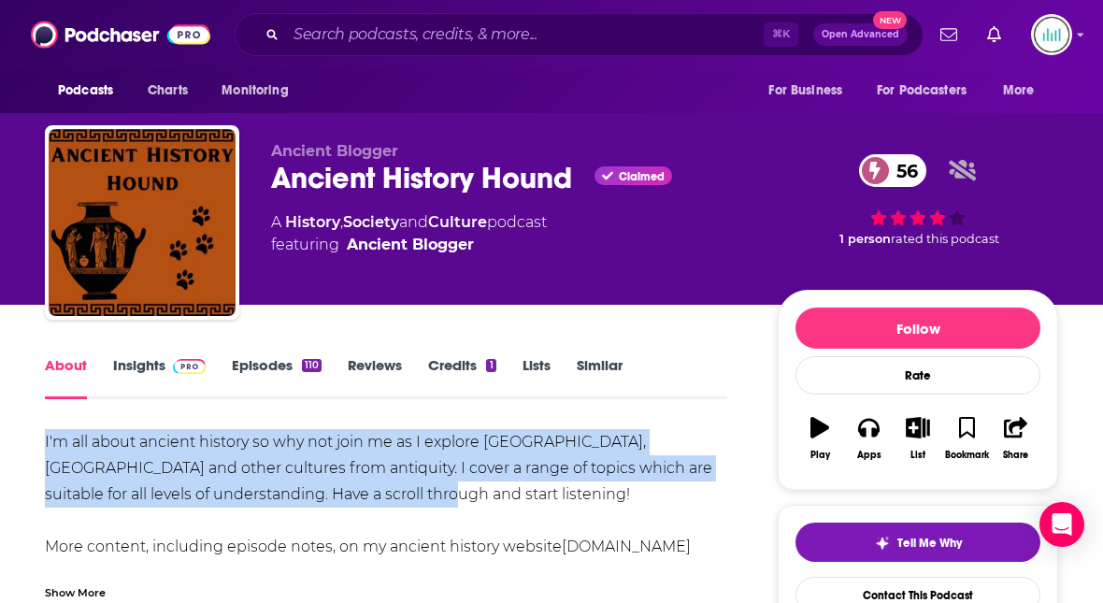
drag, startPoint x: 247, startPoint y: 485, endPoint x: 41, endPoint y: 444, distance: 209.8
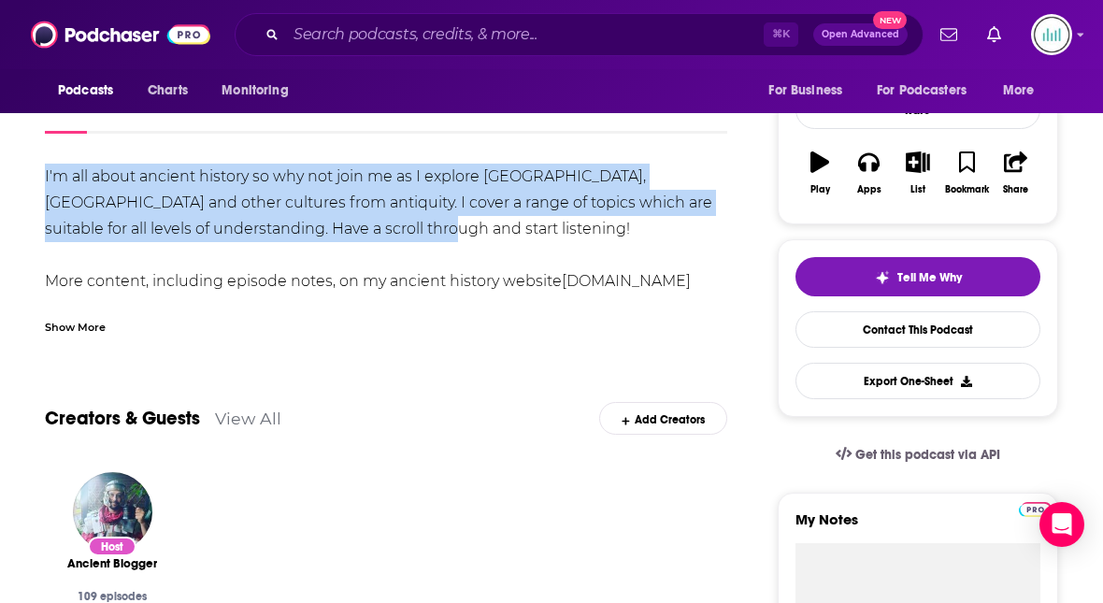
scroll to position [289, 0]
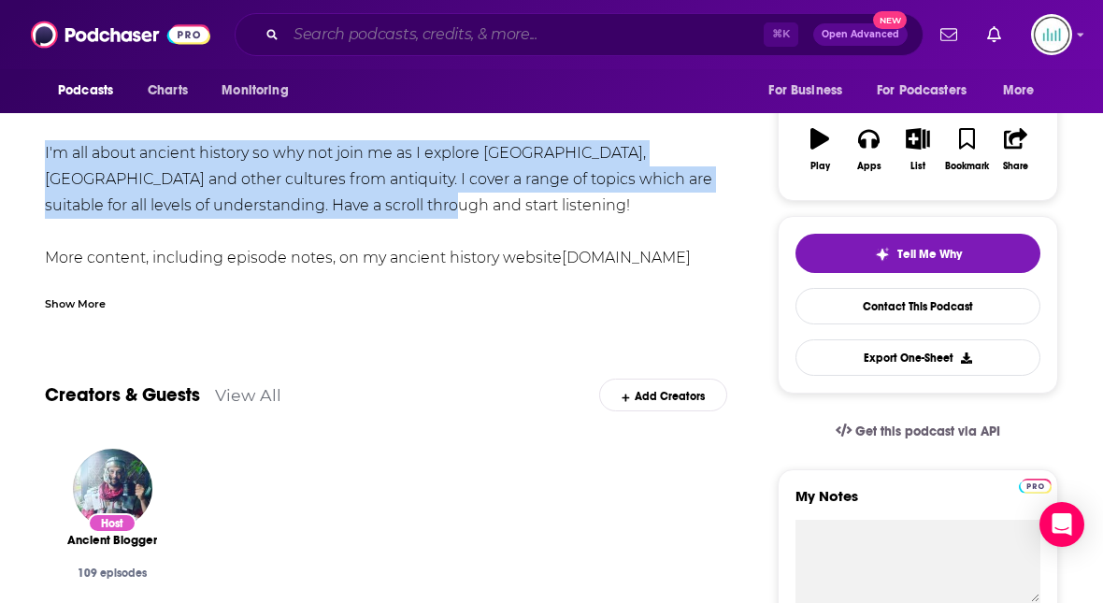
click at [328, 37] on input "Search podcasts, credits, & more..." at bounding box center [525, 35] width 478 height 30
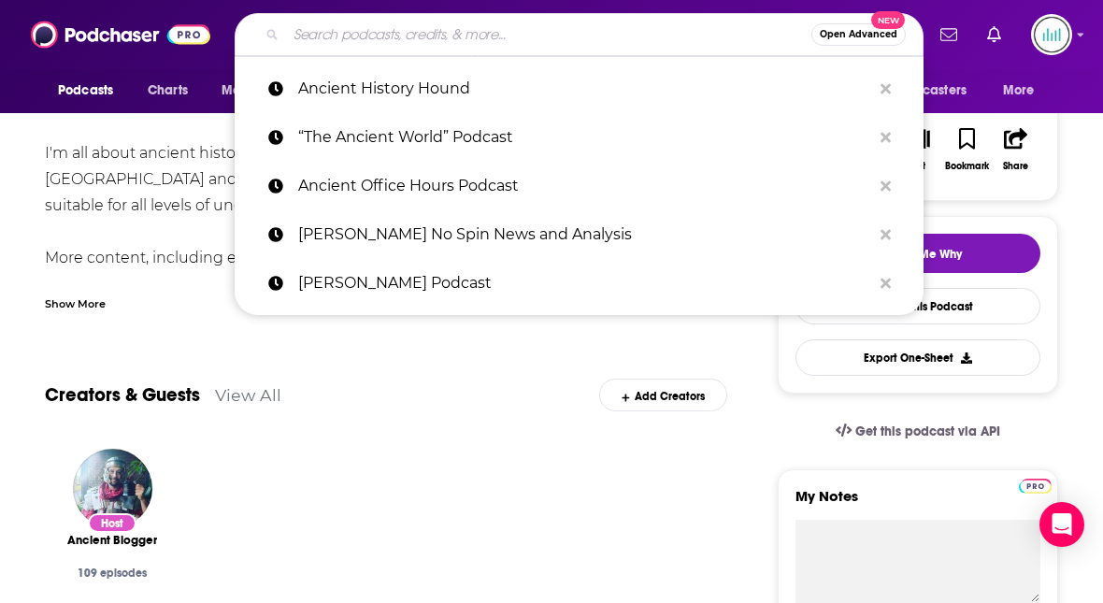
paste input "• “War and Conquest Podcast"
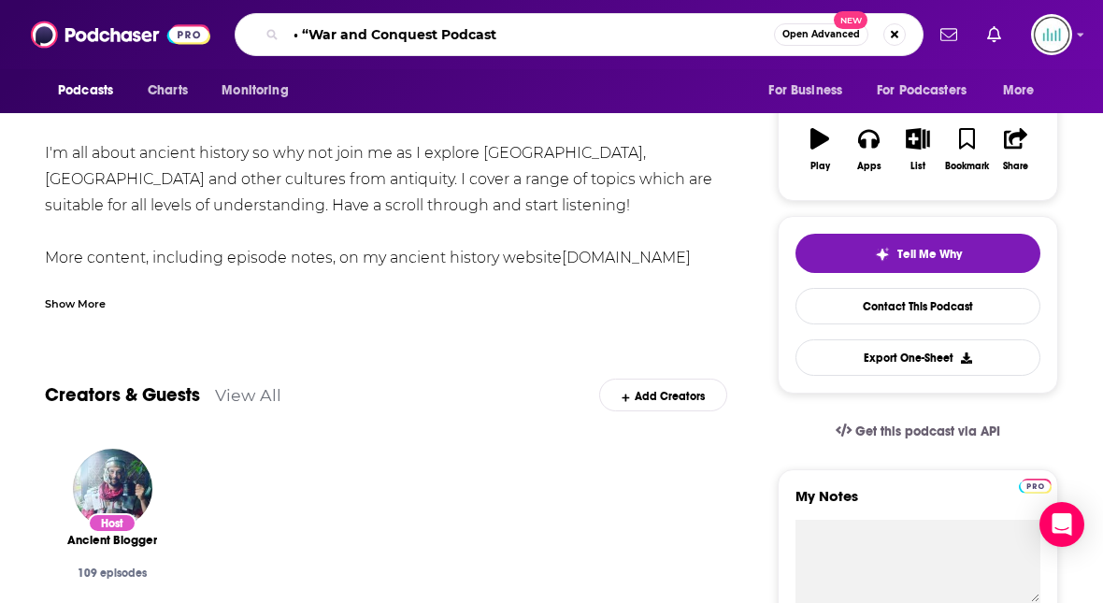
click at [314, 32] on input "• “War and Conquest Podcast" at bounding box center [530, 35] width 488 height 30
type input "War and Conquest Podcast"
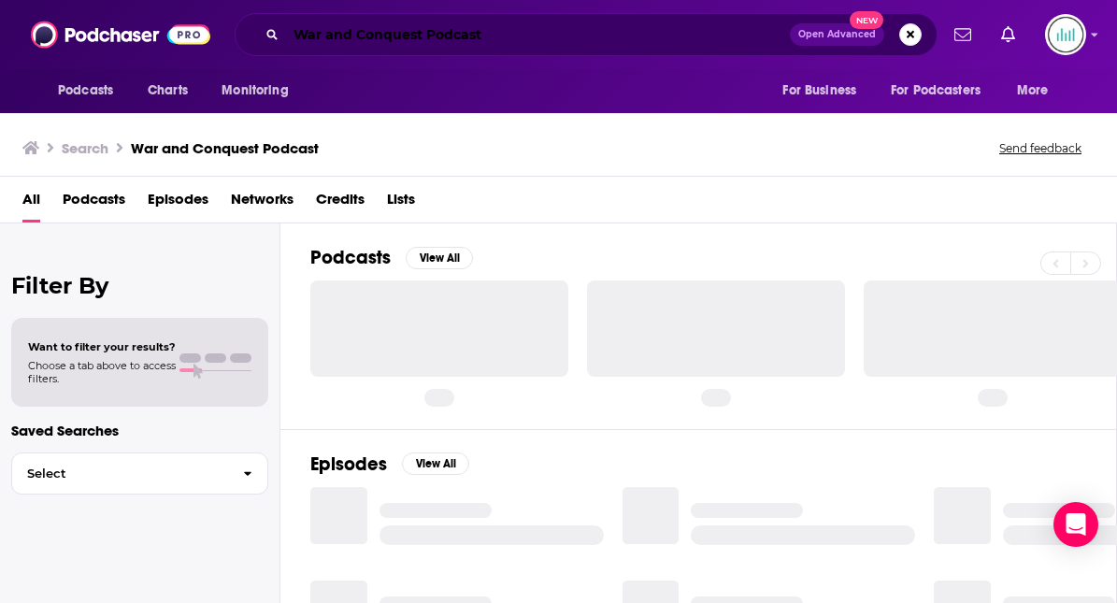
click at [410, 33] on input "War and Conquest Podcast" at bounding box center [538, 35] width 504 height 30
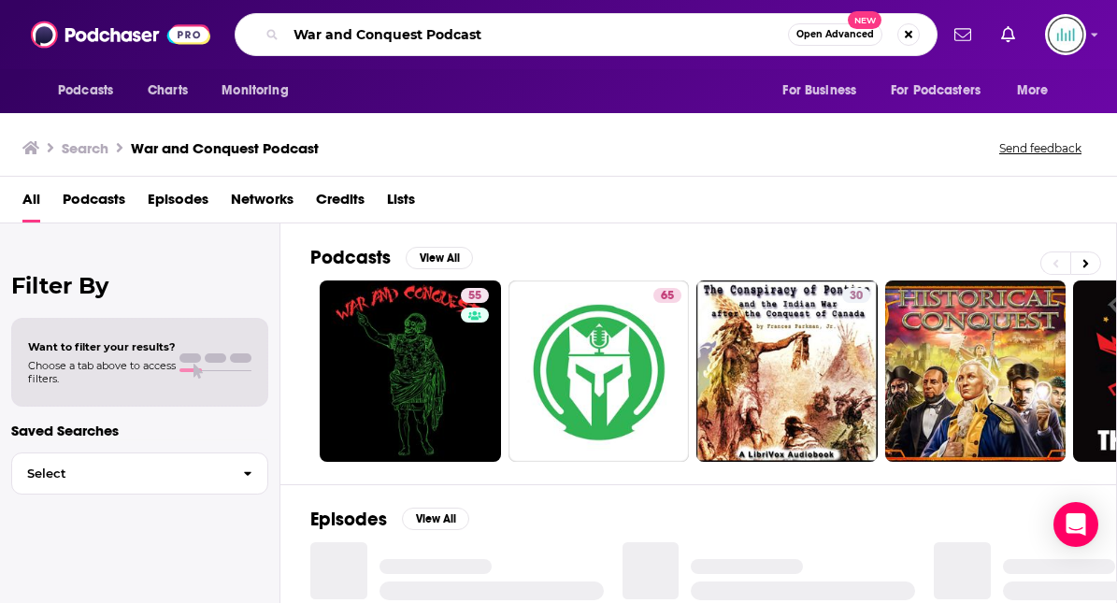
drag, startPoint x: 499, startPoint y: 36, endPoint x: 365, endPoint y: 34, distance: 134.7
click at [365, 34] on input "War and Conquest Podcast" at bounding box center [537, 35] width 502 height 30
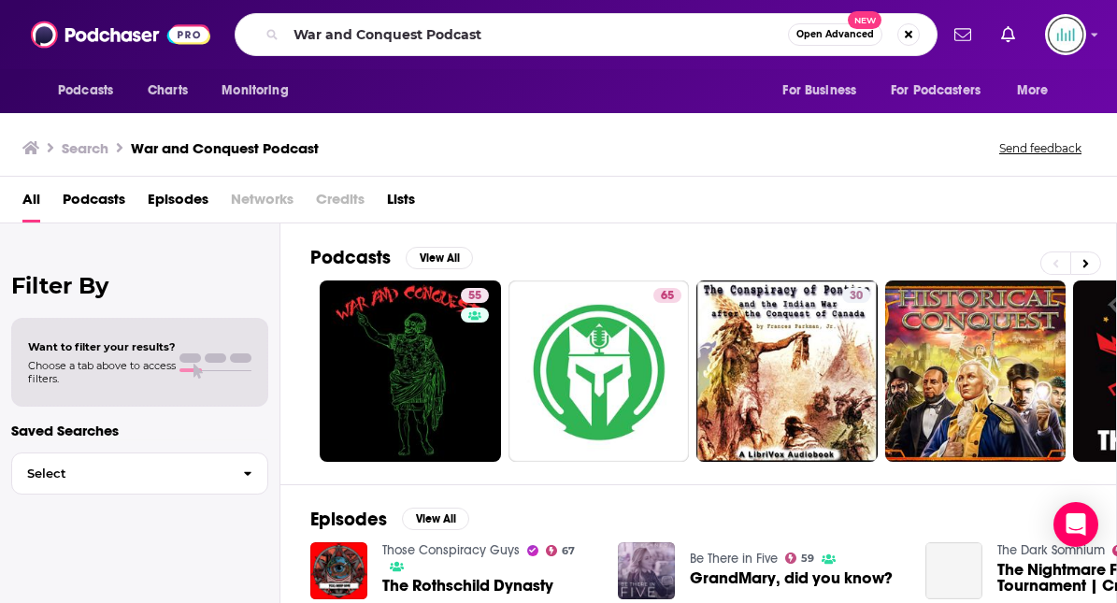
click at [525, 194] on div "All Podcasts Episodes Networks Credits Lists" at bounding box center [562, 203] width 1080 height 38
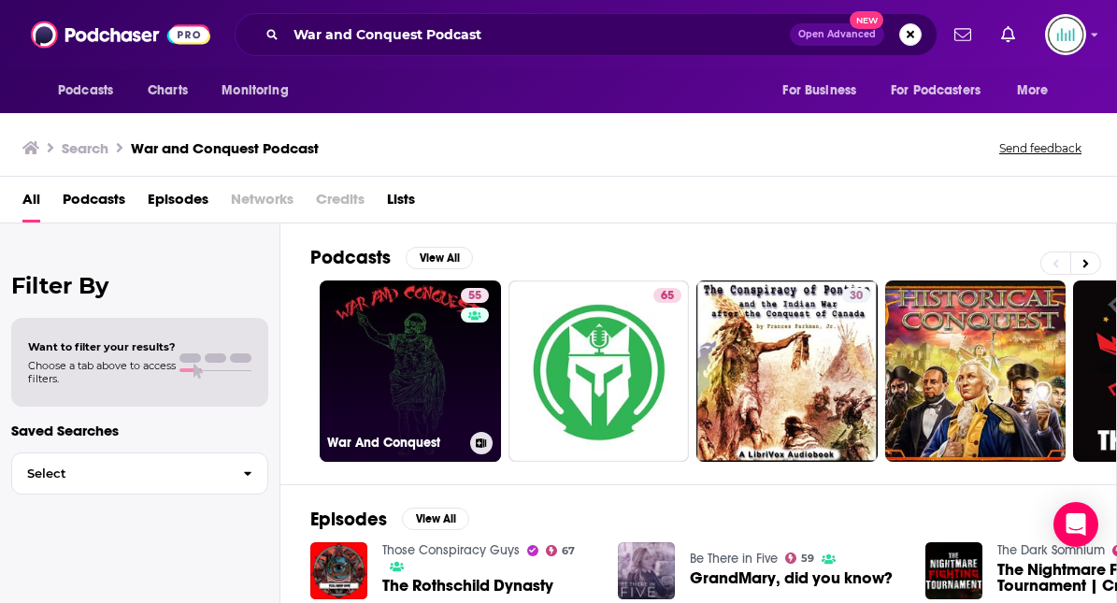
click at [397, 385] on link "55 War And Conquest" at bounding box center [410, 371] width 181 height 181
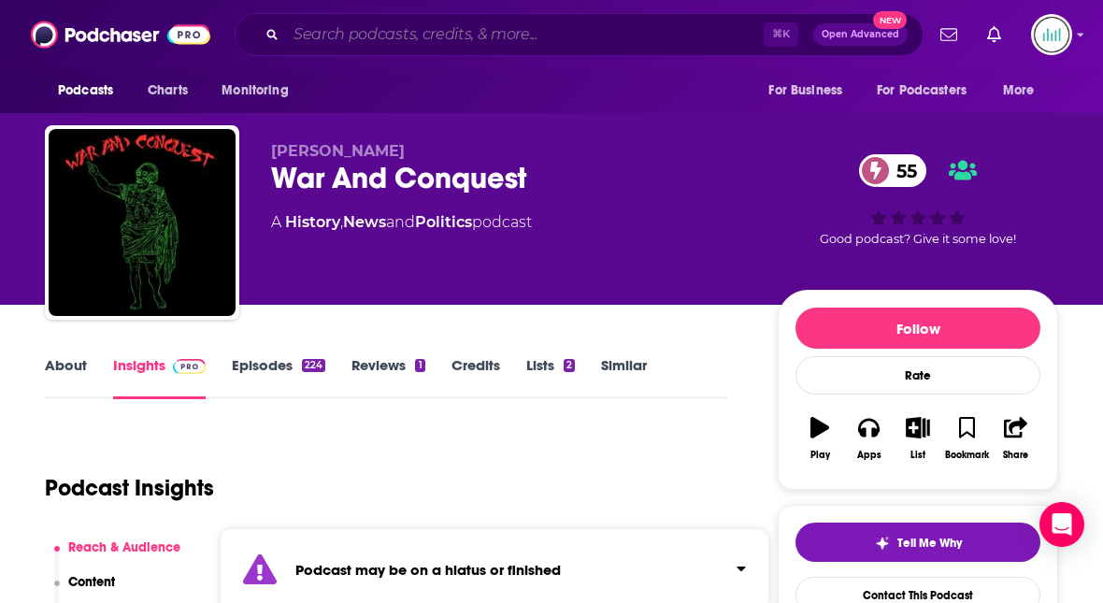
click at [323, 37] on input "Search podcasts, credits, & more..." at bounding box center [525, 35] width 478 height 30
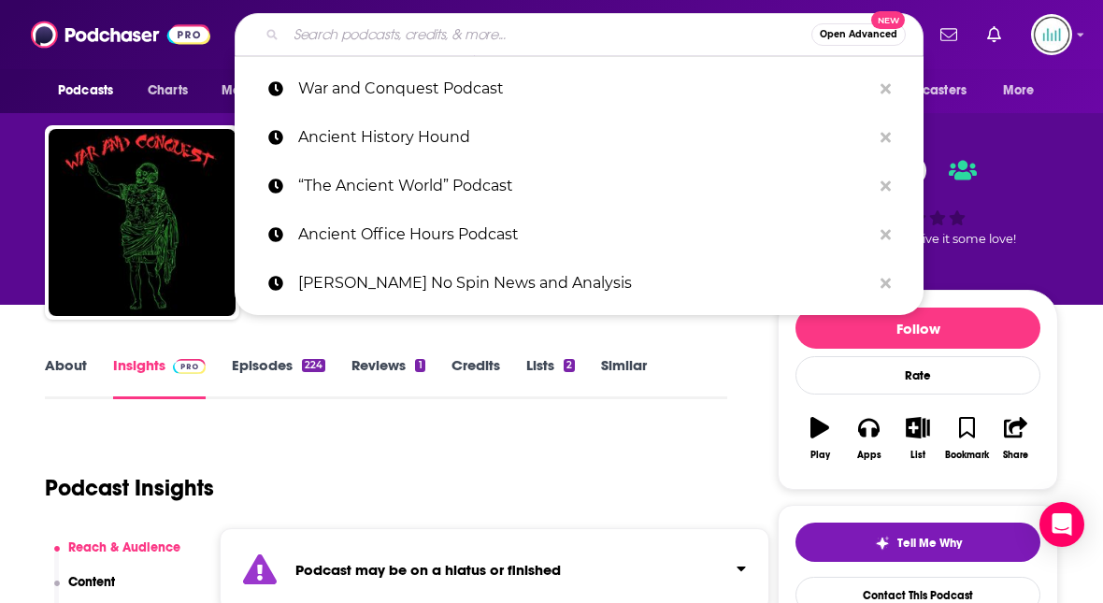
paste input "The Timur Podcast”"
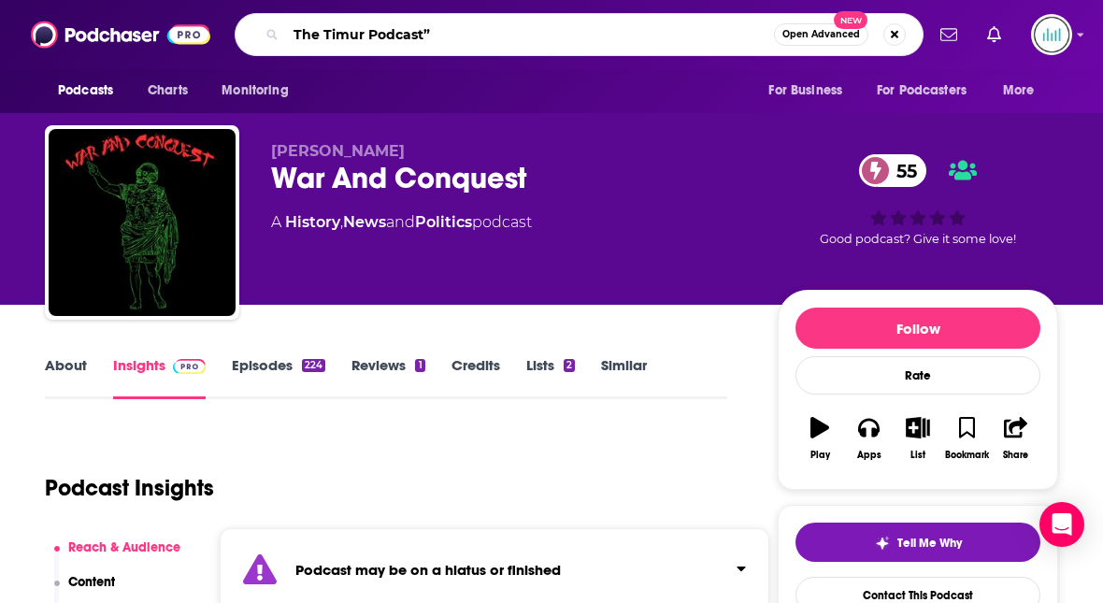
type input "The Timur Podcast"
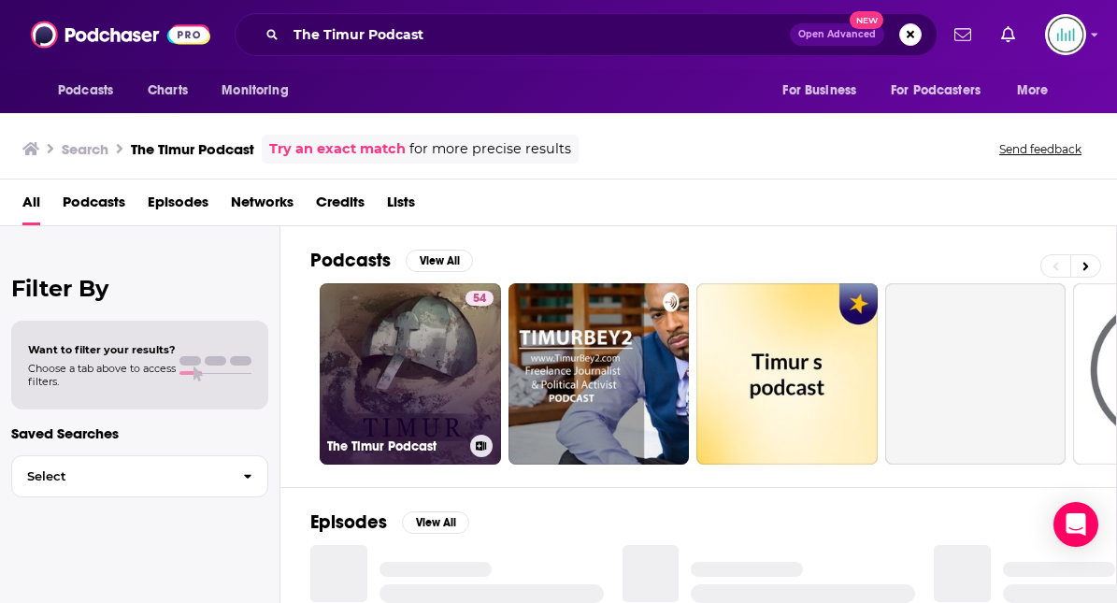
click at [373, 360] on link "54 The Timur Podcast" at bounding box center [410, 373] width 181 height 181
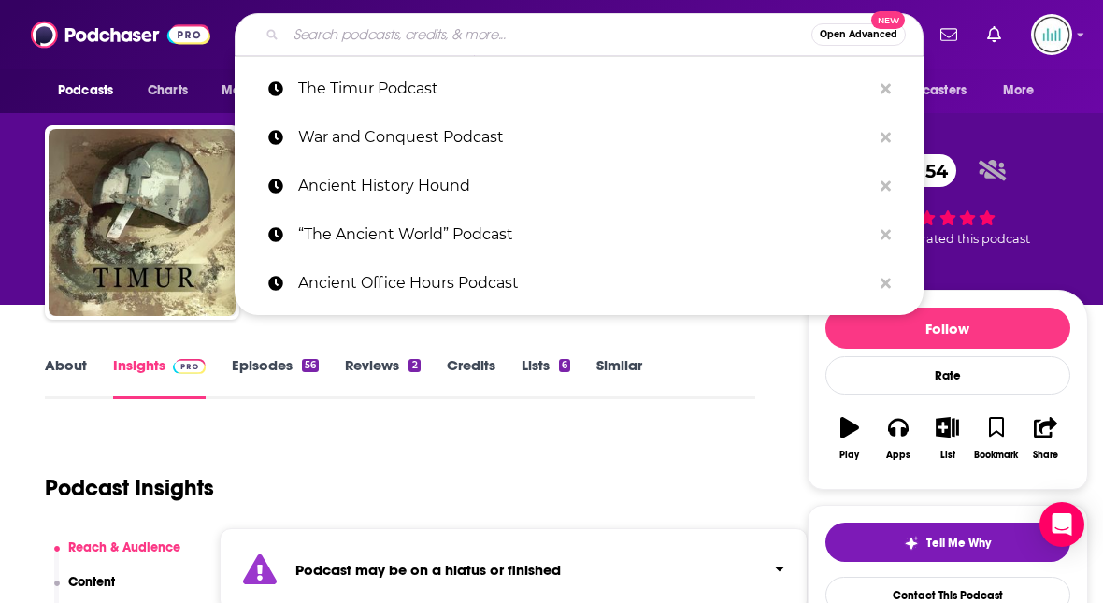
click at [330, 25] on input "Search podcasts, credits, & more..." at bounding box center [548, 35] width 525 height 30
paste input "“Pontifacts”"
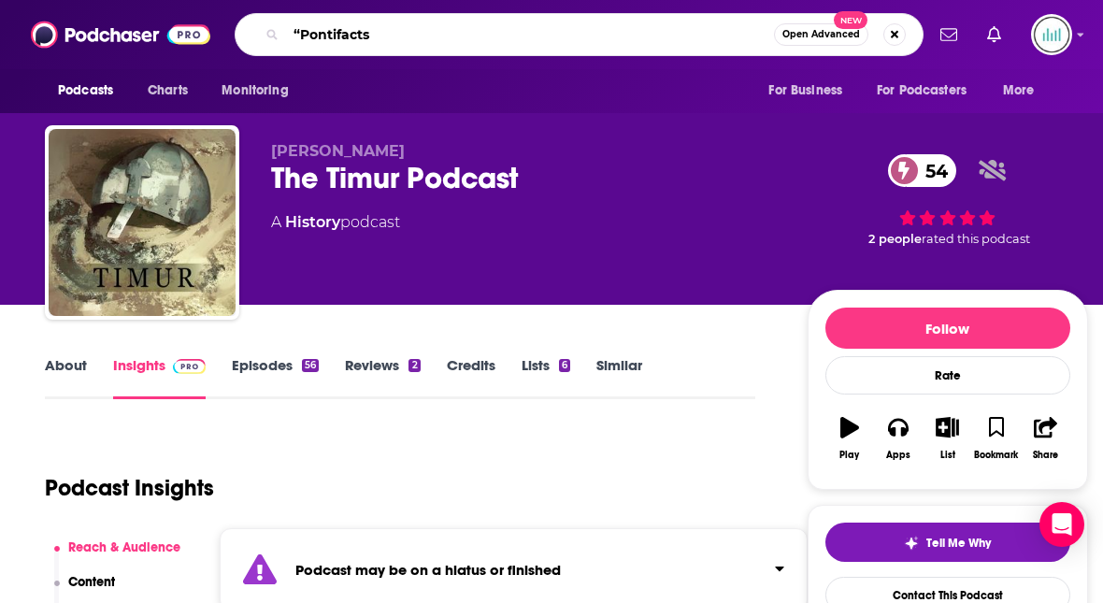
click at [304, 35] on input "“Pontifacts" at bounding box center [530, 35] width 488 height 30
type input "Pontifacts"
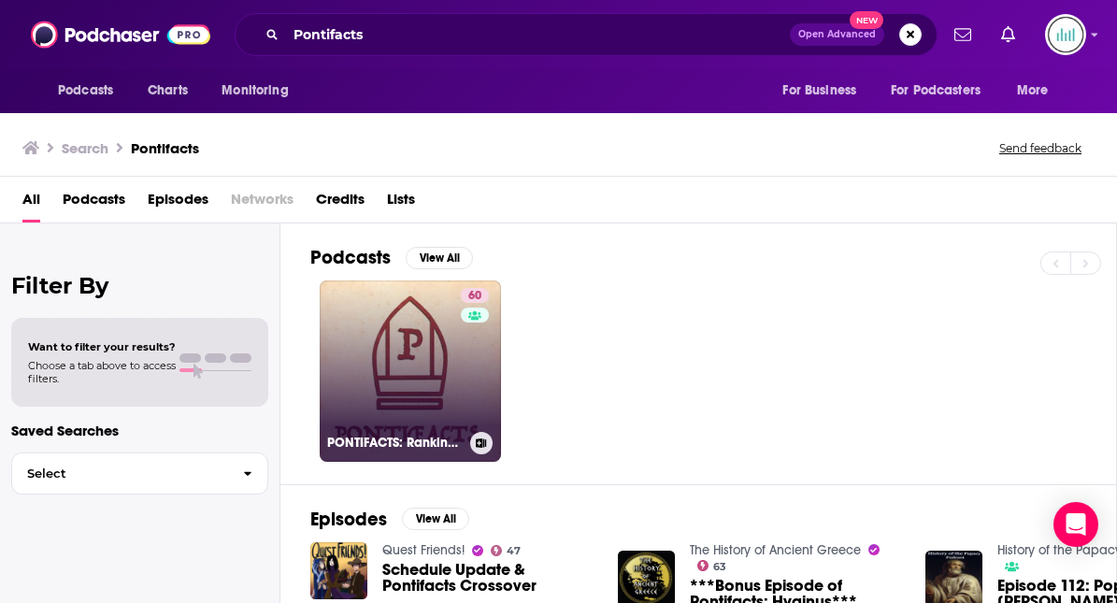
click at [383, 337] on link "60 PONTIFACTS: Ranking the Popes" at bounding box center [410, 371] width 181 height 181
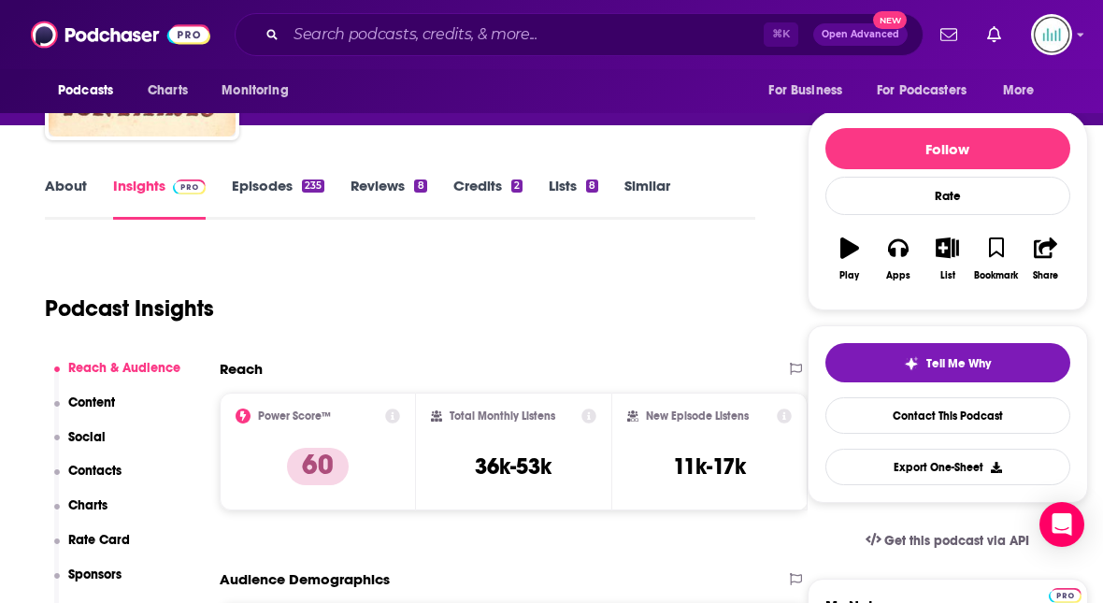
scroll to position [212, 0]
